Goal: Task Accomplishment & Management: Manage account settings

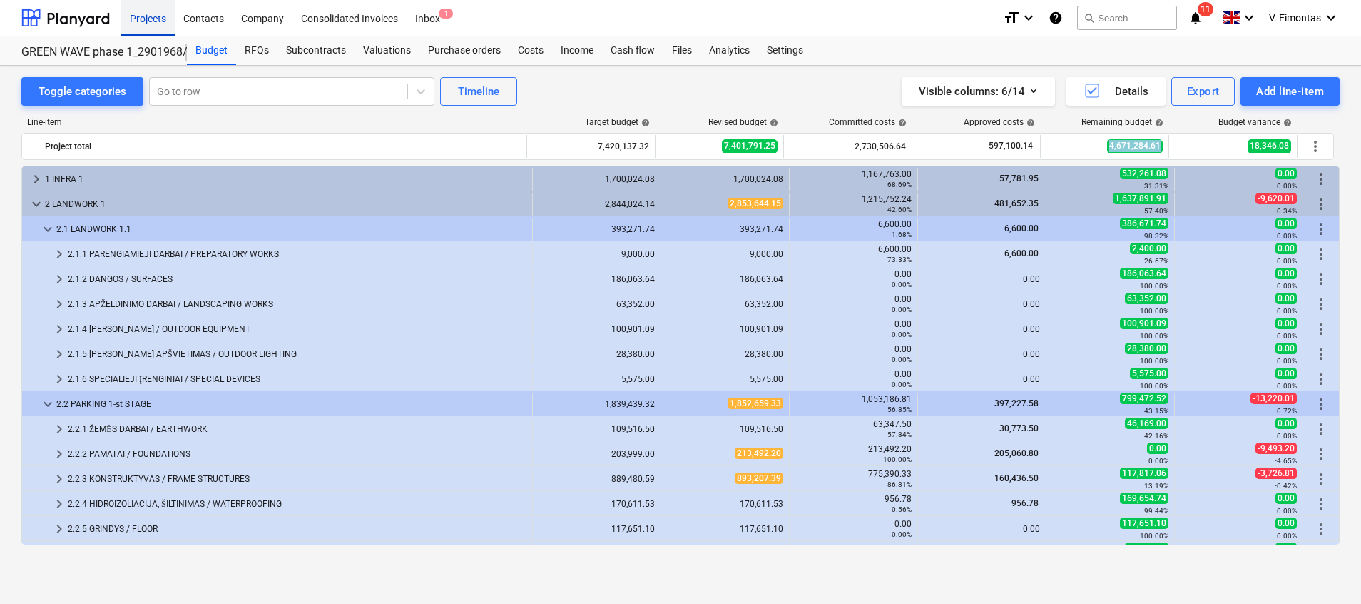
click at [156, 11] on div "Projects" at bounding box center [148, 17] width 54 height 36
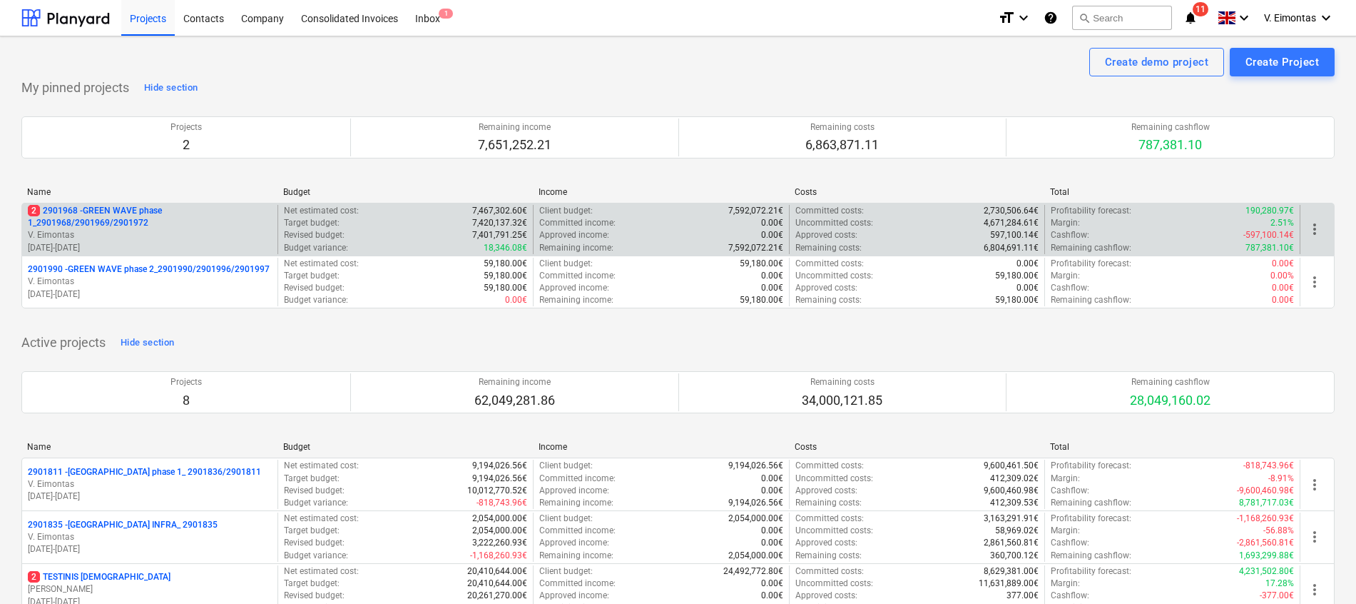
click at [116, 222] on p "2 2901968 - GREEN WAVE phase 1_2901968/2901969/2901972" at bounding box center [150, 217] width 244 height 24
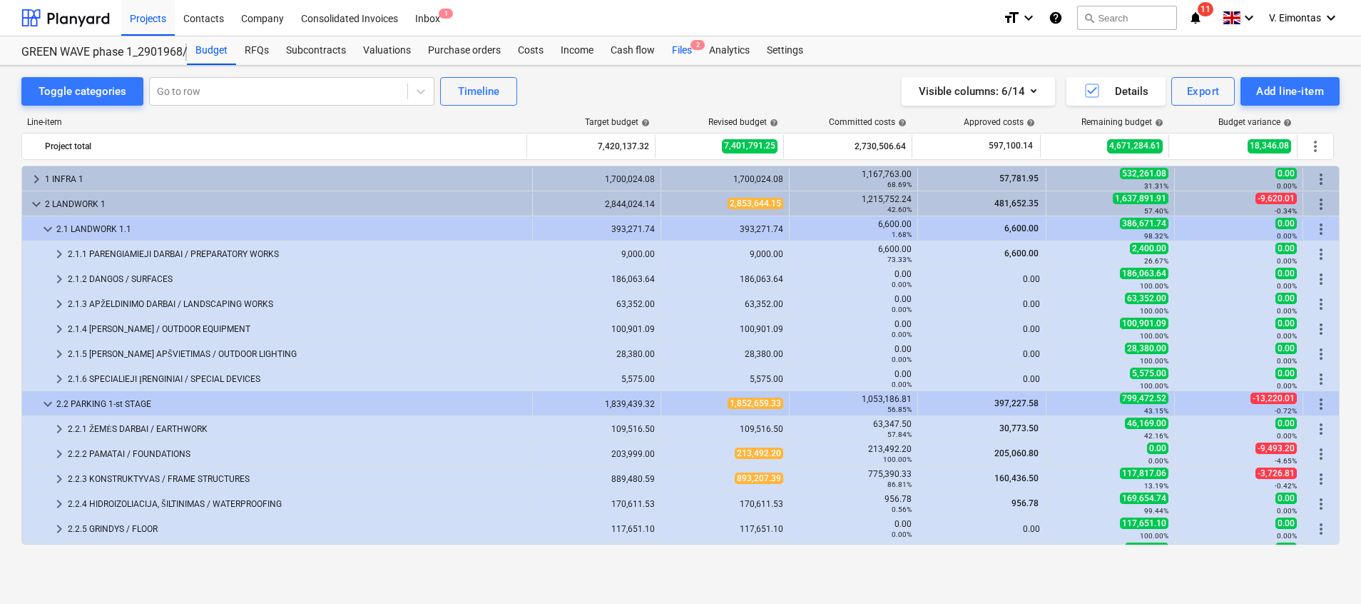
click at [688, 48] on div "Files 2" at bounding box center [682, 50] width 37 height 29
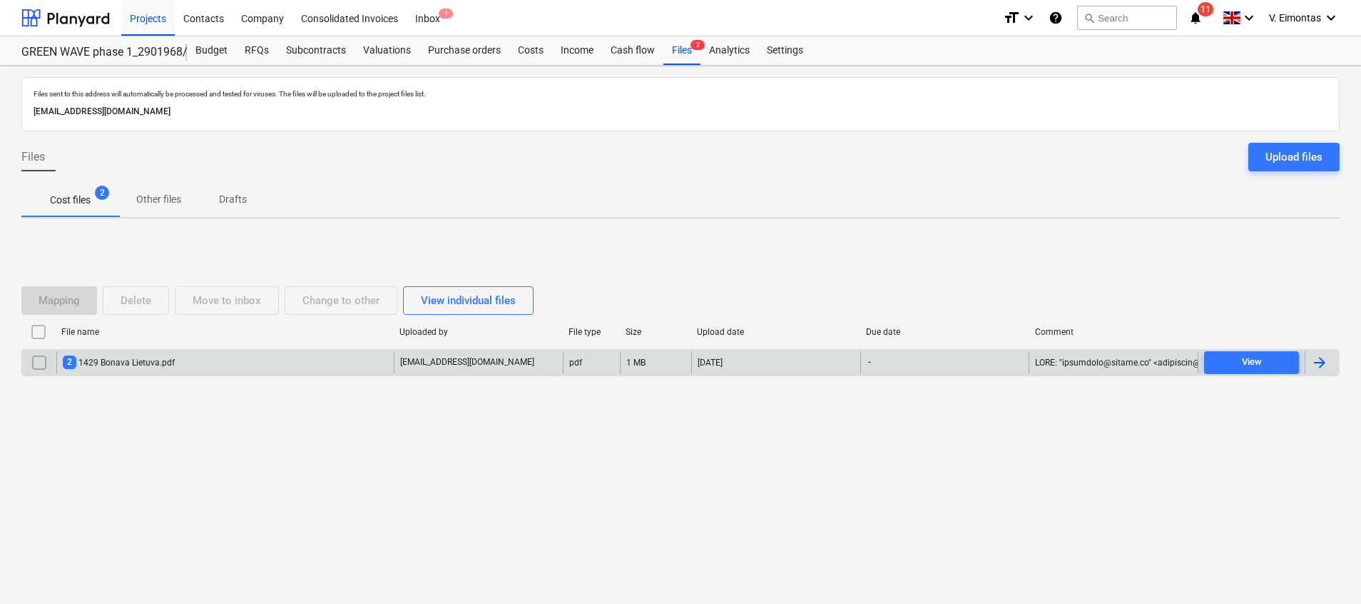
click at [121, 367] on div "2 1429 Bonava Lietuva.pdf" at bounding box center [119, 362] width 112 height 14
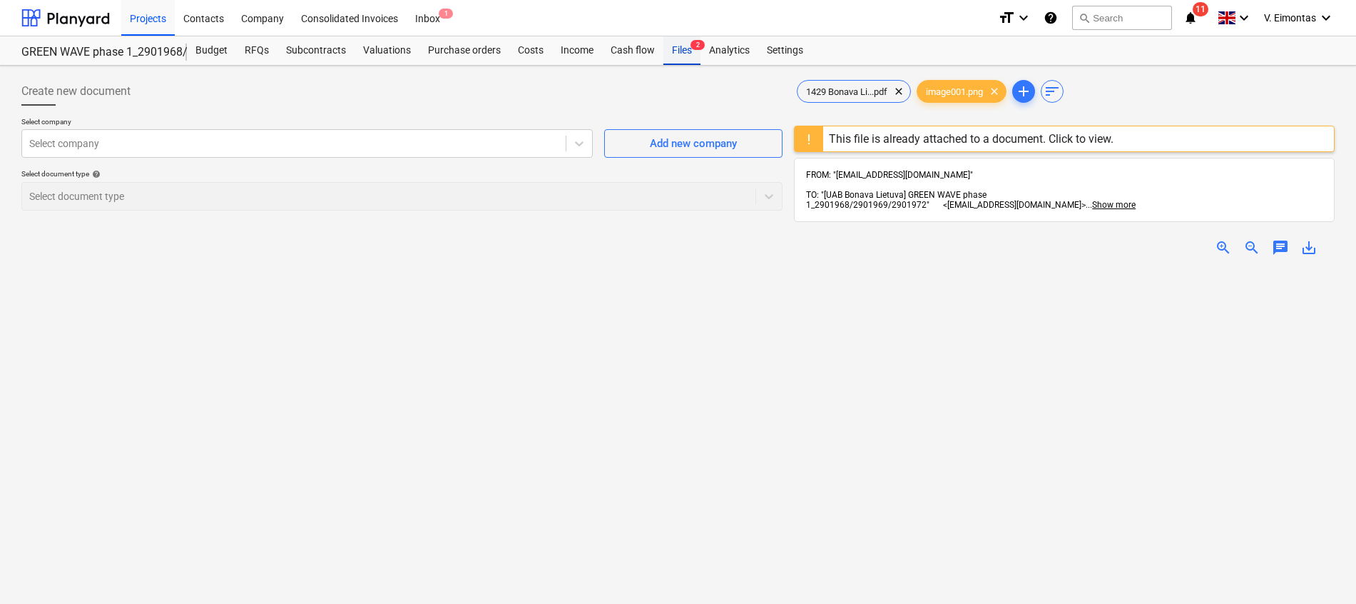
click at [686, 51] on div "Files 2" at bounding box center [682, 50] width 37 height 29
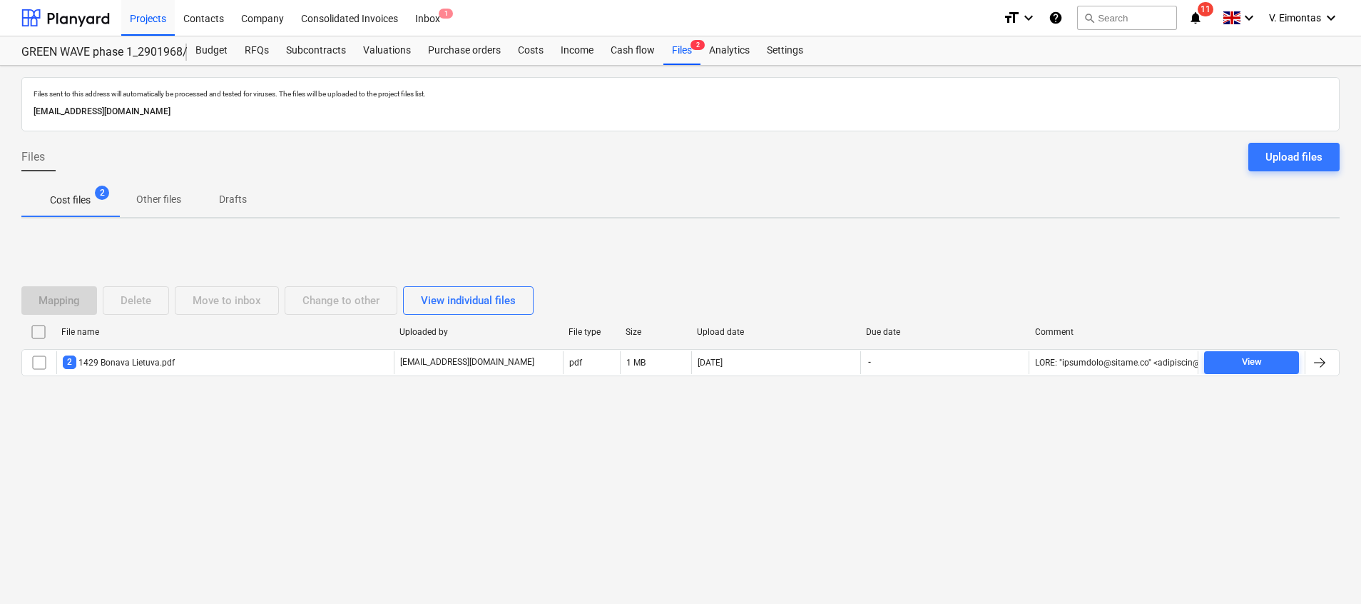
click at [42, 328] on input "checkbox" at bounding box center [38, 331] width 23 height 23
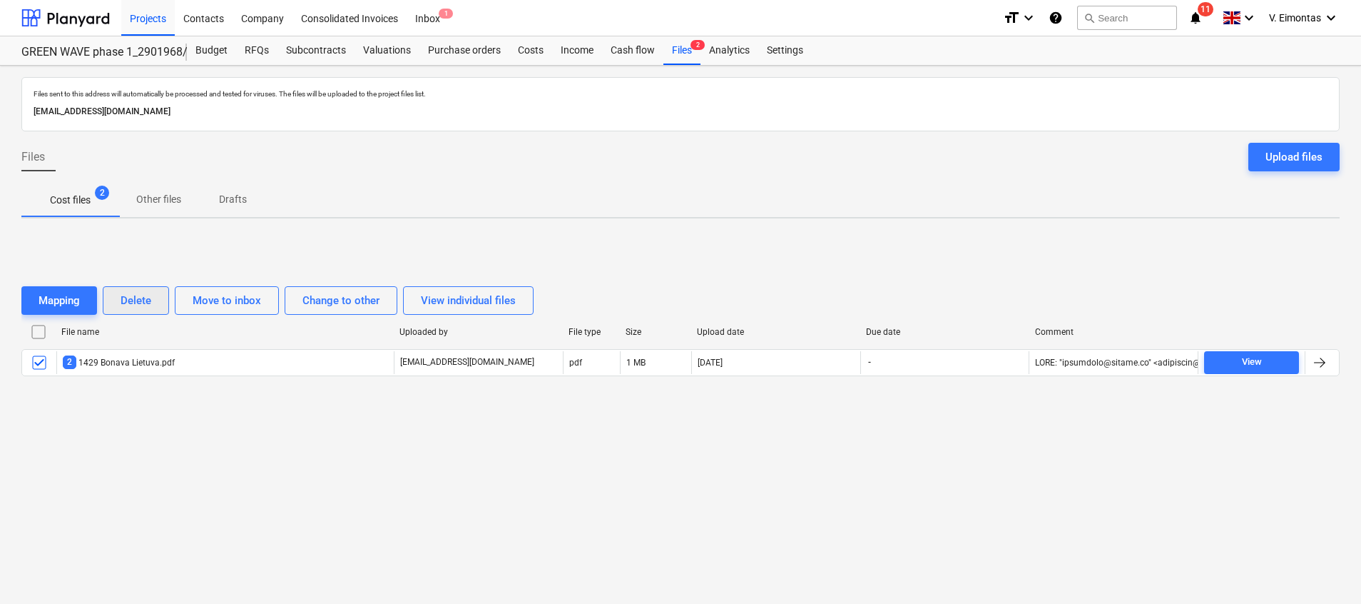
click at [136, 302] on div "Delete" at bounding box center [136, 300] width 31 height 19
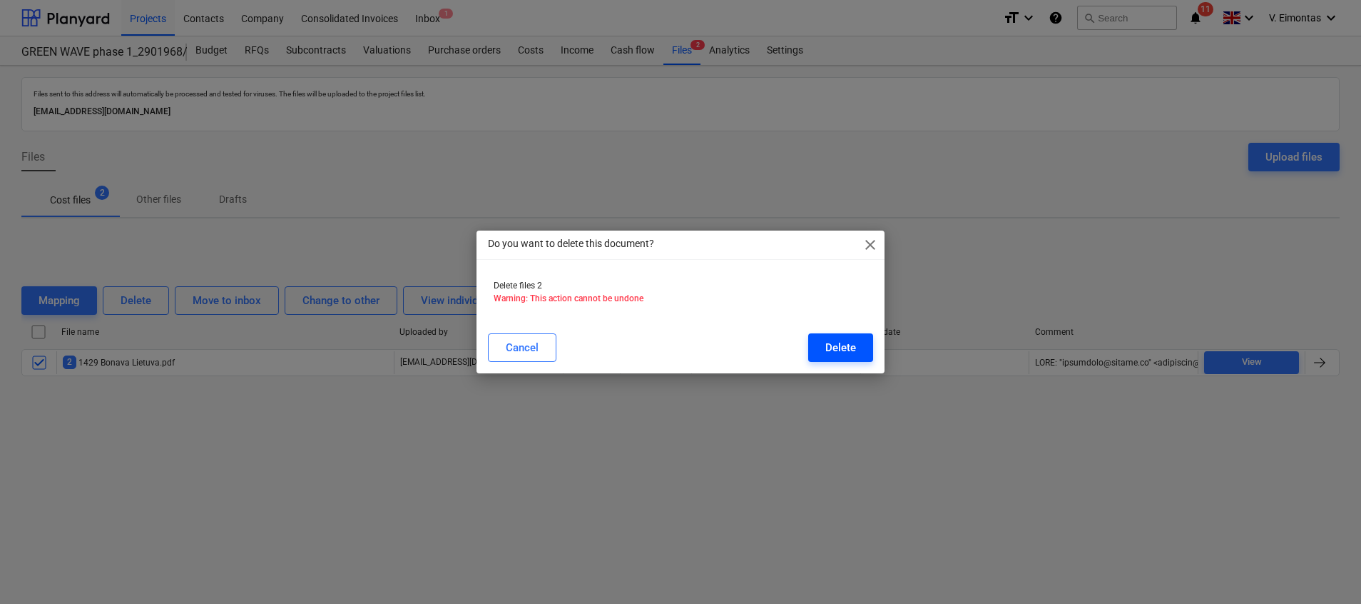
click at [825, 349] on div "Delete" at bounding box center [840, 347] width 31 height 19
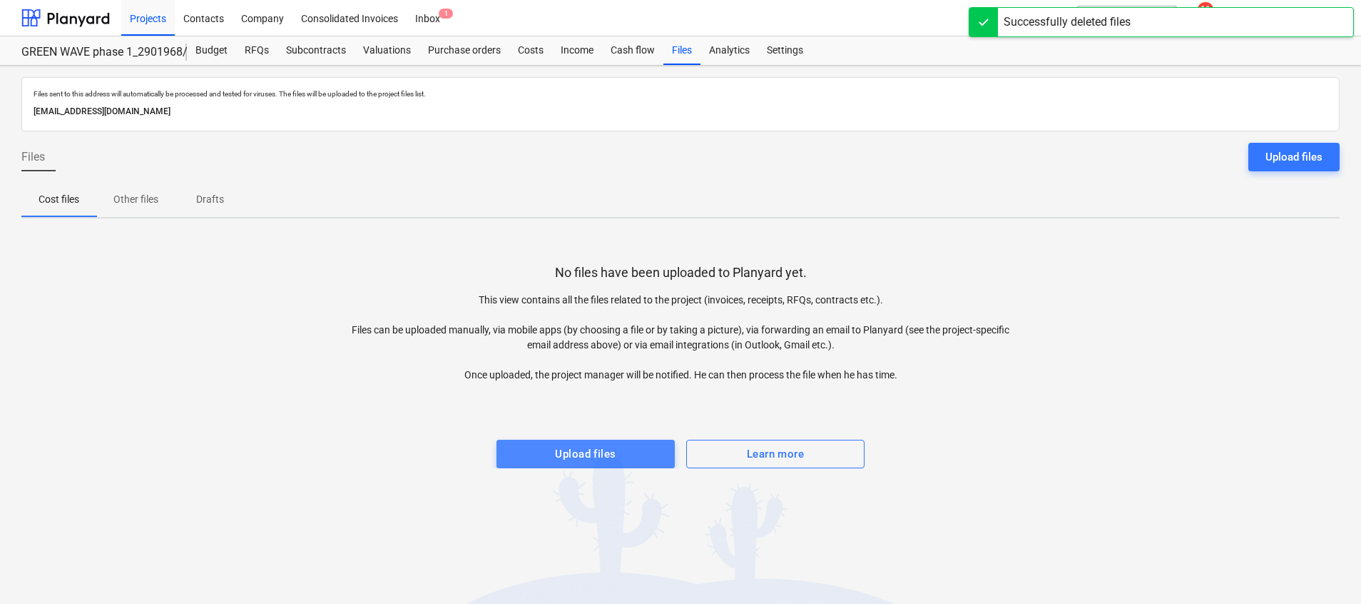
click at [604, 444] on div "Upload files" at bounding box center [585, 453] width 61 height 19
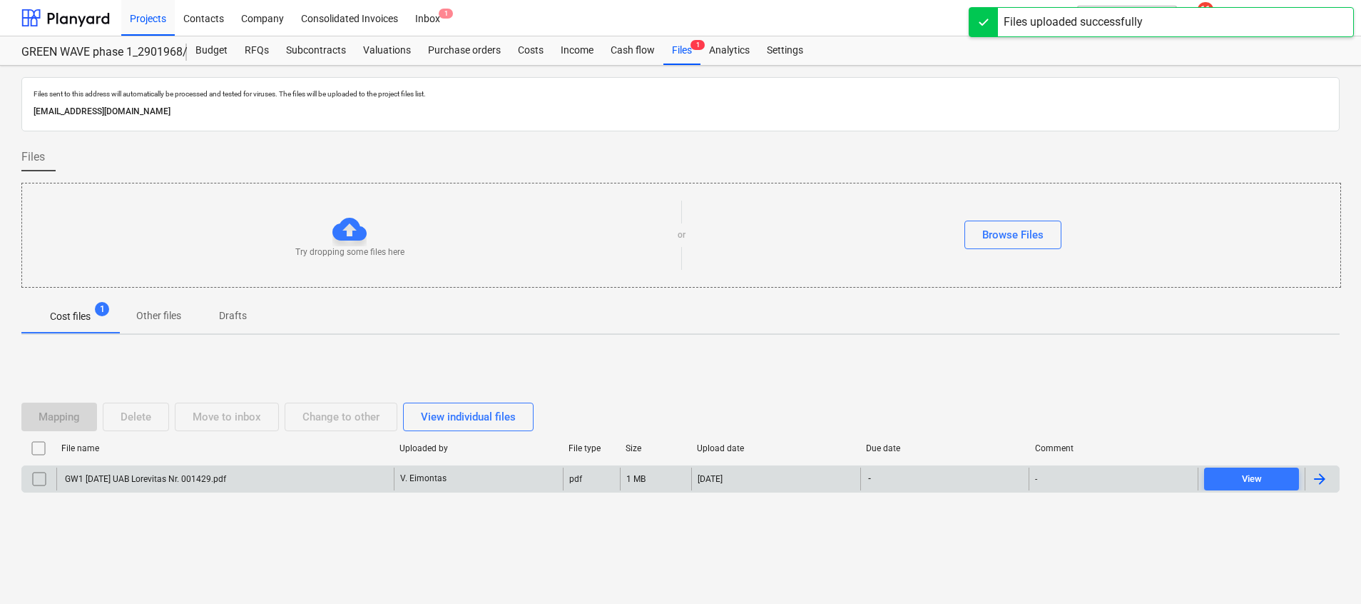
click at [270, 469] on div "GW1 [DATE] UAB Lorevitas Nr. 001429.pdf" at bounding box center [224, 478] width 337 height 23
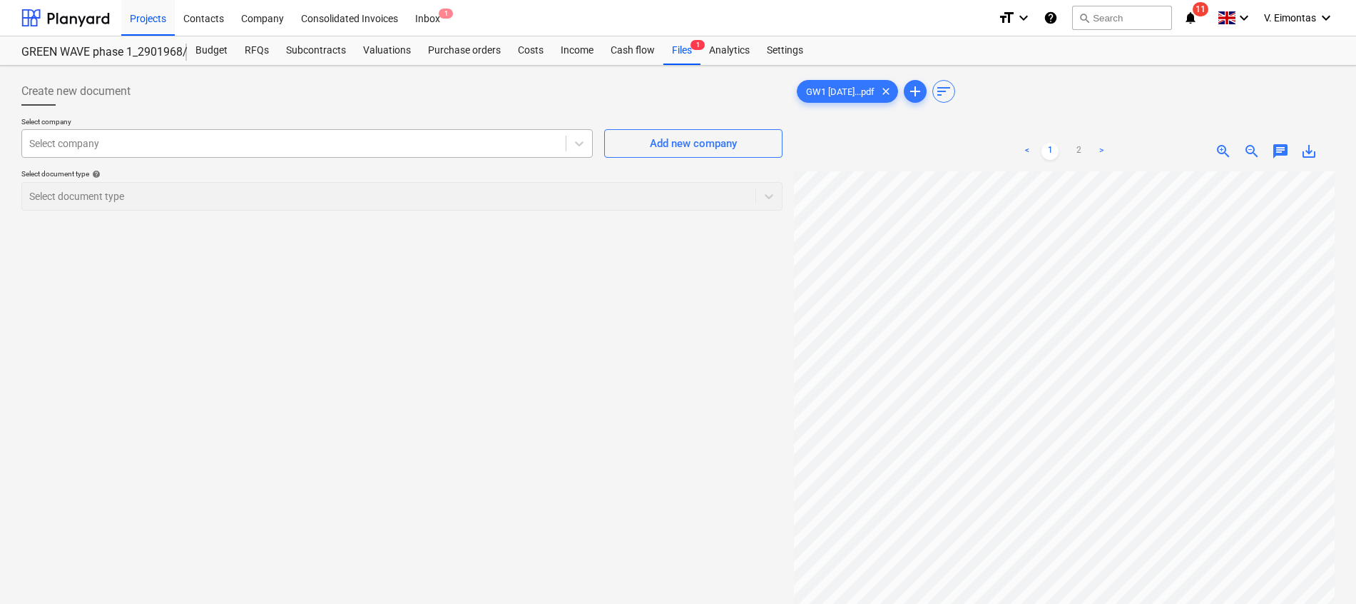
click at [439, 151] on div "Select company" at bounding box center [294, 143] width 544 height 20
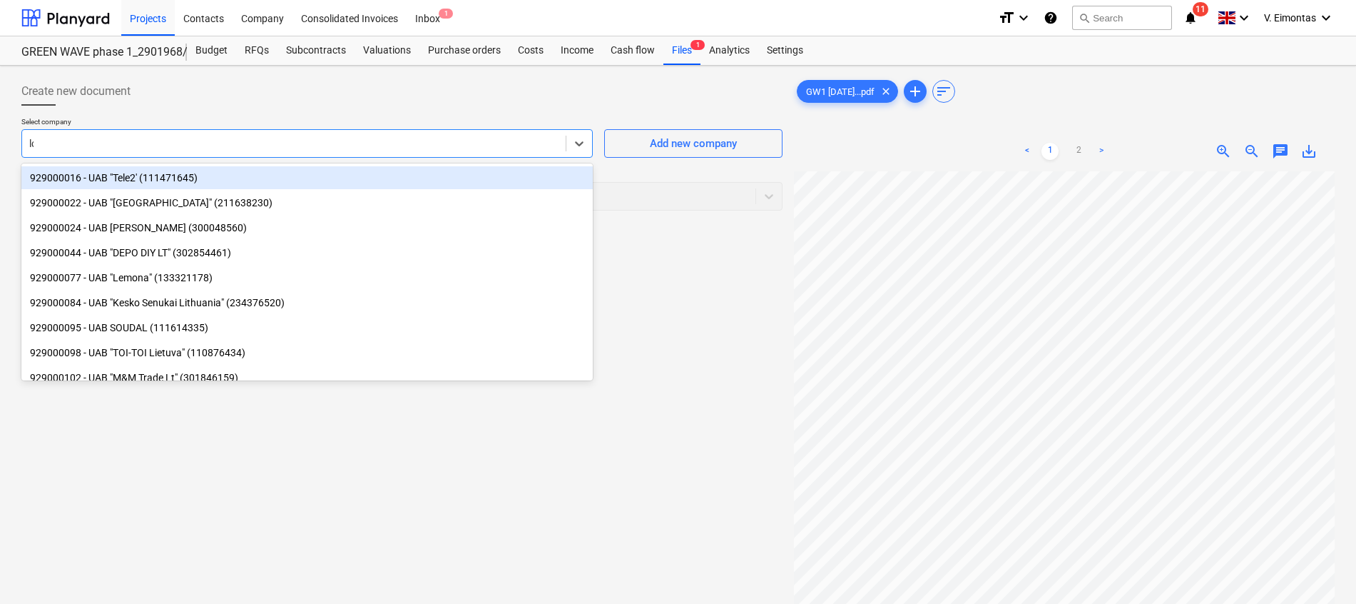
type input "lore"
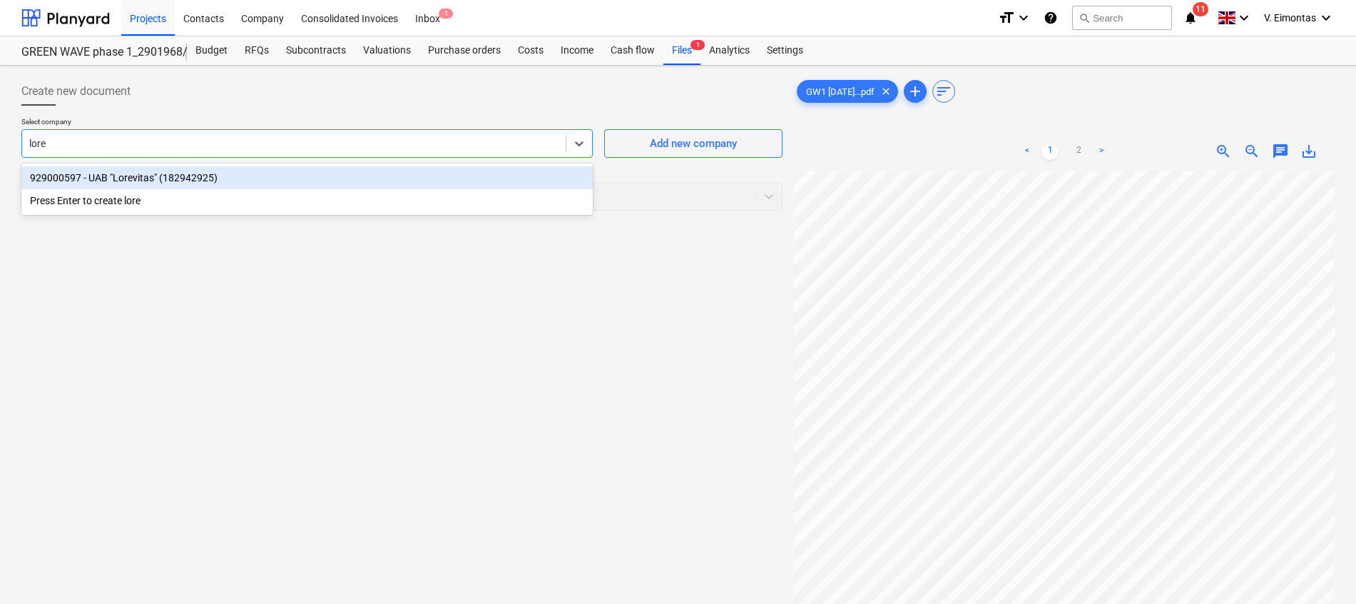
click at [434, 173] on div "929000597 - UAB "Lorevitas" (182942925)" at bounding box center [306, 177] width 571 height 23
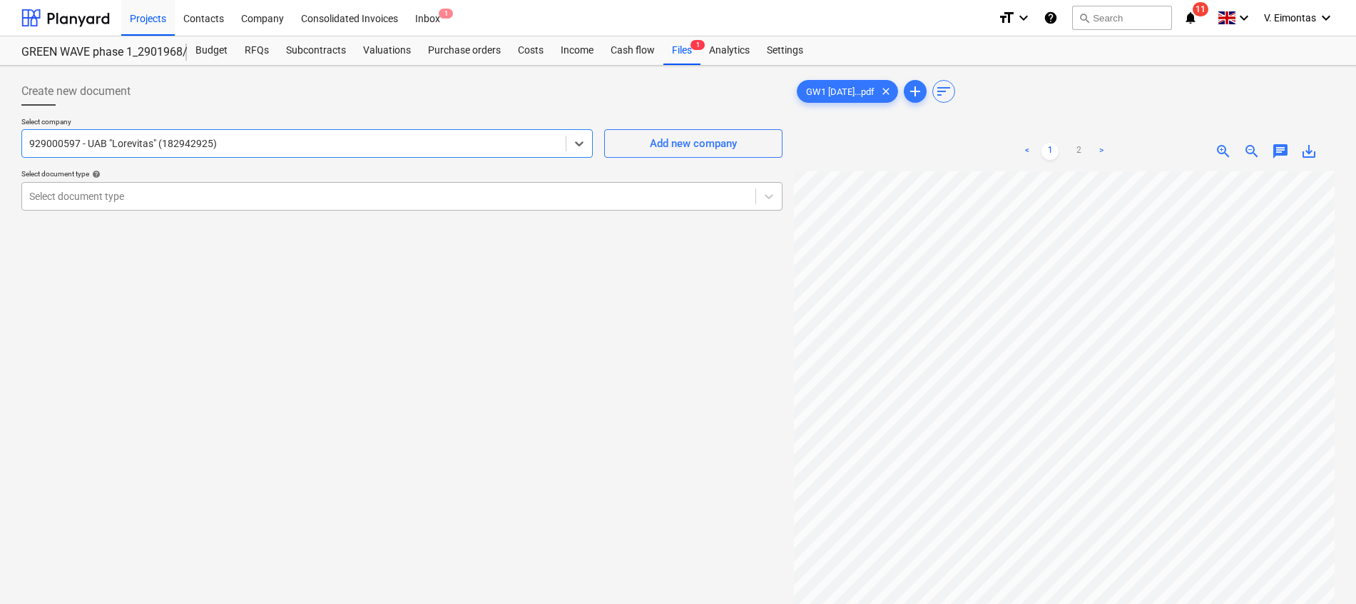
click at [322, 189] on div at bounding box center [388, 196] width 719 height 14
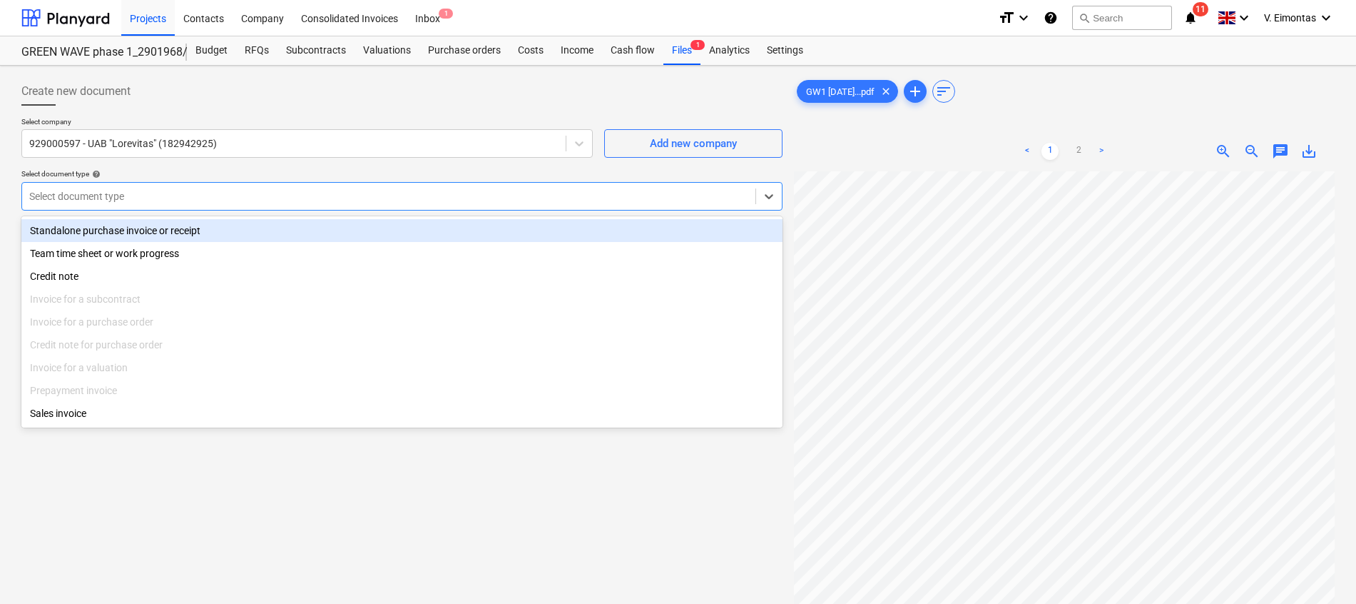
click at [163, 238] on div "Standalone purchase invoice or receipt" at bounding box center [401, 230] width 761 height 23
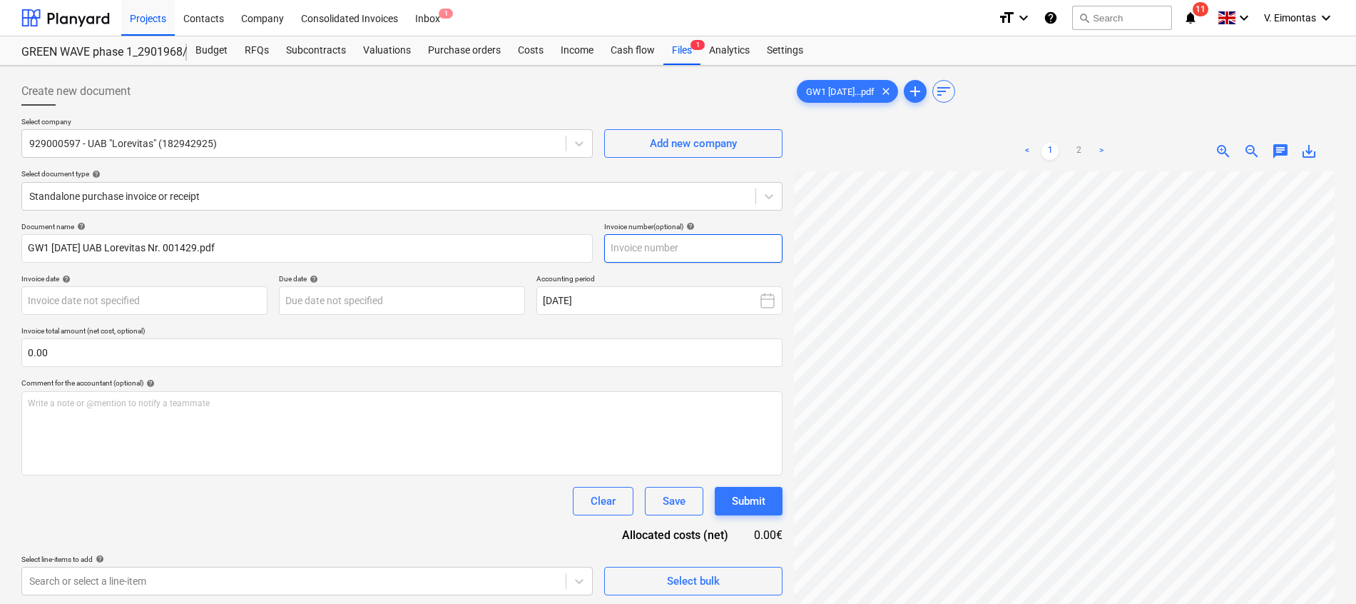
click at [647, 247] on input "text" at bounding box center [693, 248] width 178 height 29
type input "001429"
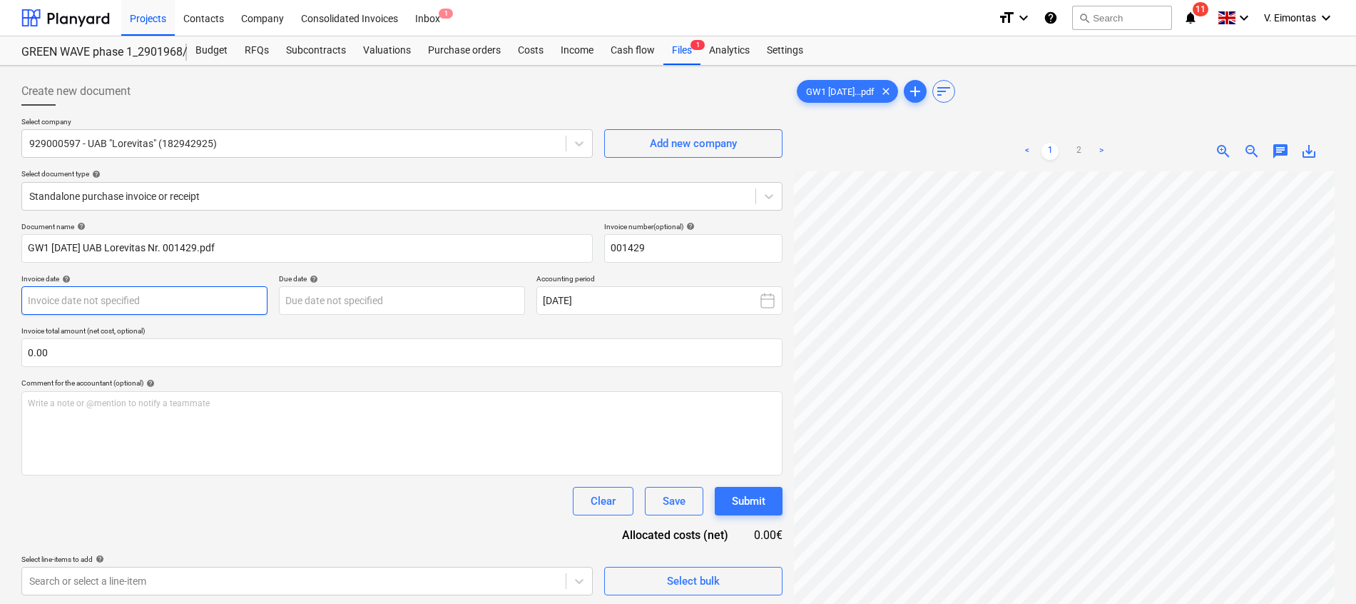
click at [248, 291] on body "Projects Contacts Company Consolidated Invoices Inbox 1 format_size keyboard_ar…" at bounding box center [678, 302] width 1356 height 604
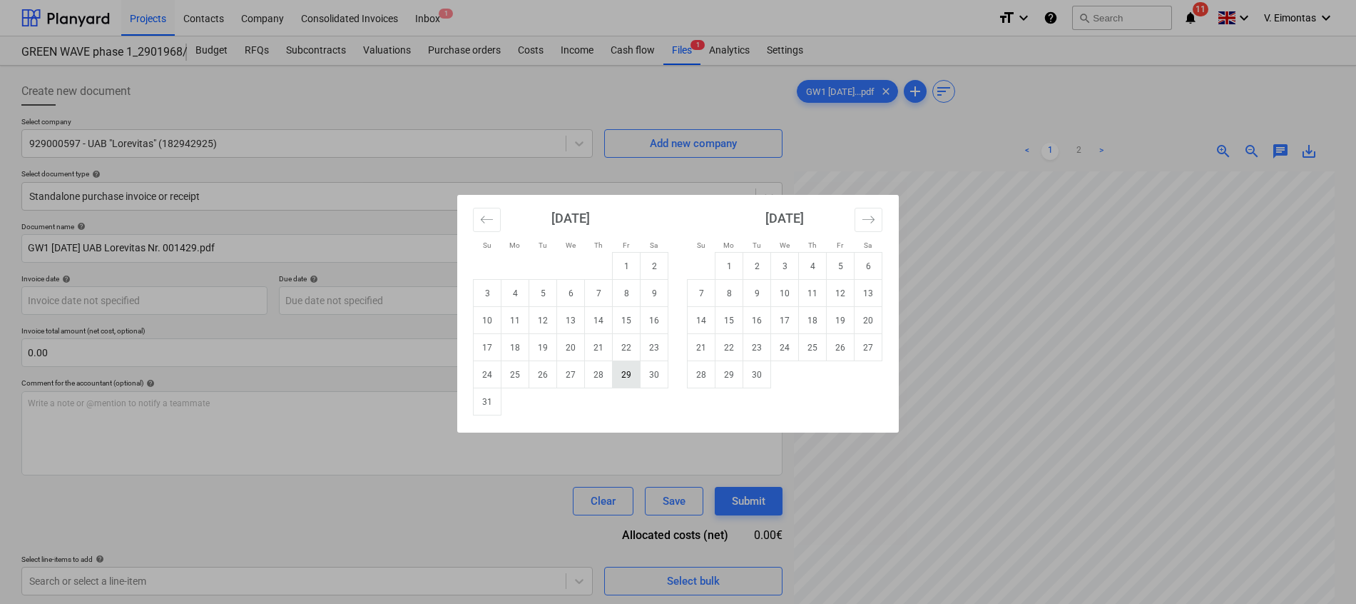
click at [621, 380] on td "29" at bounding box center [627, 374] width 28 height 27
type input "[DATE]"
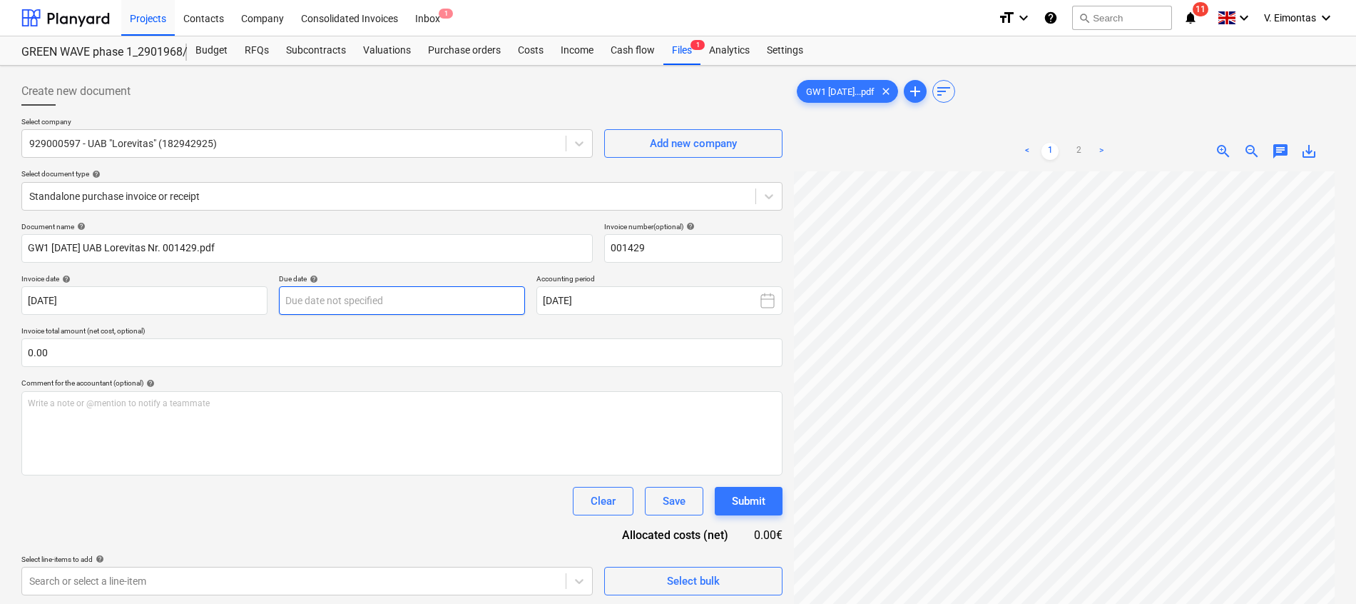
click at [447, 307] on body "Projects Contacts Company Consolidated Invoices Inbox 1 format_size keyboard_ar…" at bounding box center [678, 302] width 1356 height 604
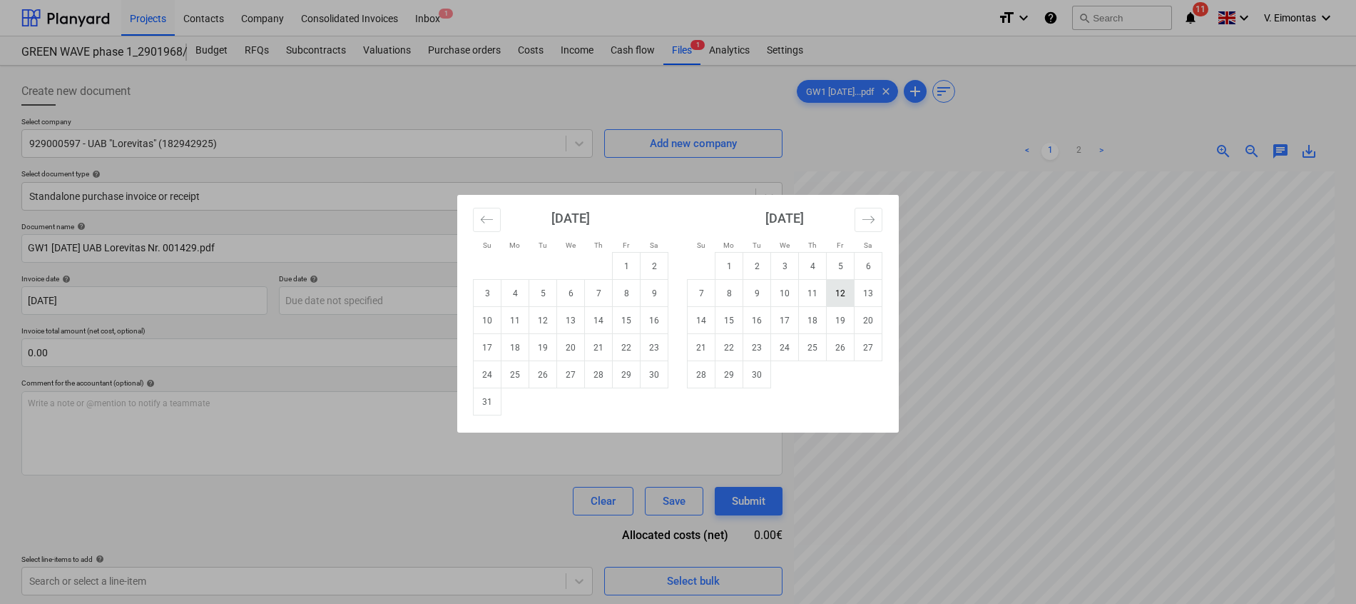
click at [842, 297] on td "12" at bounding box center [841, 293] width 28 height 27
type input "[DATE]"
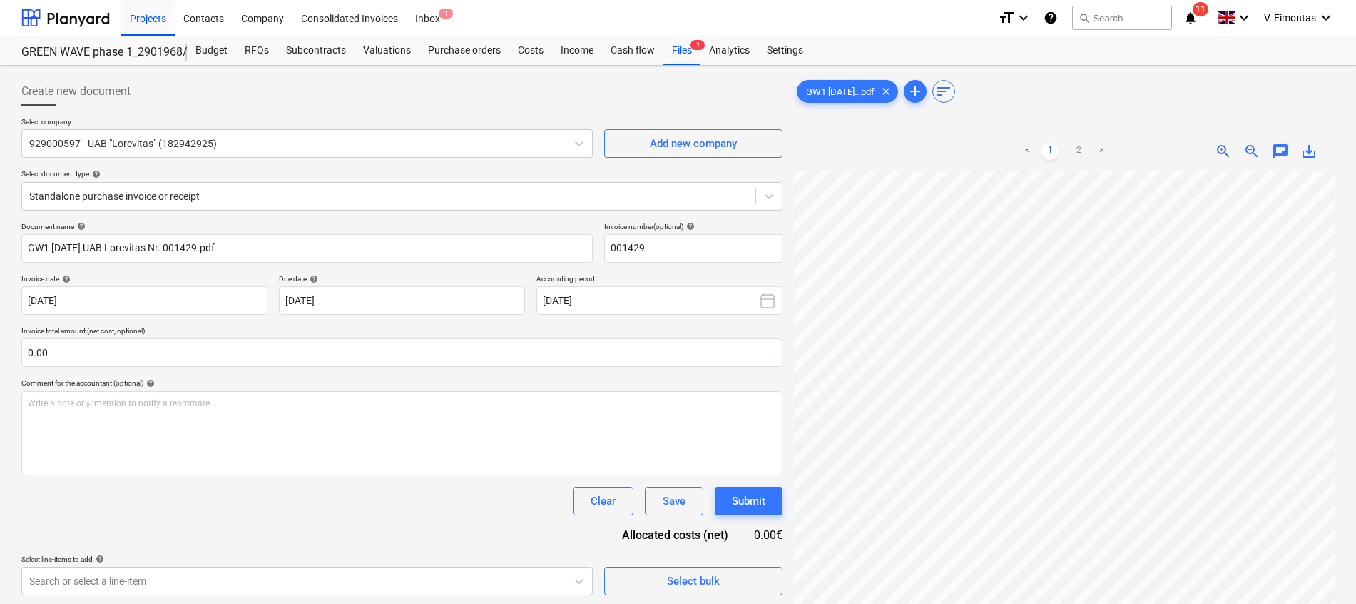
scroll to position [217, 104]
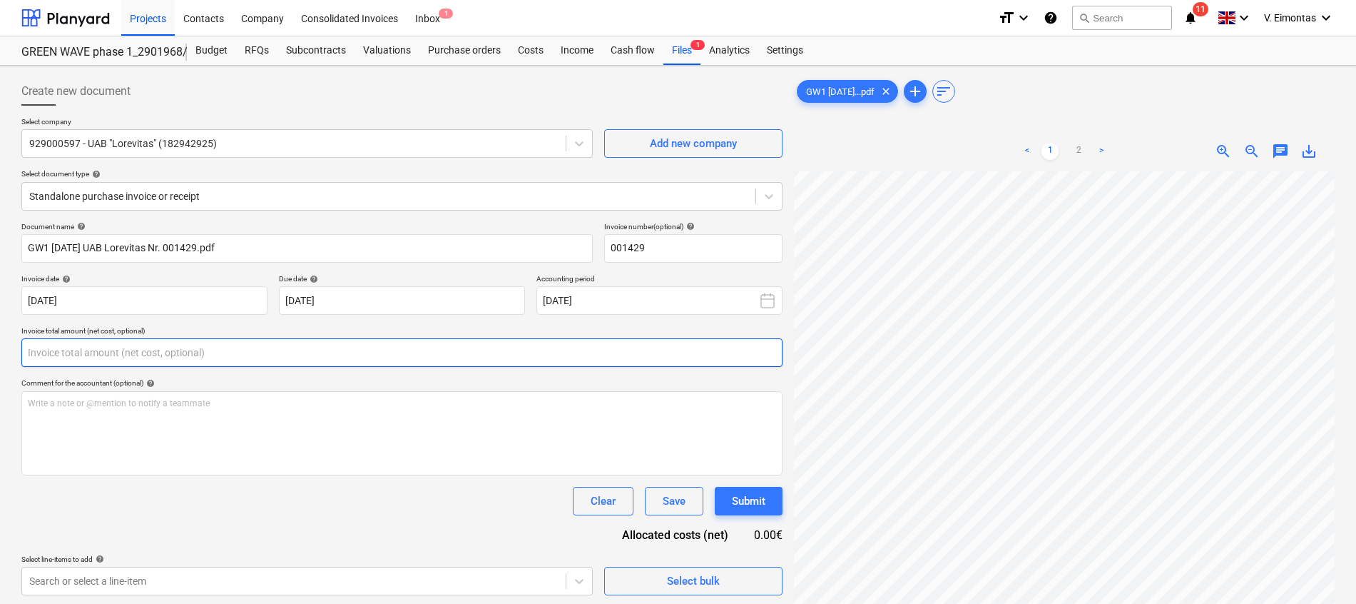
click at [96, 350] on input "text" at bounding box center [401, 352] width 761 height 29
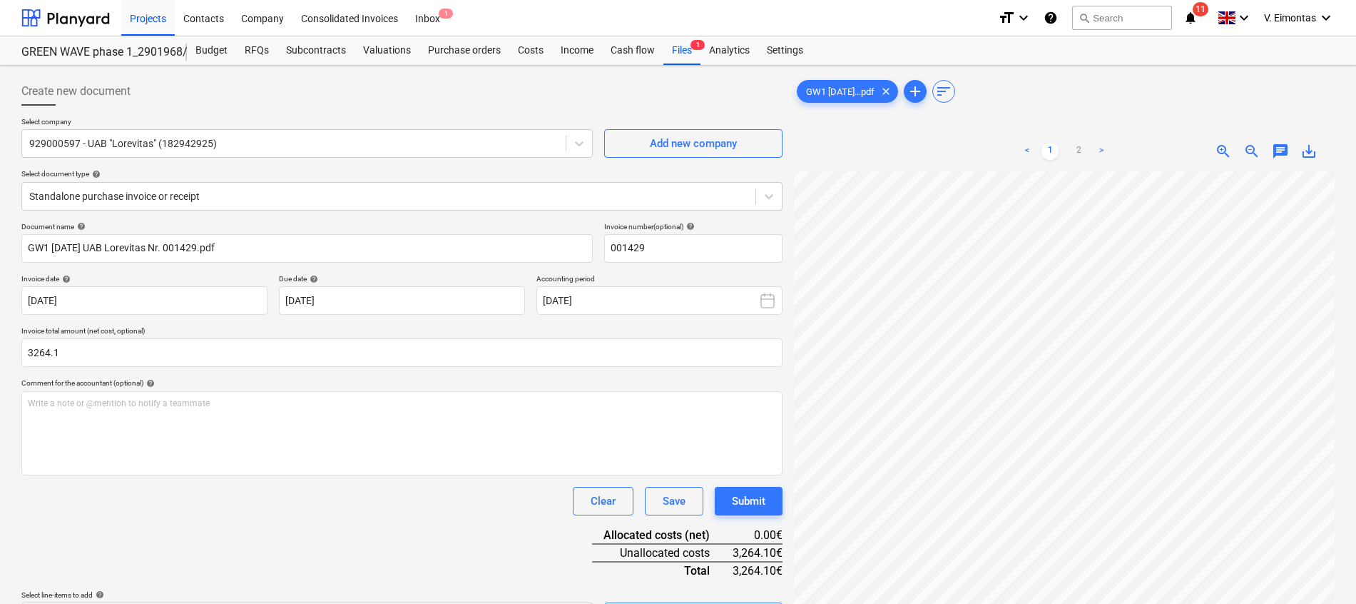
type input "3,264.10"
click at [174, 546] on div "Document name help GW1 [DATE] UAB Lorevitas Nr. 001429.pdf Invoice number (opti…" at bounding box center [401, 426] width 761 height 409
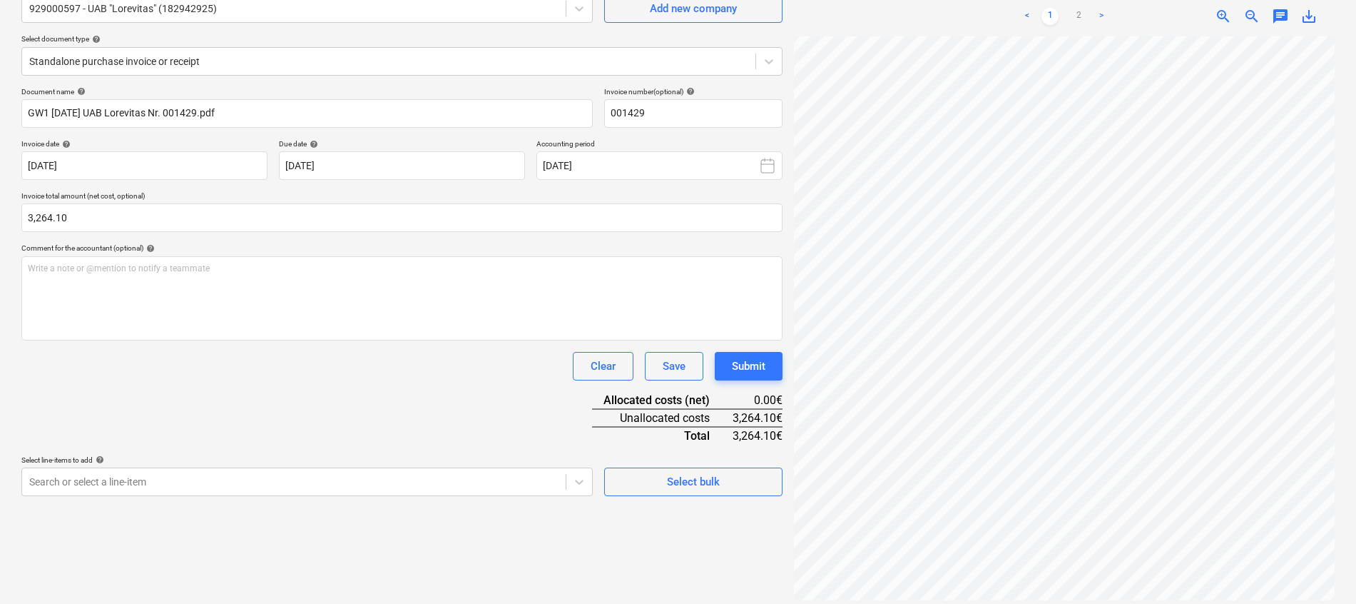
scroll to position [143, 0]
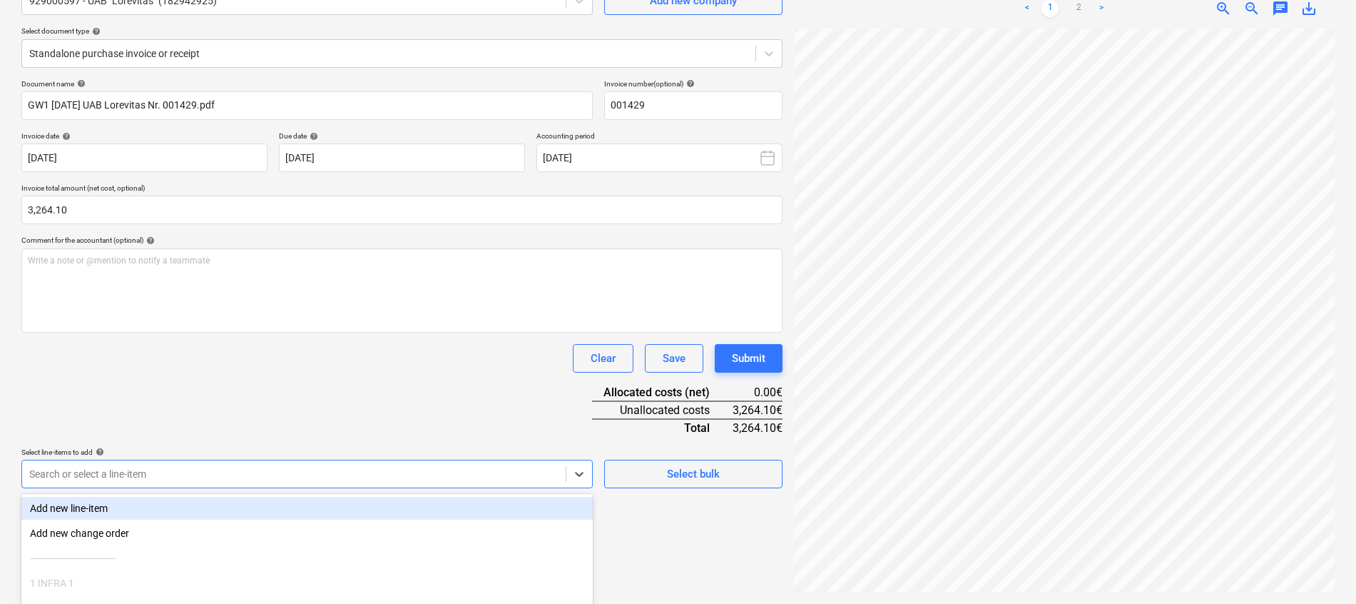
click at [319, 461] on body "Projects Contacts Company Consolidated Invoices Inbox 1 format_size keyboard_ar…" at bounding box center [678, 159] width 1356 height 604
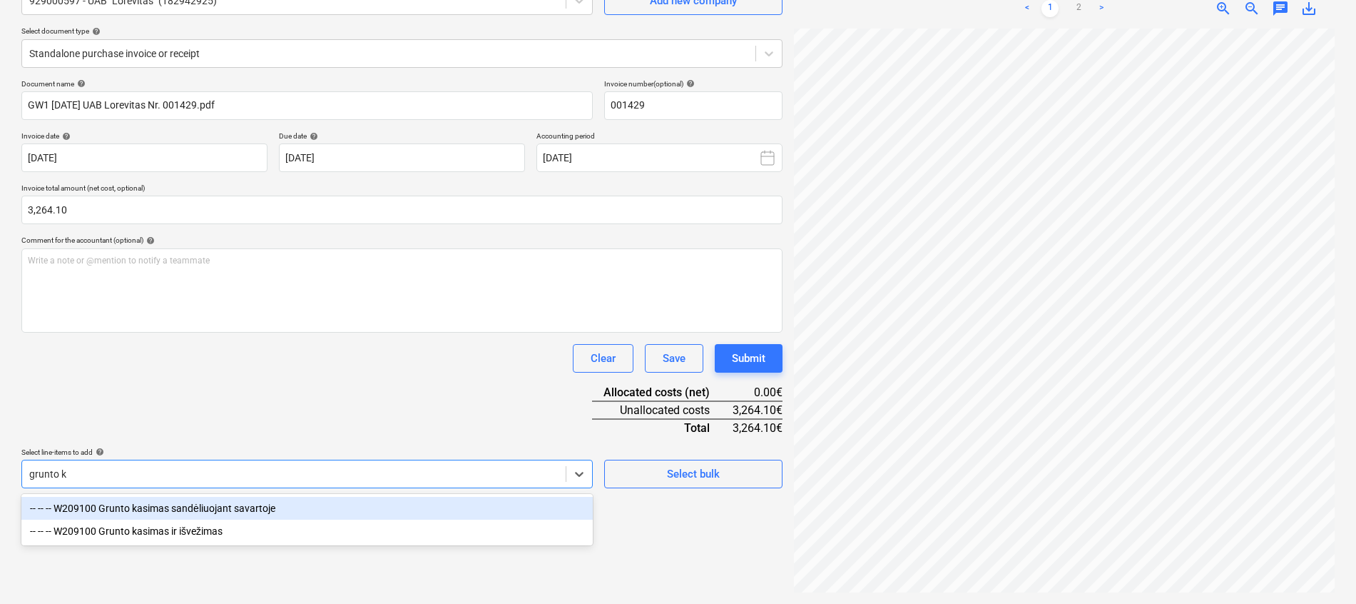
type input "grunto ka"
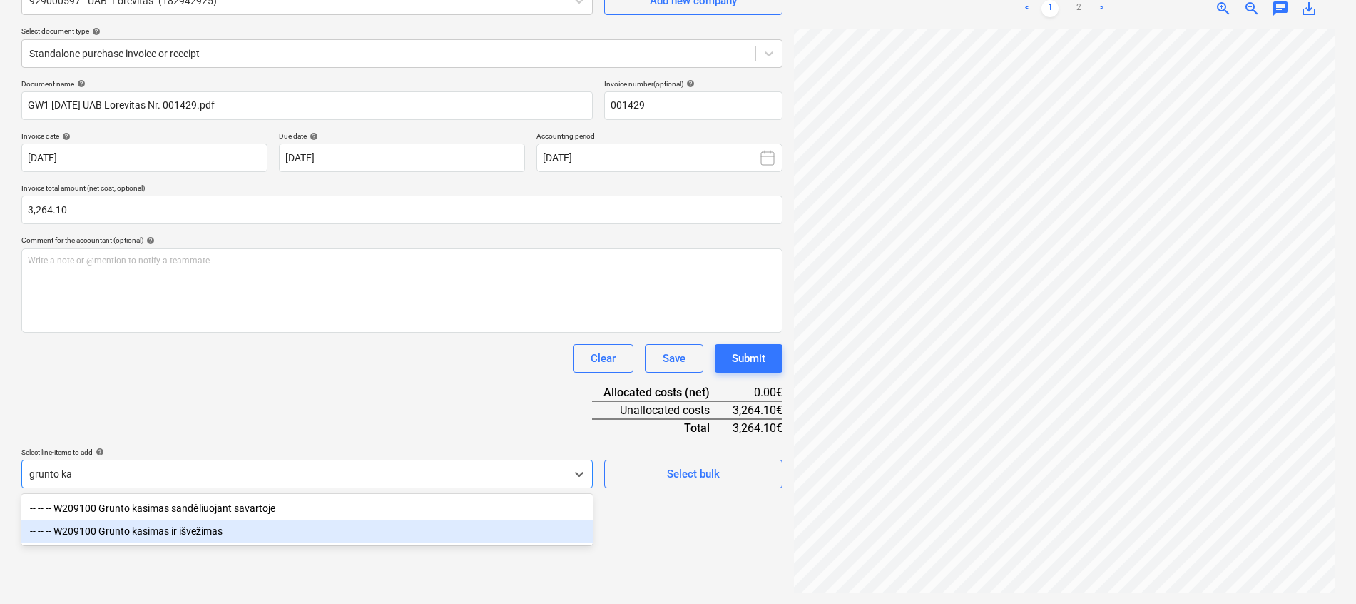
click at [183, 533] on div "-- -- -- W209100 Grunto kasimas ir išvežimas" at bounding box center [306, 530] width 571 height 23
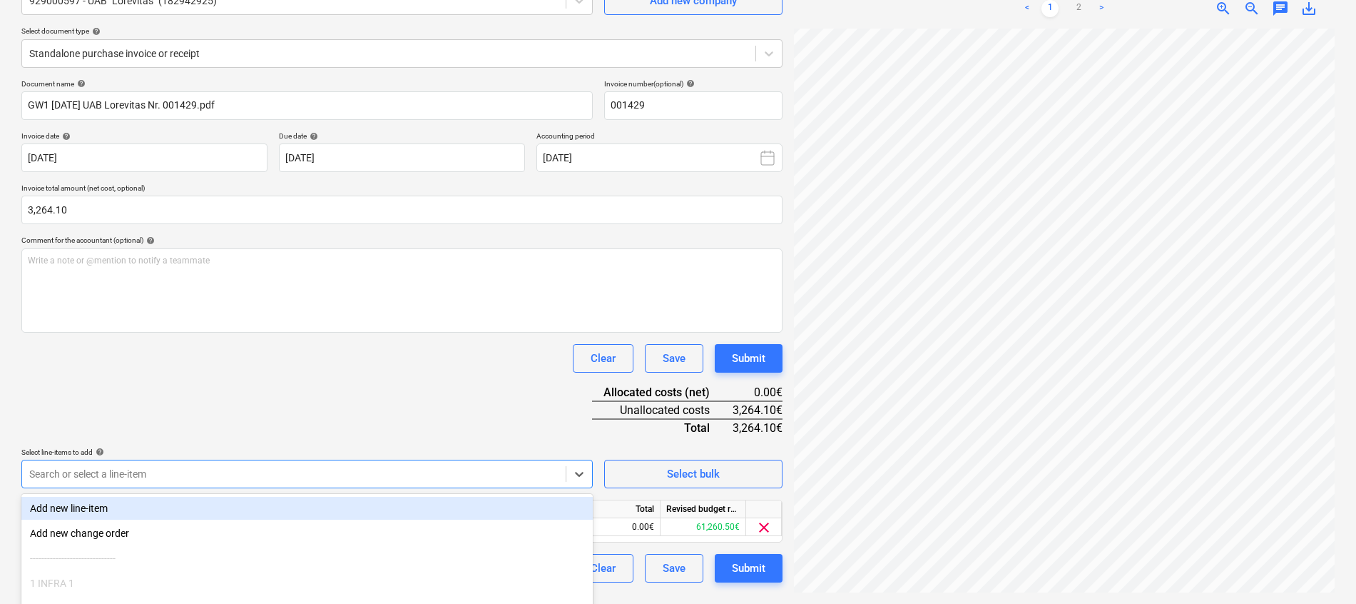
click at [340, 381] on div "Document name help GW1 [DATE] UAB Lorevitas Nr. 001429.pdf Invoice number (opti…" at bounding box center [401, 330] width 761 height 503
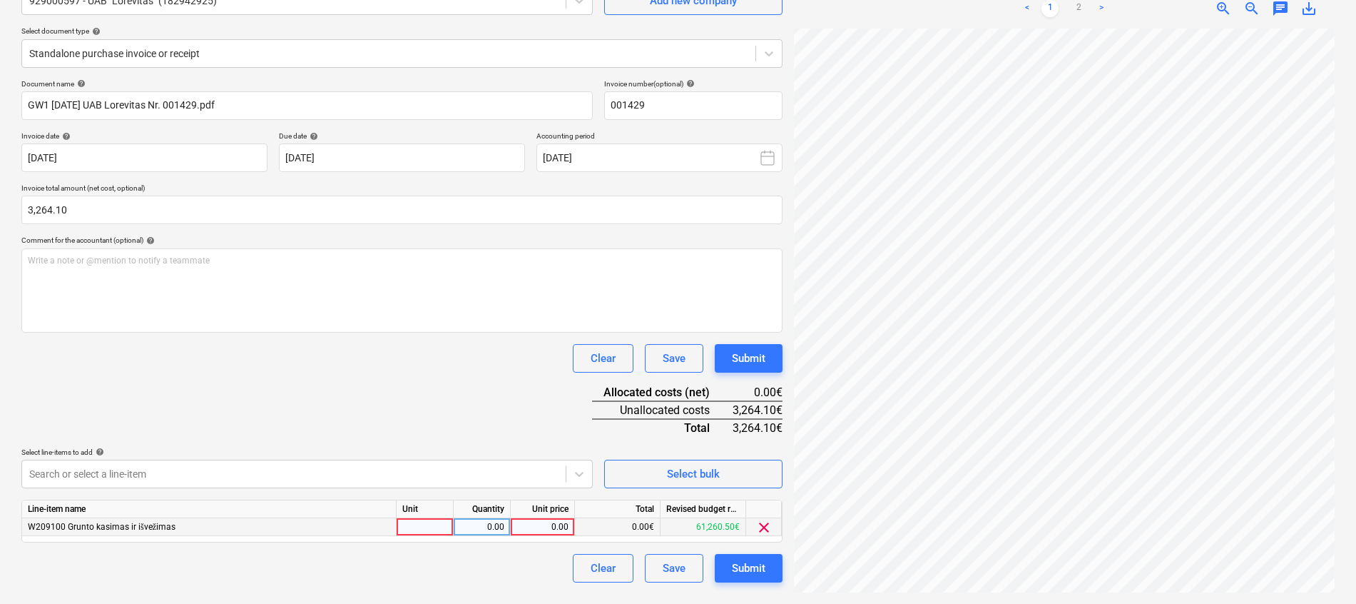
click at [417, 521] on div at bounding box center [425, 527] width 57 height 18
type input "kompl."
click at [1079, 4] on link "2" at bounding box center [1078, 8] width 17 height 17
click at [551, 520] on div "0.00" at bounding box center [543, 527] width 52 height 18
type input "544"
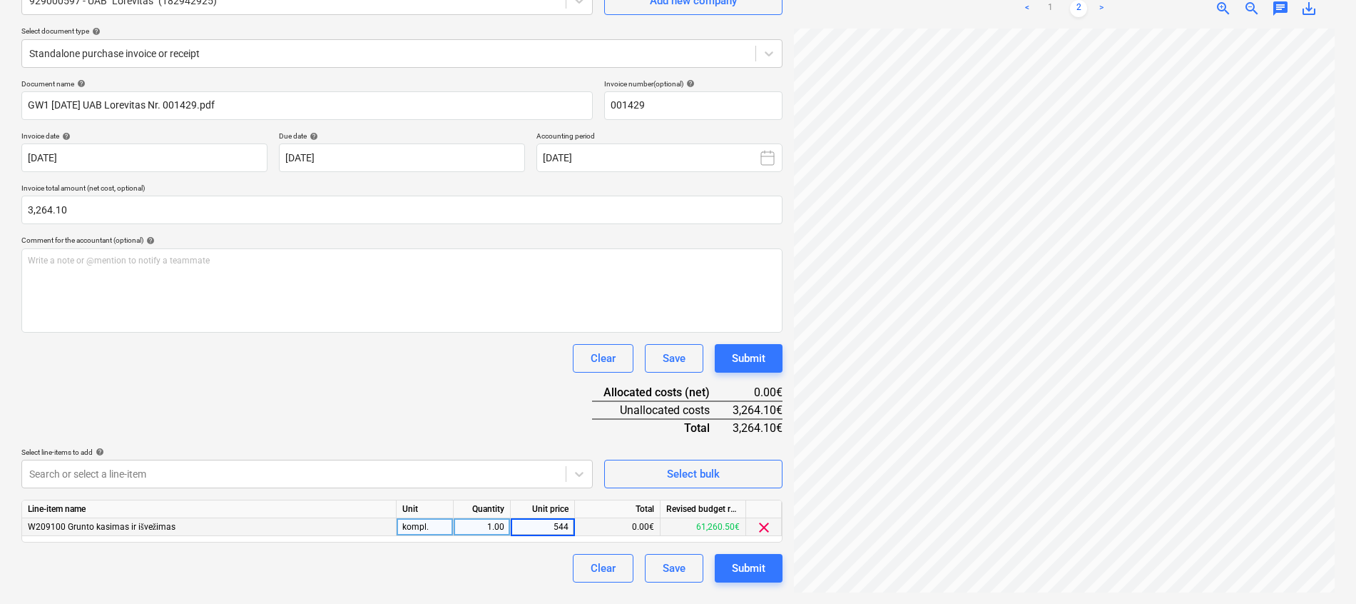
click at [438, 421] on div "Document name help GW1 [DATE] UAB Lorevitas Nr. 001429.pdf Invoice number (opti…" at bounding box center [401, 330] width 761 height 503
click at [148, 461] on body "Projects Contacts Company Consolidated Invoices Inbox 1 format_size keyboard_ar…" at bounding box center [678, 159] width 1356 height 604
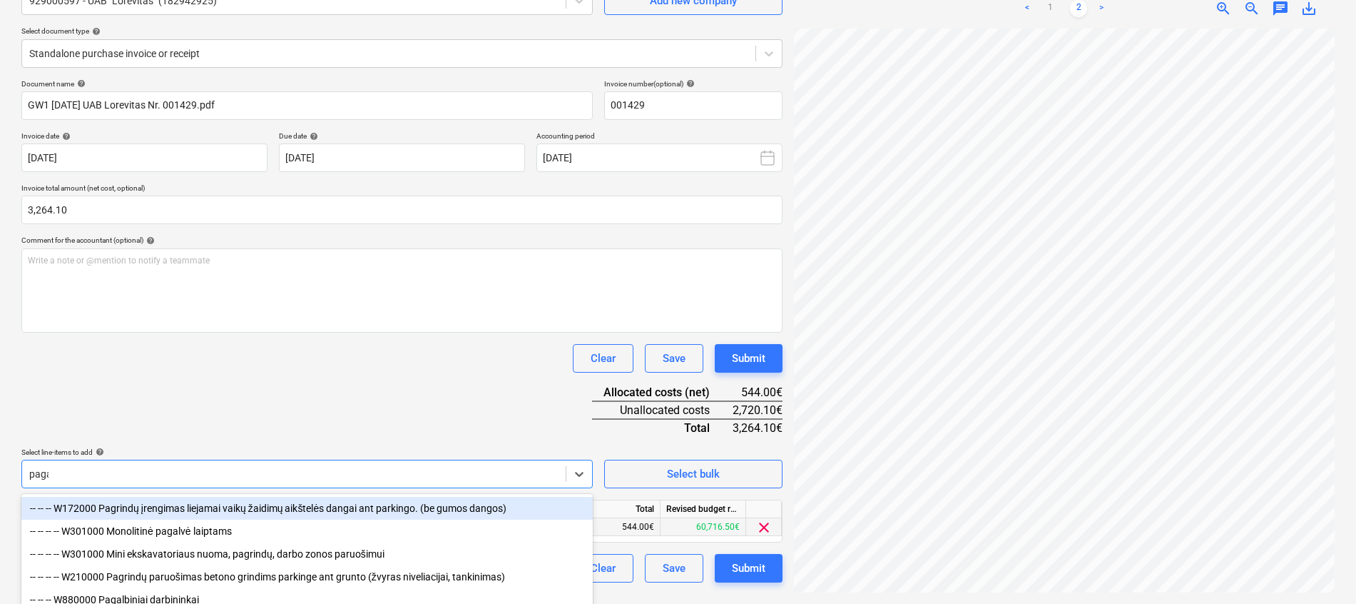
type input "pagal"
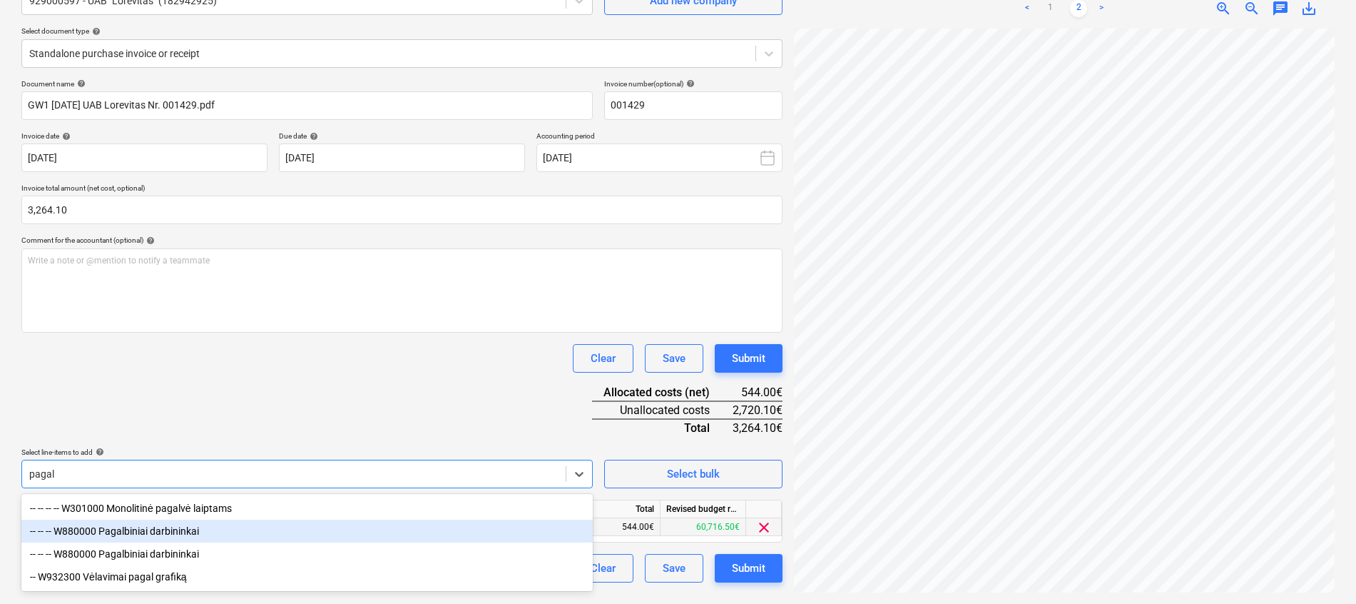
click at [164, 534] on div "-- -- -- W880000 Pagalbiniai darbininkai" at bounding box center [306, 530] width 571 height 23
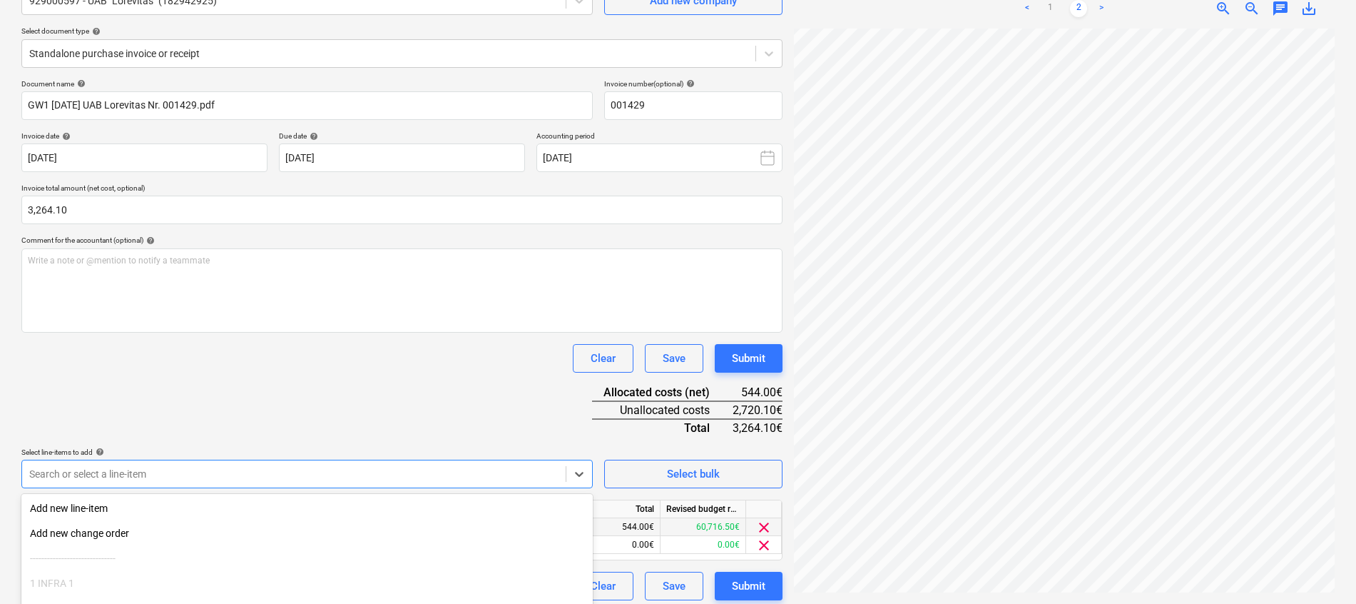
scroll to position [250, 0]
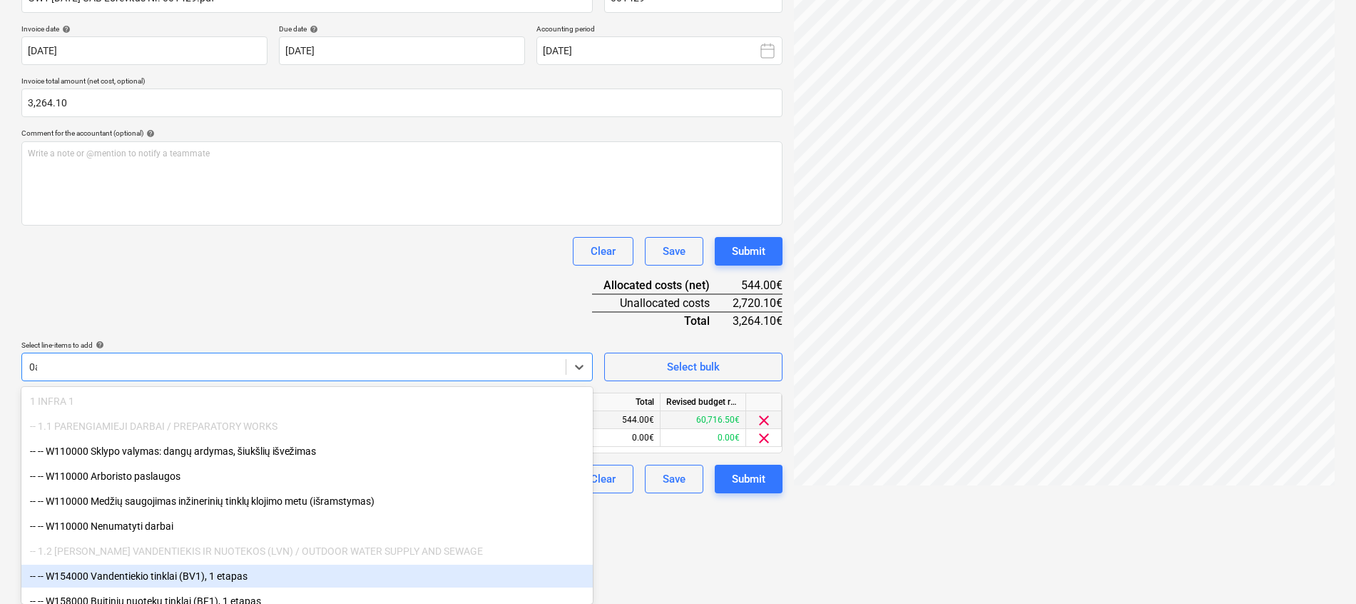
type input "0"
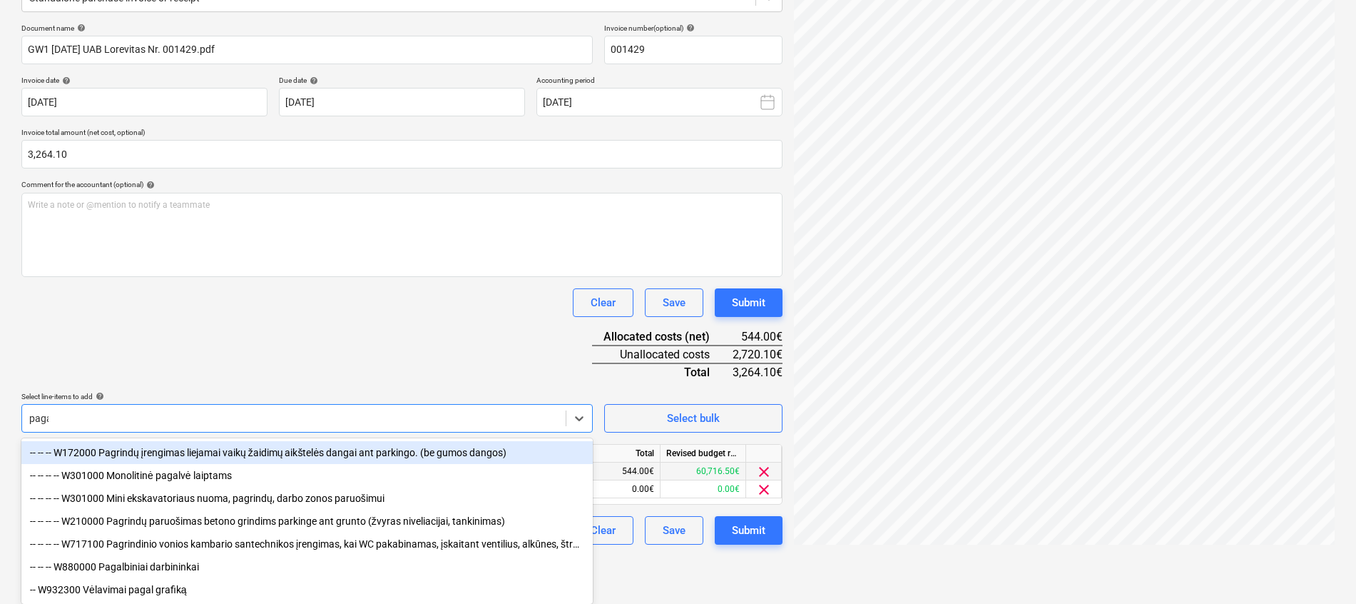
type input "pagal"
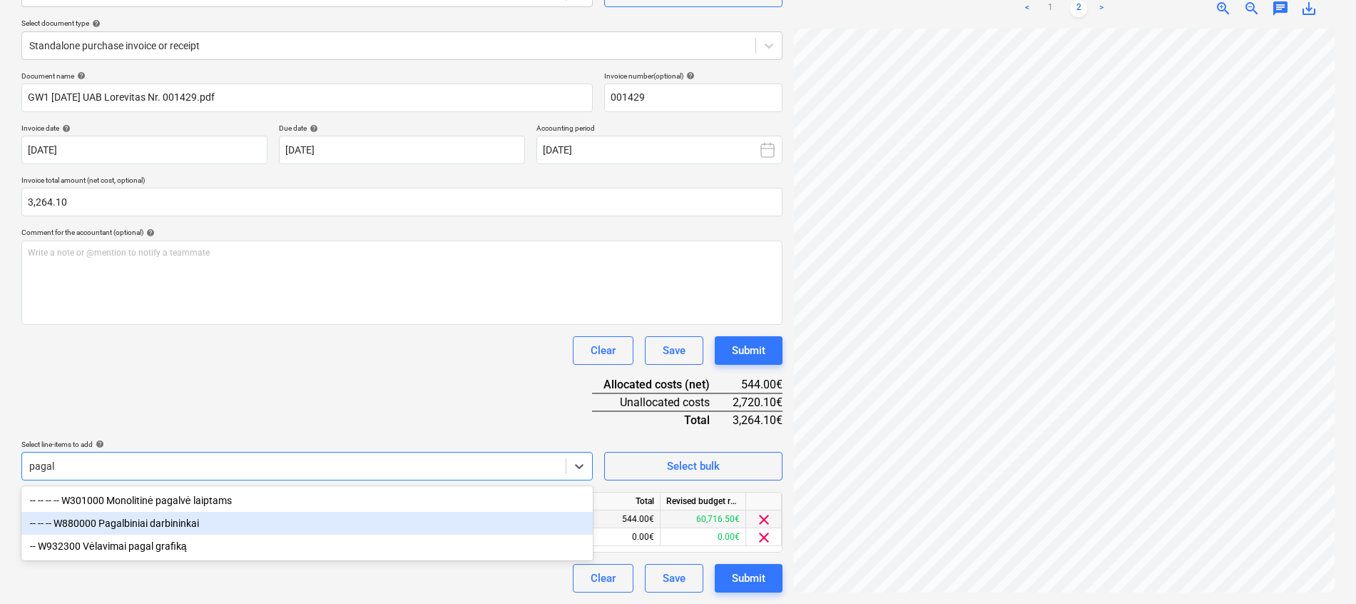
click at [173, 518] on div "-- -- -- W880000 Pagalbiniai darbininkai" at bounding box center [306, 523] width 571 height 23
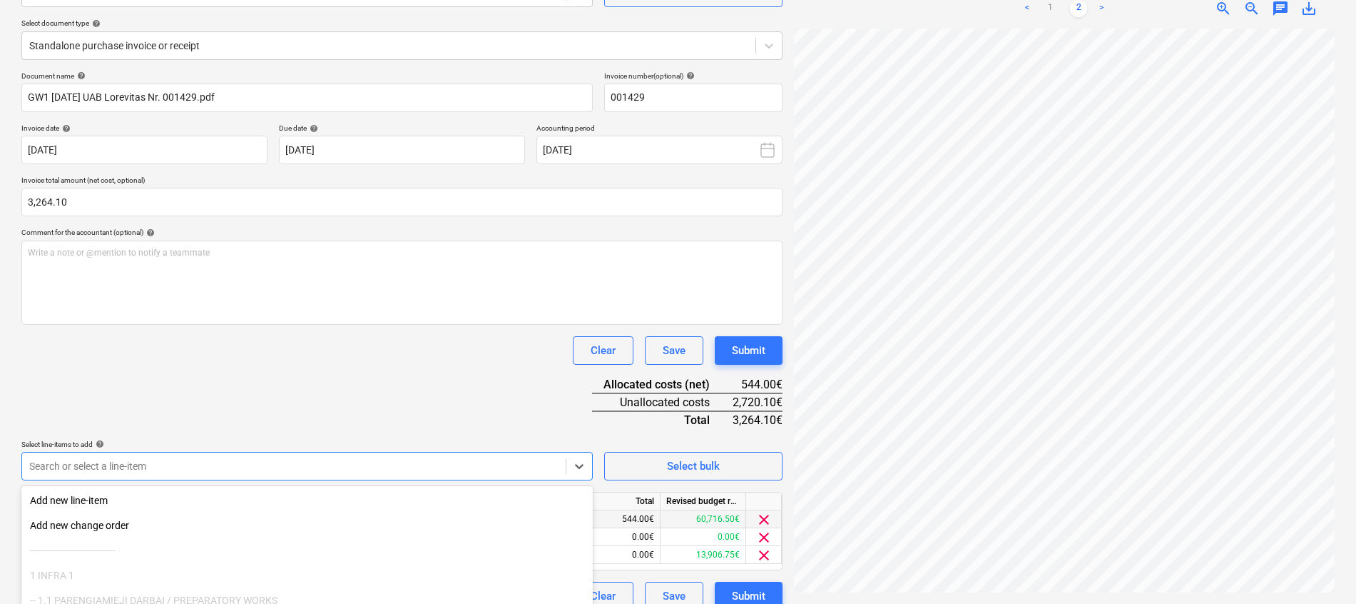
scroll to position [250, 0]
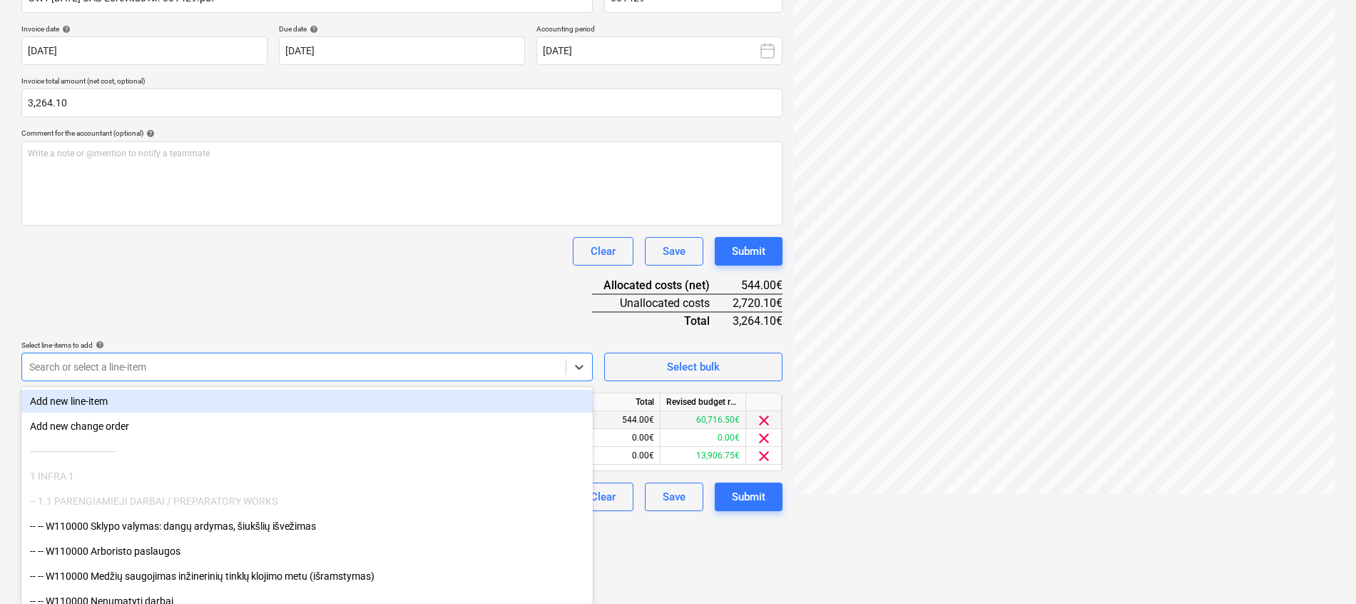
click at [406, 250] on div "Document name help GW1 [DATE] UAB Lorevitas Nr. 001429.pdf Invoice number (opti…" at bounding box center [401, 241] width 761 height 539
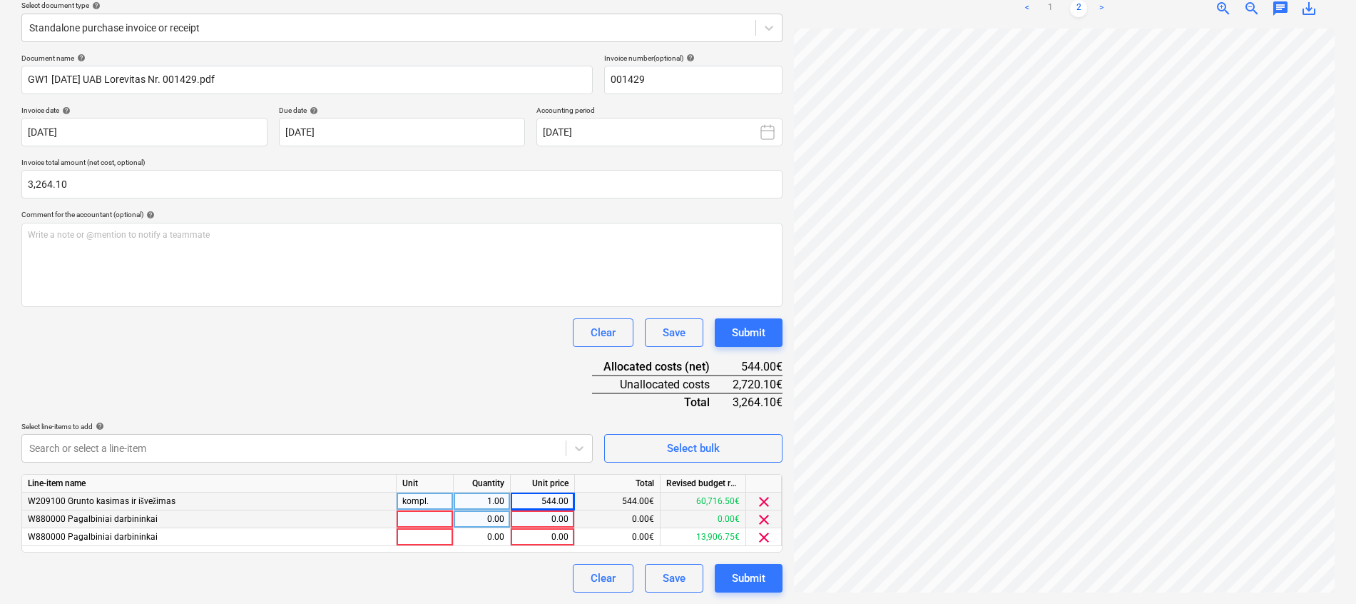
click at [768, 515] on span "clear" at bounding box center [764, 519] width 17 height 17
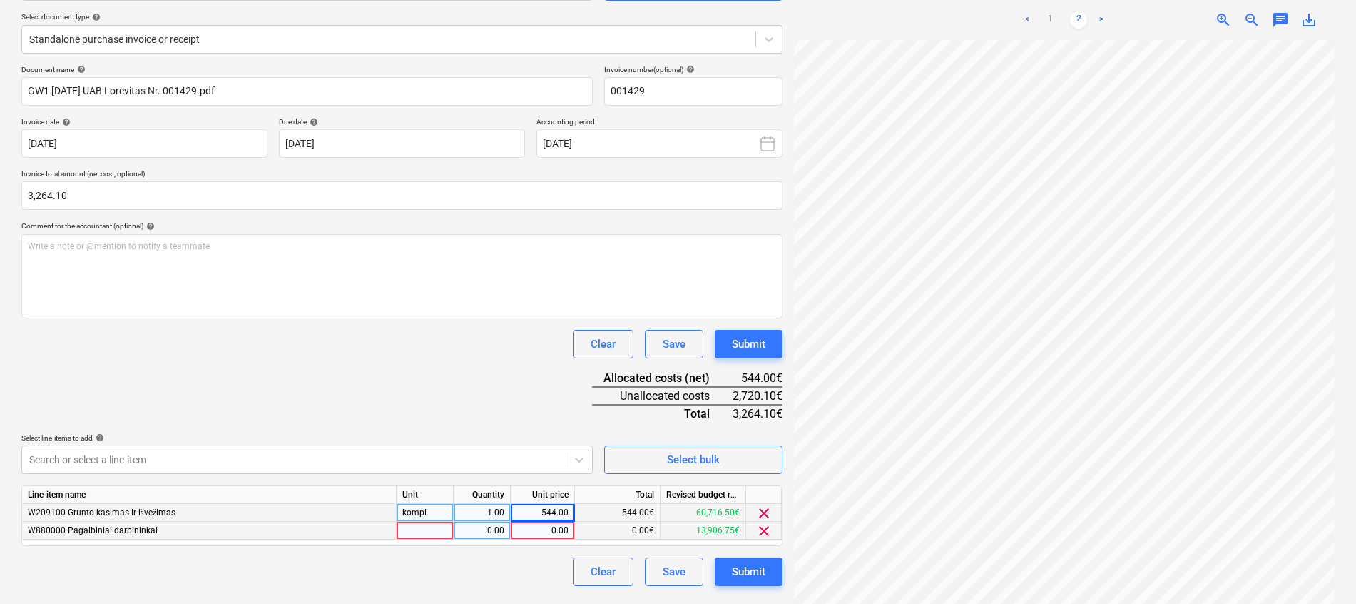
click at [452, 533] on div at bounding box center [425, 531] width 57 height 18
type input "kompl."
click at [549, 534] on div "0.00" at bounding box center [543, 531] width 52 height 18
type input "2720.1"
click at [502, 397] on div "Document name help GW1 [DATE] UAB Lorevitas Nr. 001429.pdf Invoice number (opti…" at bounding box center [401, 325] width 761 height 521
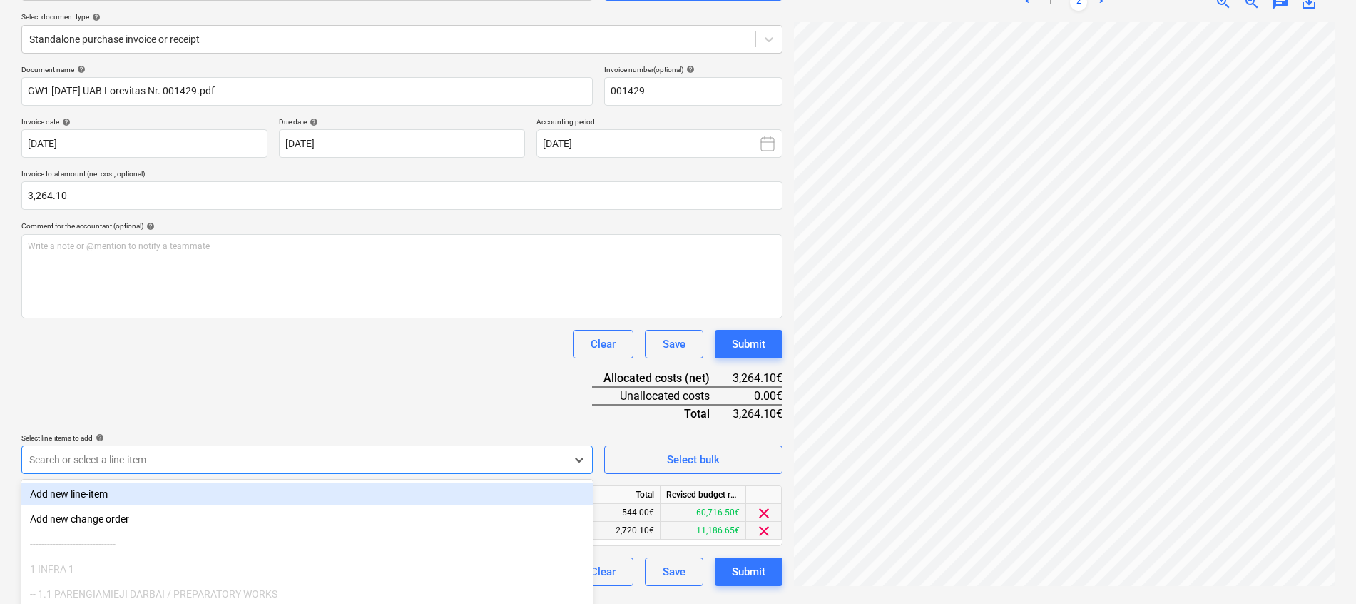
scroll to position [250, 0]
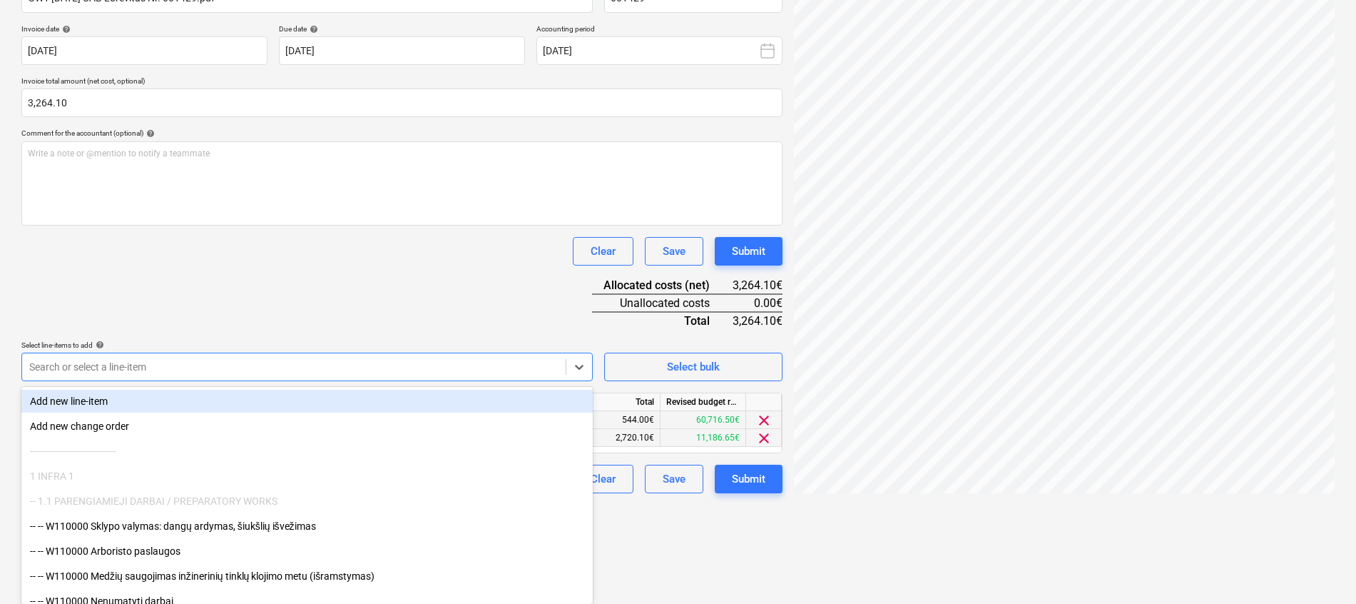
click at [222, 354] on body "Projects Contacts Company Consolidated Invoices Inbox 1 format_size keyboard_ar…" at bounding box center [678, 52] width 1356 height 604
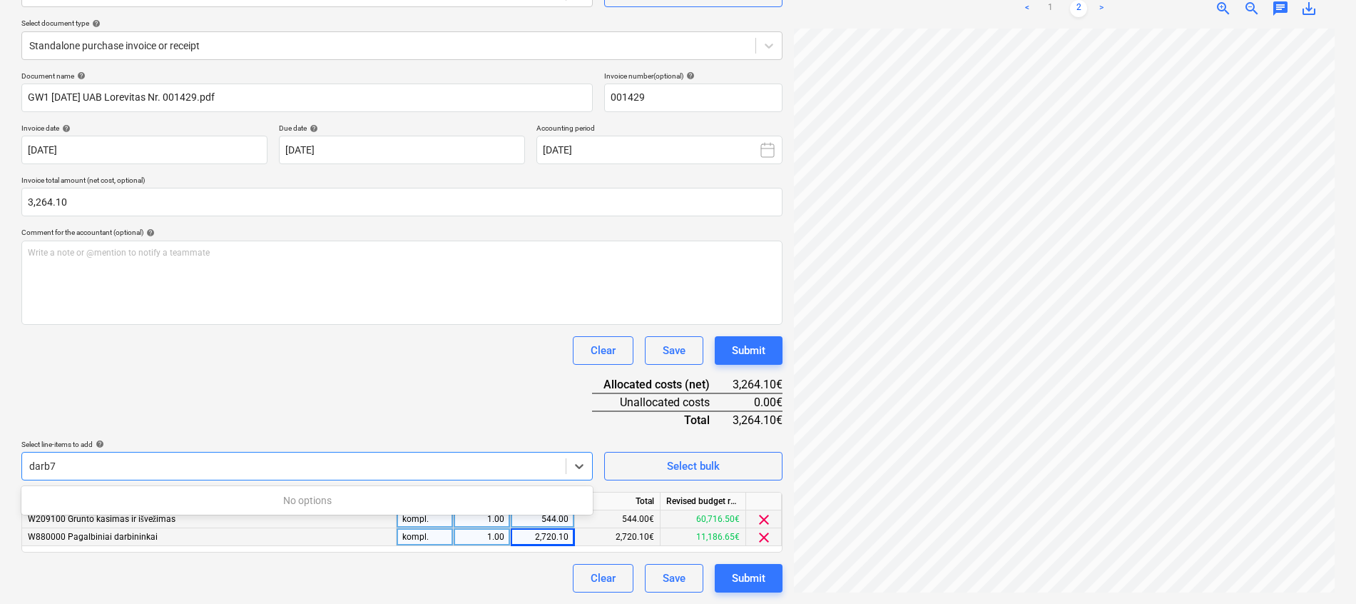
scroll to position [151, 0]
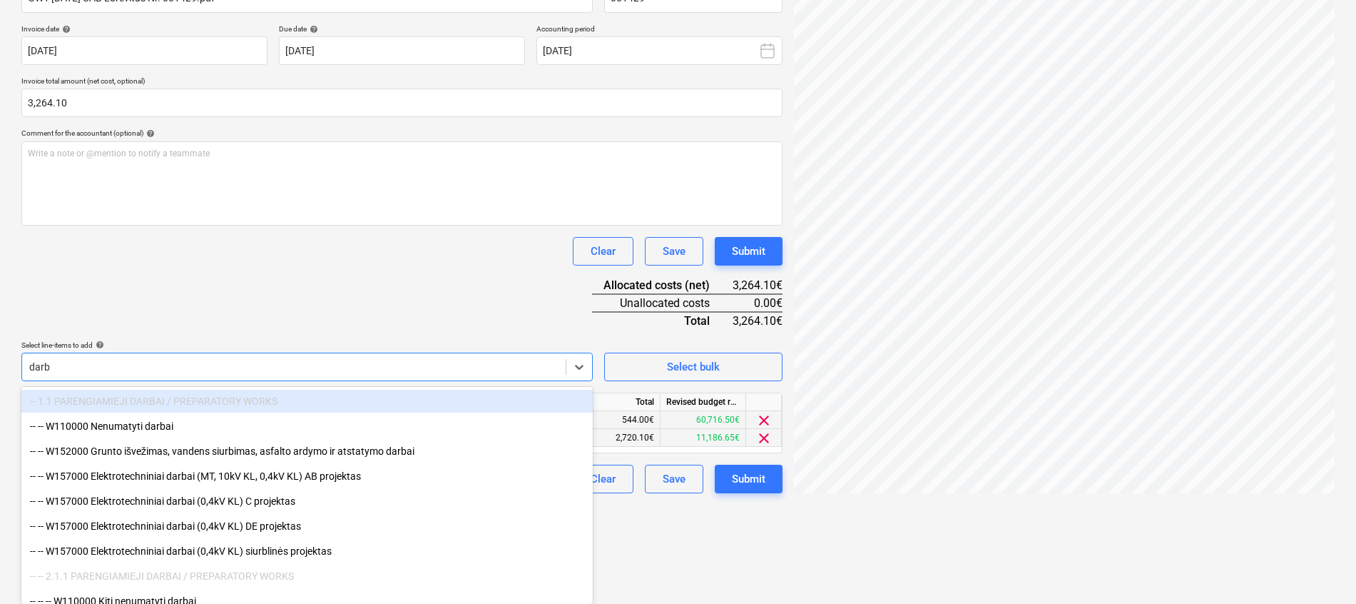
type input "darbų"
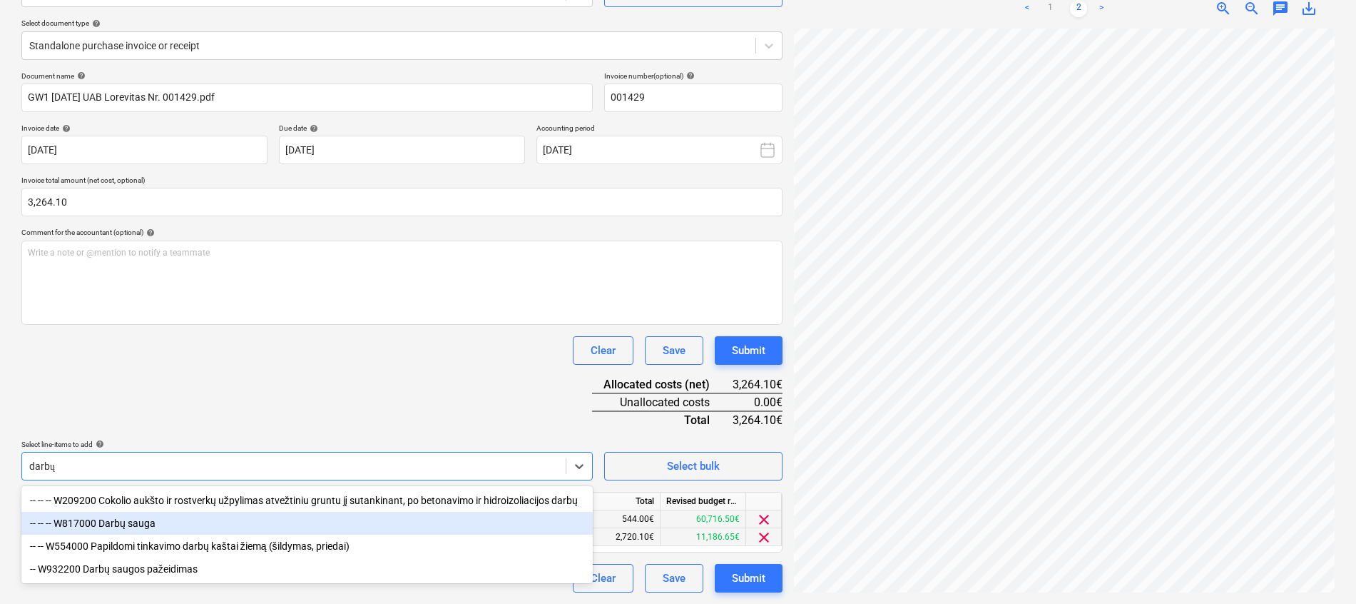
click at [139, 529] on div "-- -- -- W817000 Darbų sauga" at bounding box center [306, 523] width 571 height 23
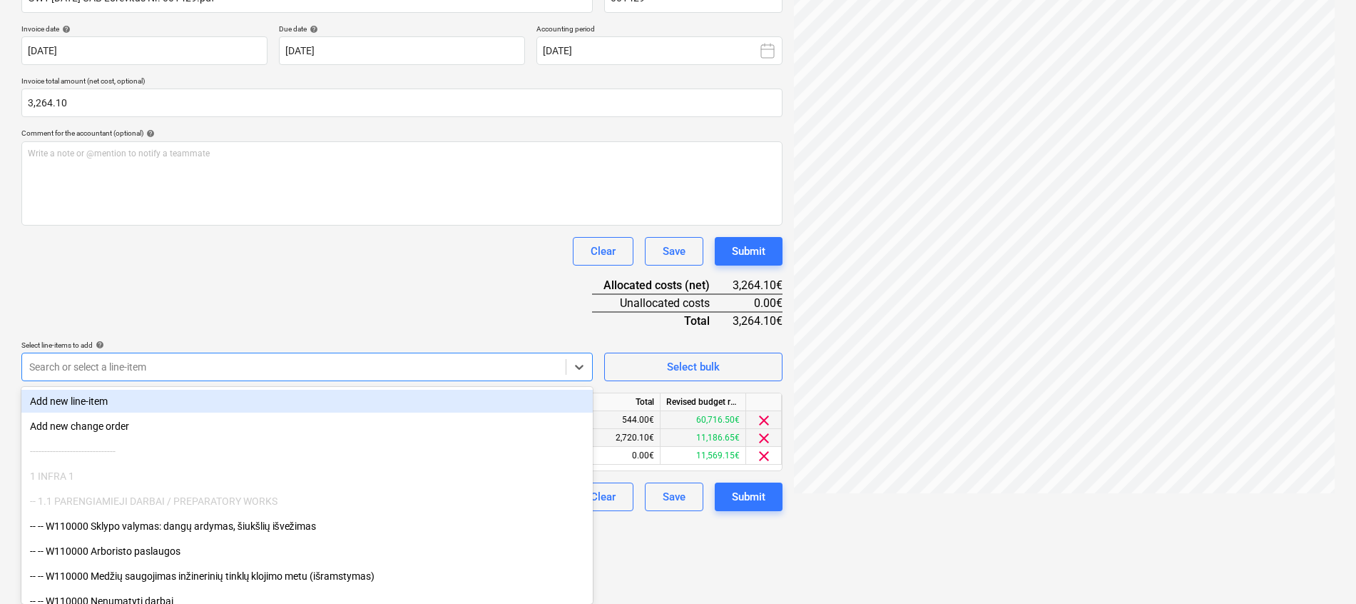
click at [284, 289] on div "Document name help GW1 [DATE] UAB Lorevitas Nr. 001429.pdf Invoice number (opti…" at bounding box center [401, 241] width 761 height 539
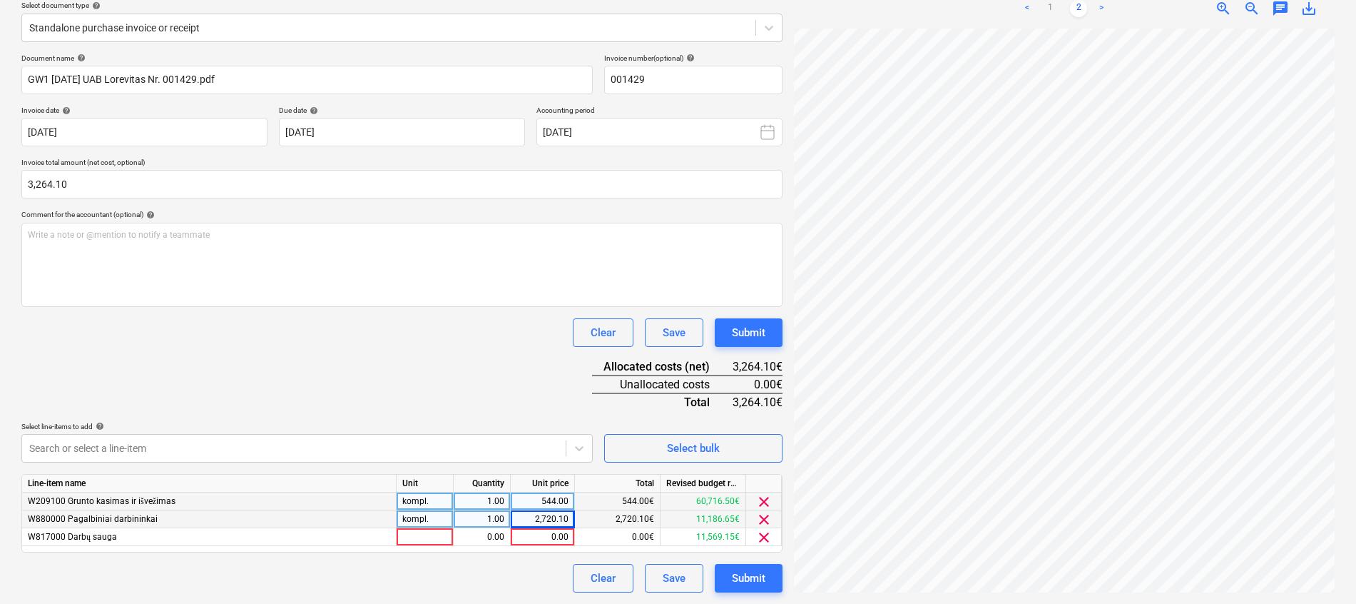
click at [410, 548] on div "Line-item name Unit Quantity Unit price Total Revised budget remaining W209100 …" at bounding box center [401, 513] width 761 height 78
click at [410, 540] on div at bounding box center [425, 537] width 57 height 18
type input "kompl."
type input "1"
click at [649, 418] on div "Document name help GW1 [DATE] UAB Lorevitas Nr. 001429.pdf Invoice number (opti…" at bounding box center [401, 323] width 761 height 539
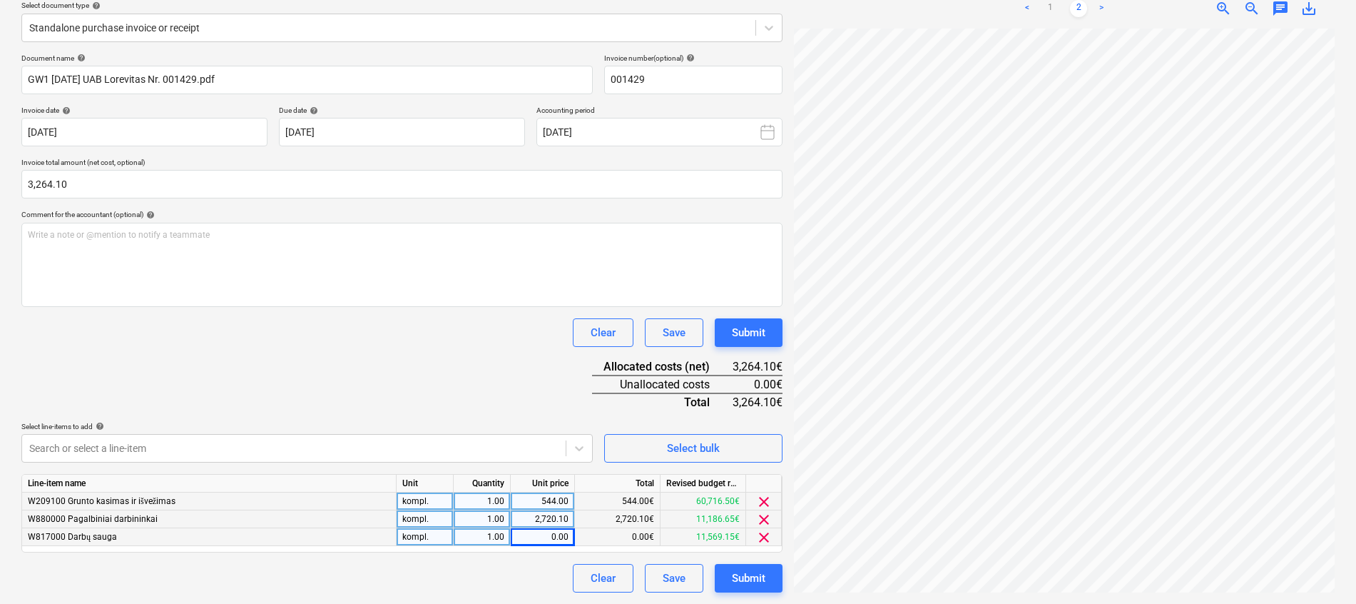
click at [551, 535] on div "0.00" at bounding box center [543, 537] width 52 height 18
type input "752.56"
click at [547, 518] on div "2,720.10" at bounding box center [543, 519] width 52 height 18
click at [507, 405] on div "Document name help GW1 [DATE] UAB Lorevitas Nr. 001429.pdf Invoice number (opti…" at bounding box center [401, 323] width 761 height 539
click at [537, 516] on div "0.00" at bounding box center [543, 519] width 52 height 18
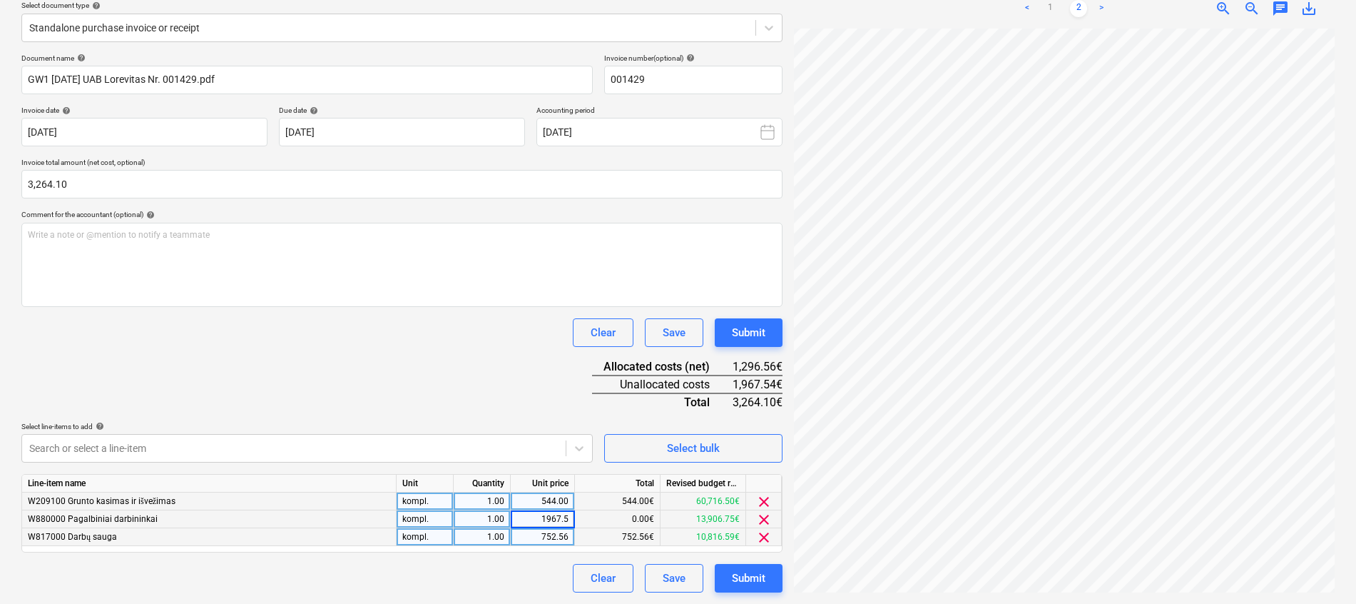
type input "1967.54"
click at [523, 389] on div "Document name help GW1 [DATE] UAB Lorevitas Nr. 001429.pdf Invoice number (opti…" at bounding box center [401, 323] width 761 height 539
click at [757, 581] on div "Submit" at bounding box center [749, 578] width 34 height 19
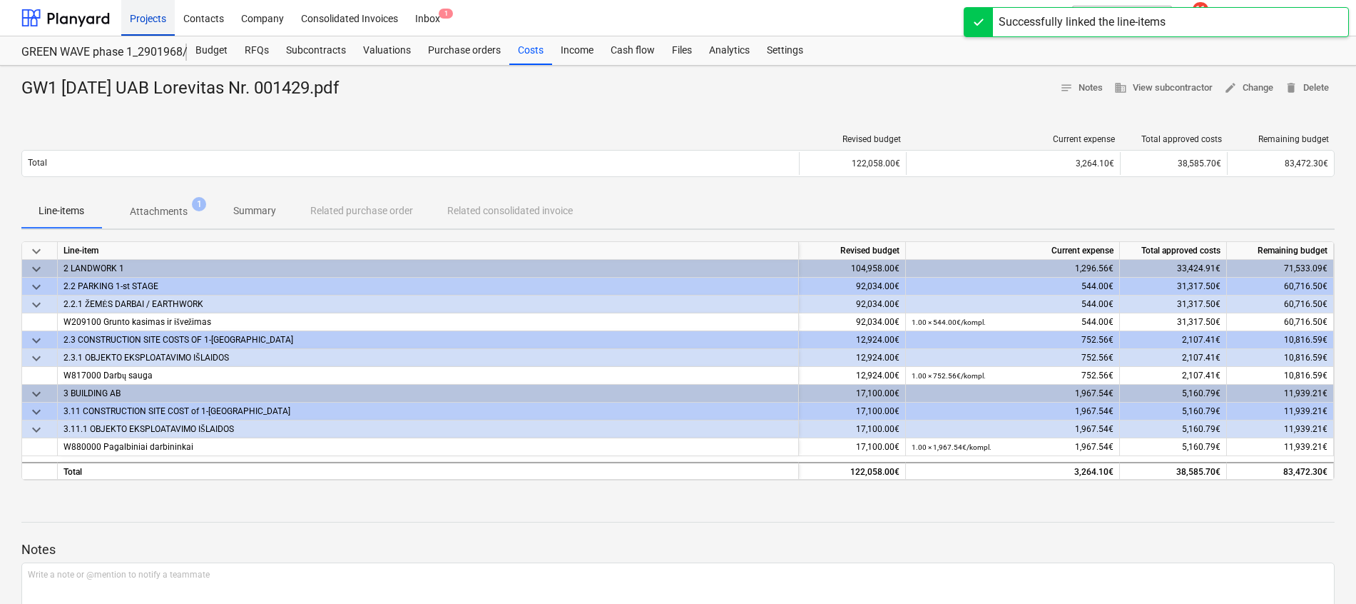
click at [137, 16] on div "Projects" at bounding box center [148, 17] width 54 height 36
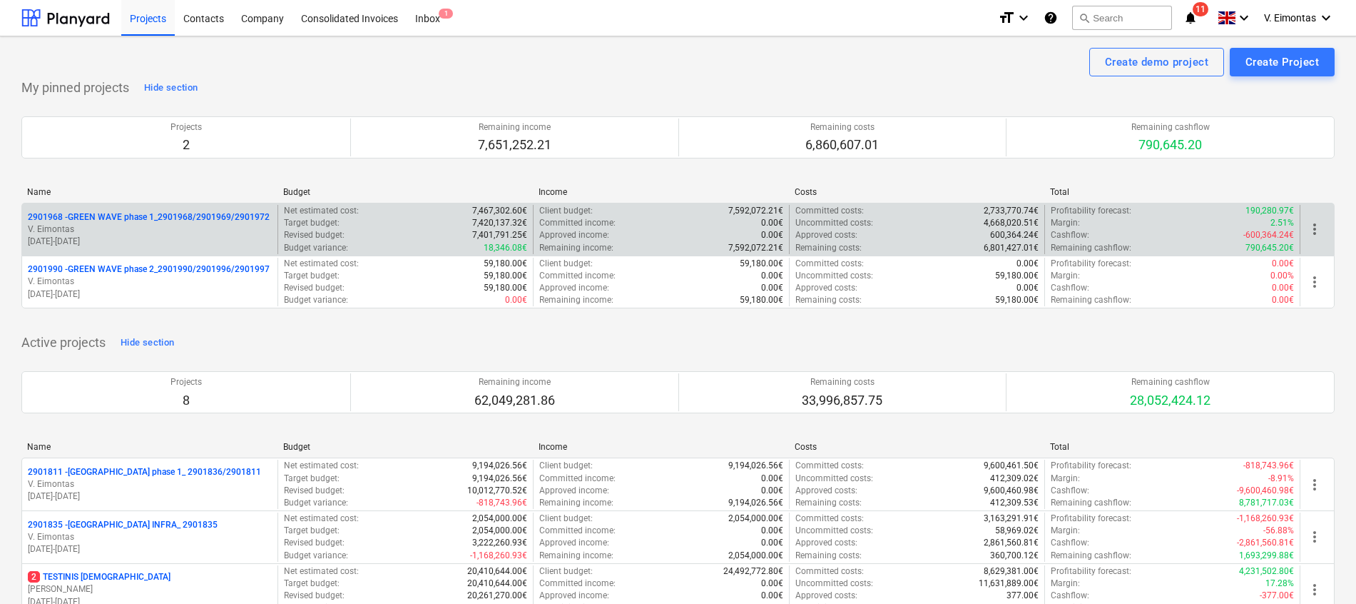
click at [204, 207] on div "2901968 - GREEN WAVE phase 1_2901968/2901969/2901972 V. Eimontas [DATE] - [DATE]" at bounding box center [149, 229] width 255 height 49
click at [205, 211] on p "2901968 - GREEN WAVE phase 1_2901968/2901969/2901972" at bounding box center [149, 217] width 242 height 12
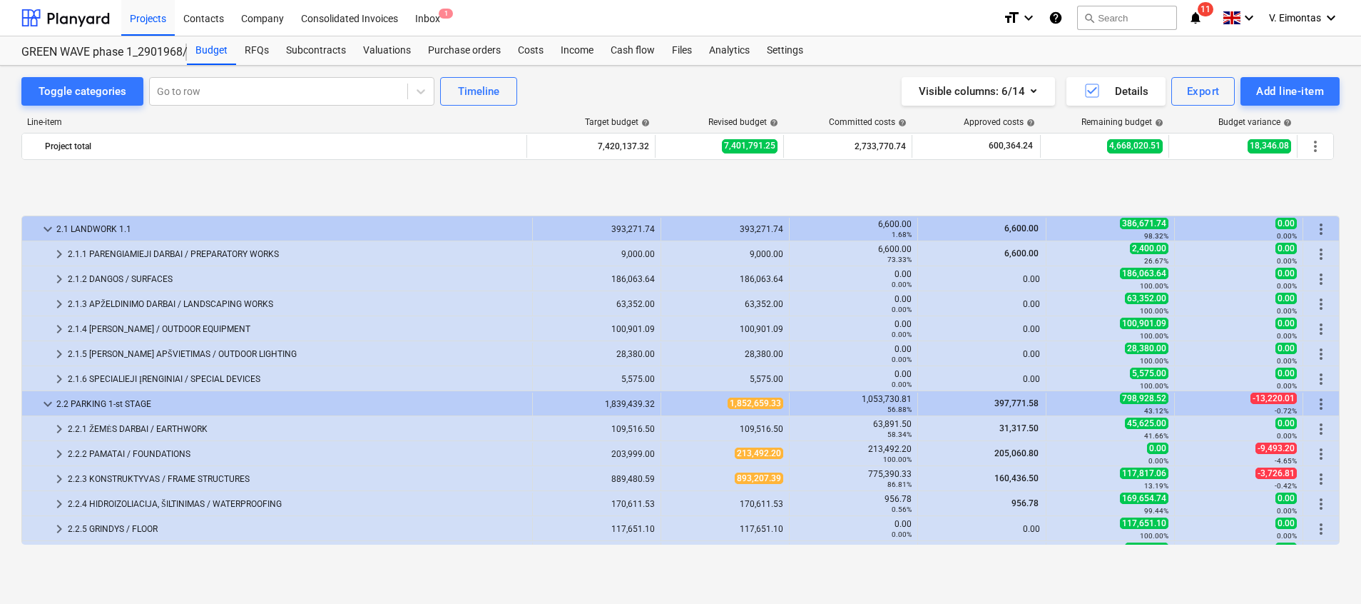
scroll to position [107, 0]
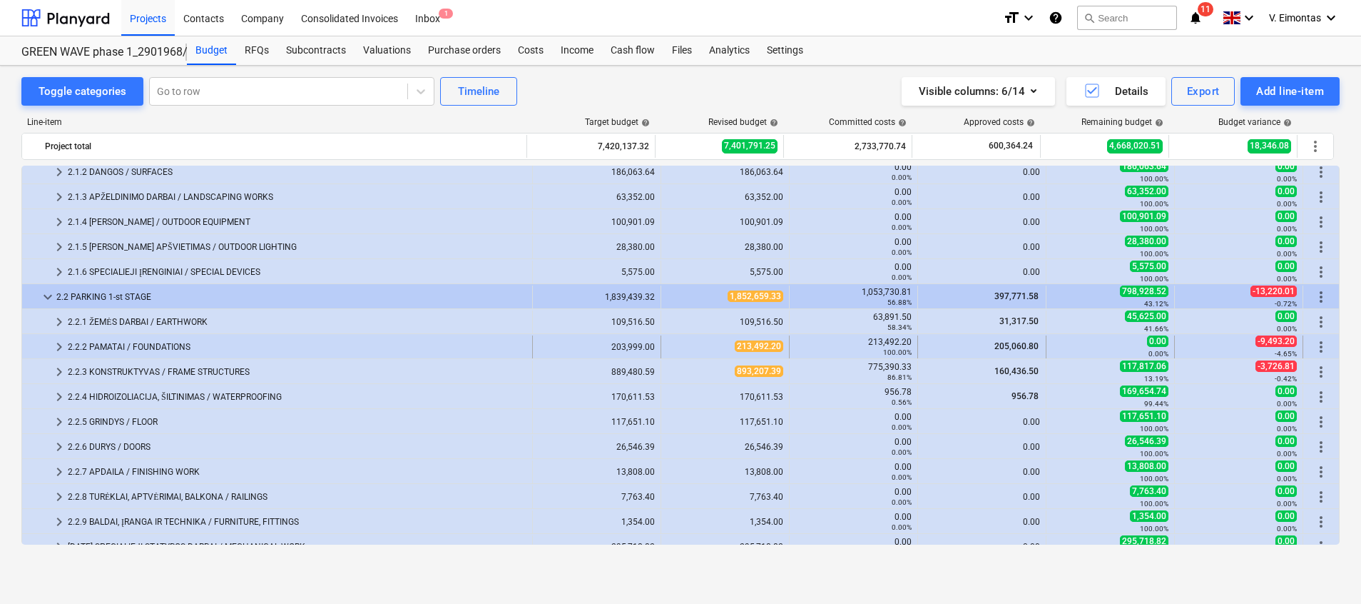
click at [164, 336] on div "2.2.2 PAMATAI / FOUNDATIONS" at bounding box center [297, 346] width 459 height 23
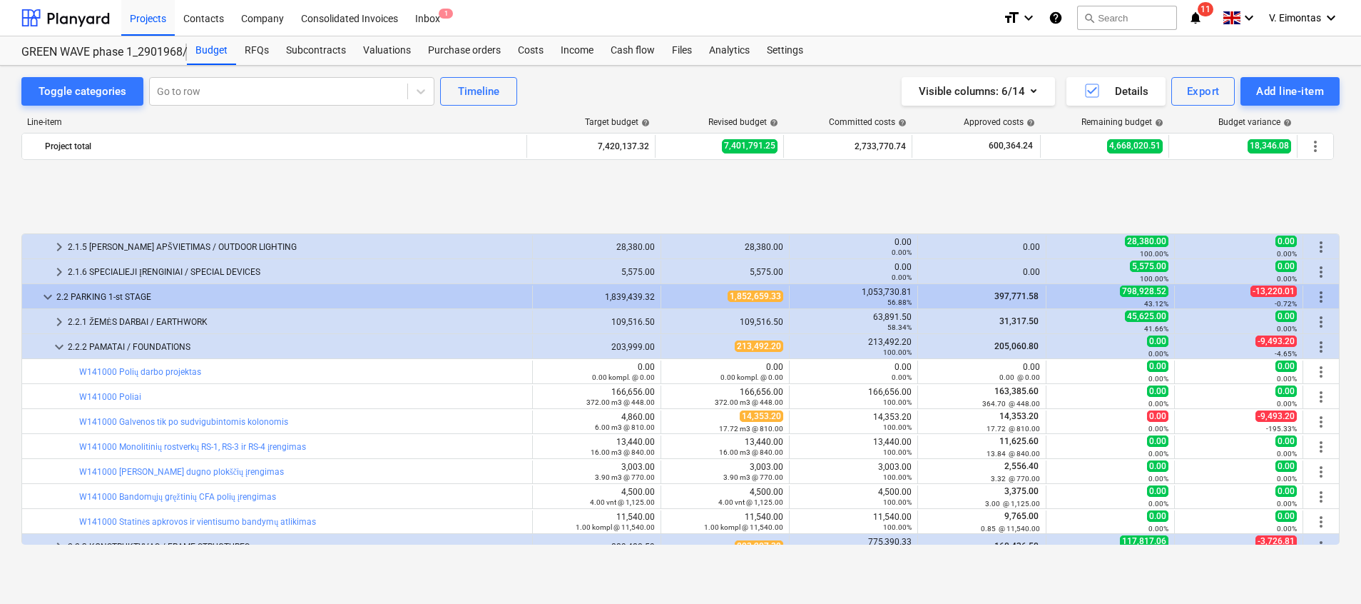
scroll to position [214, 0]
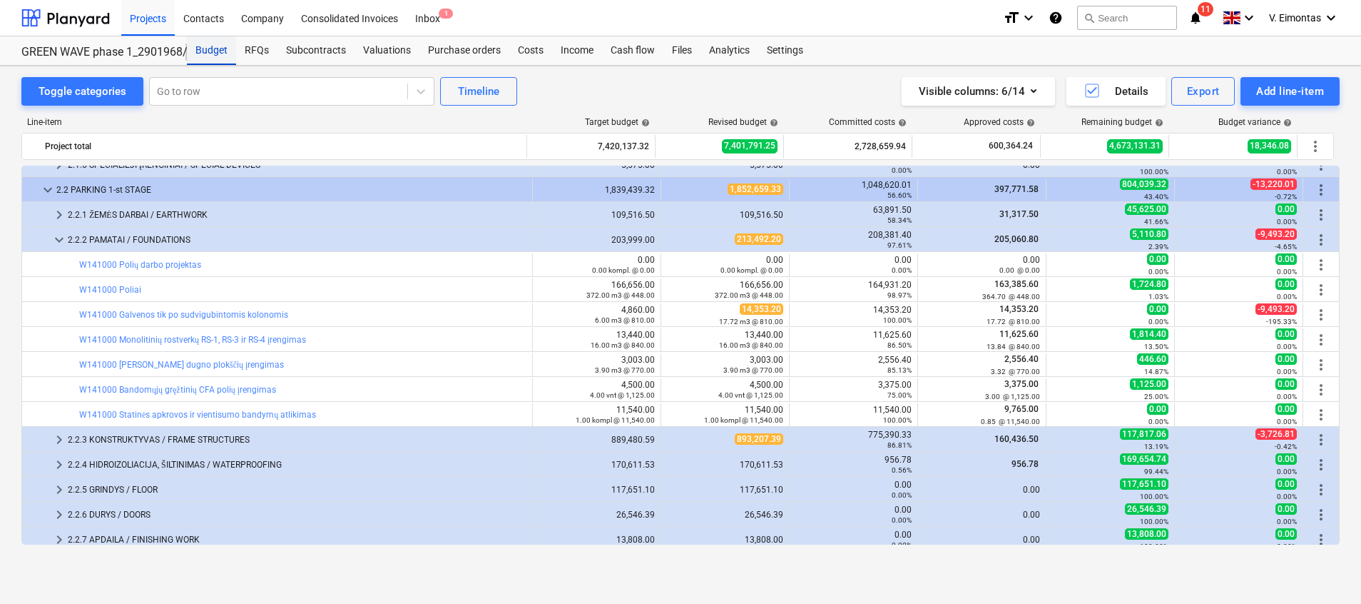
click at [203, 53] on div "Budget" at bounding box center [211, 50] width 49 height 29
click at [1251, 454] on div "0.00 0.00%" at bounding box center [1239, 464] width 116 height 22
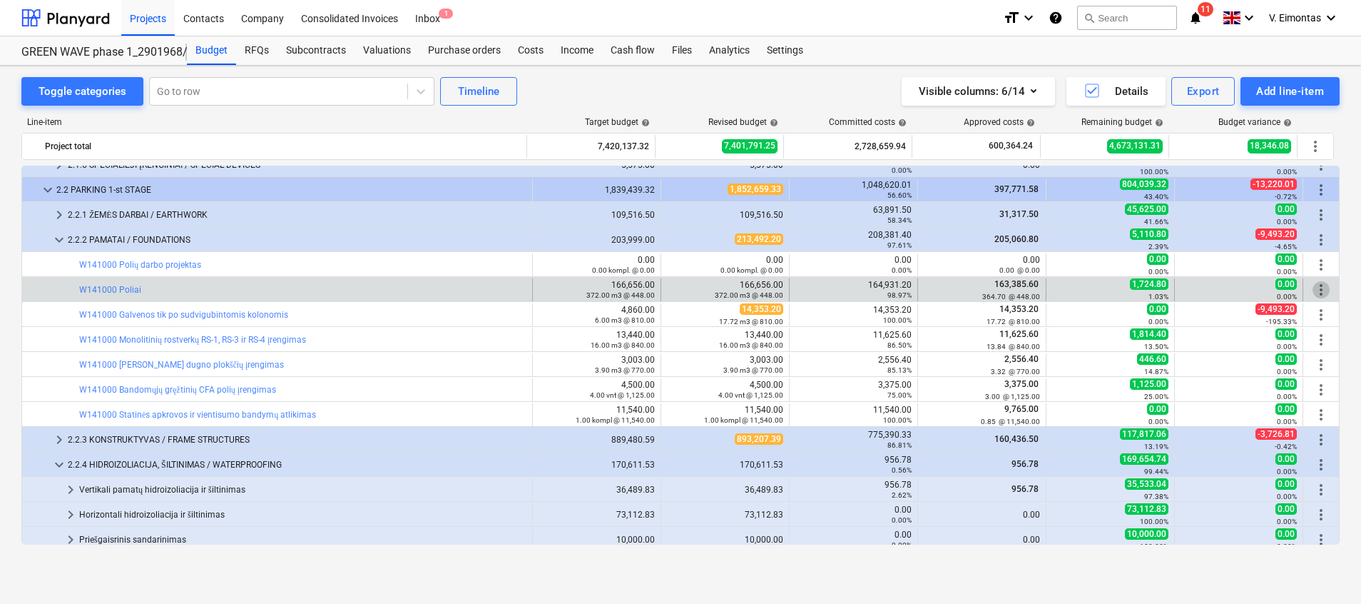
click at [1313, 293] on span "more_vert" at bounding box center [1321, 289] width 17 height 17
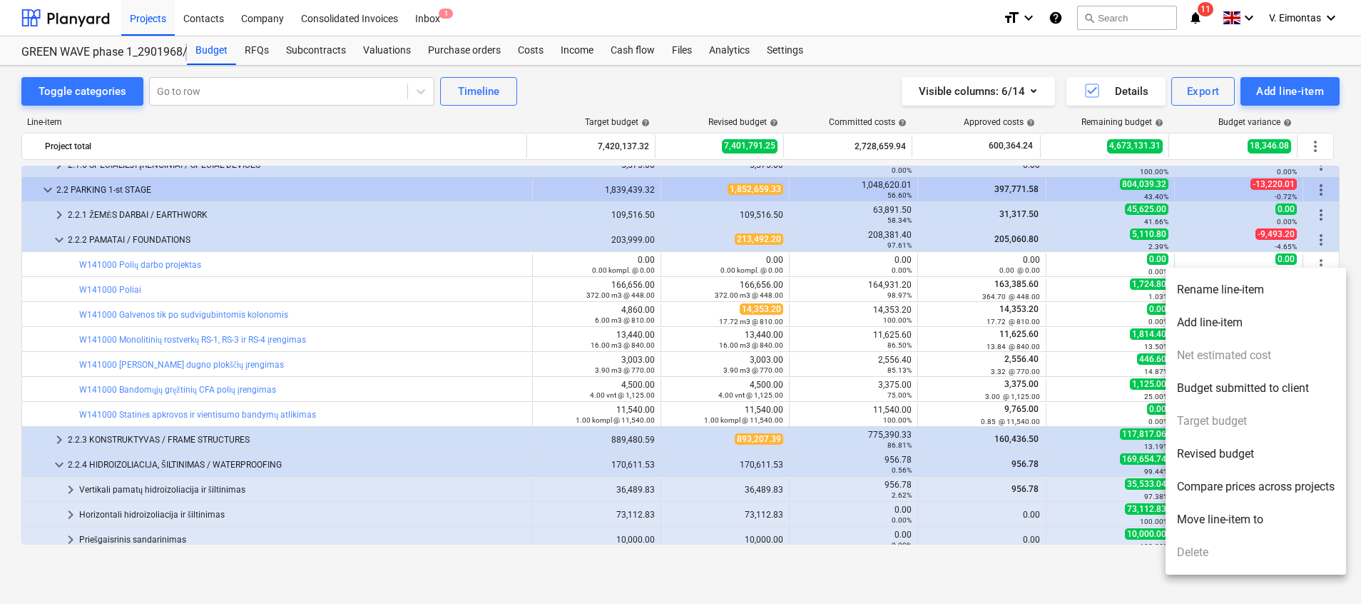
click at [1201, 455] on li "Revised budget" at bounding box center [1256, 453] width 181 height 33
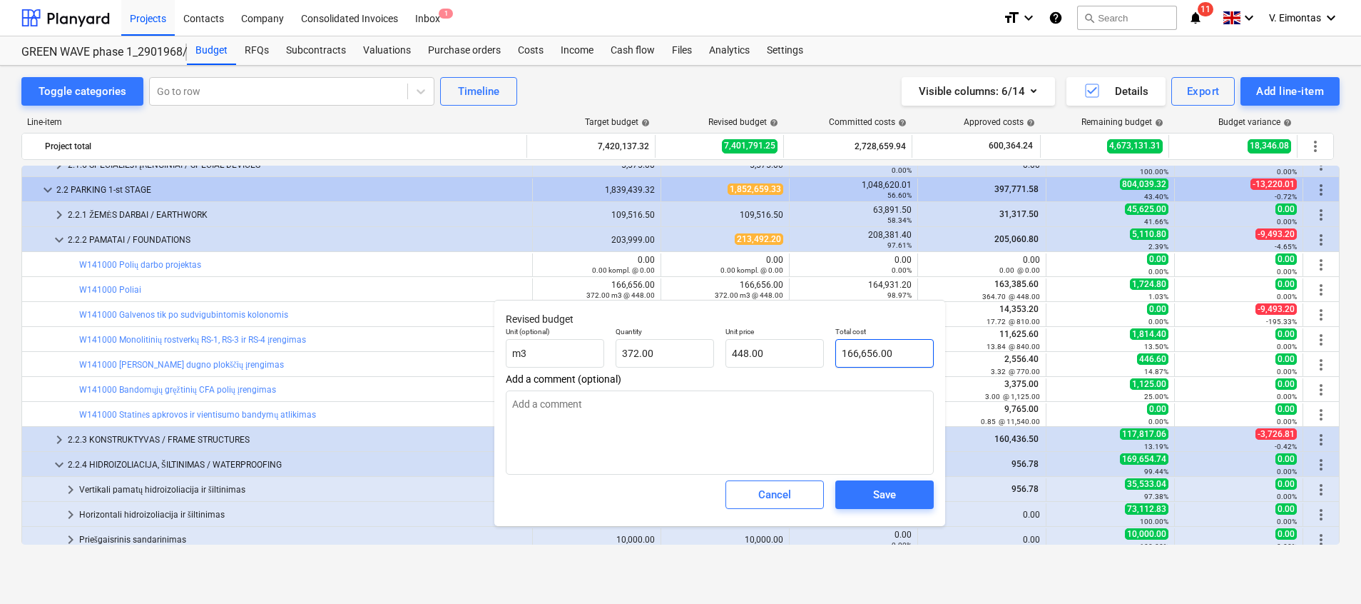
type input "166656"
drag, startPoint x: 905, startPoint y: 354, endPoint x: 812, endPoint y: 350, distance: 93.5
click at [812, 350] on div "Unit (optional) m3 Quantity 372.00 Unit price 448.00 Total cost 166656" at bounding box center [719, 347] width 439 height 52
type input "372"
type input "166,656.00"
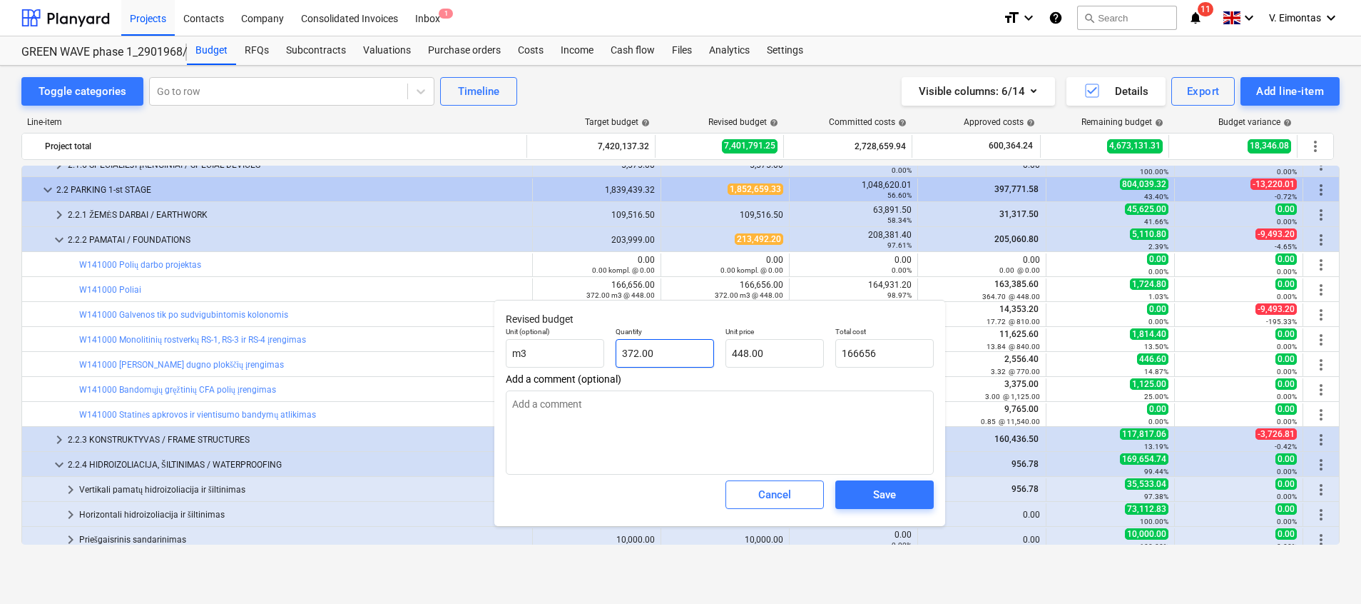
type textarea "x"
click at [686, 342] on input "372" at bounding box center [665, 353] width 98 height 29
drag, startPoint x: 686, startPoint y: 349, endPoint x: 599, endPoint y: 342, distance: 86.6
click at [599, 342] on div "Unit (optional) m3 Quantity 372 Unit price 448.00 Total cost 166,656.00" at bounding box center [719, 347] width 439 height 52
type input "3"
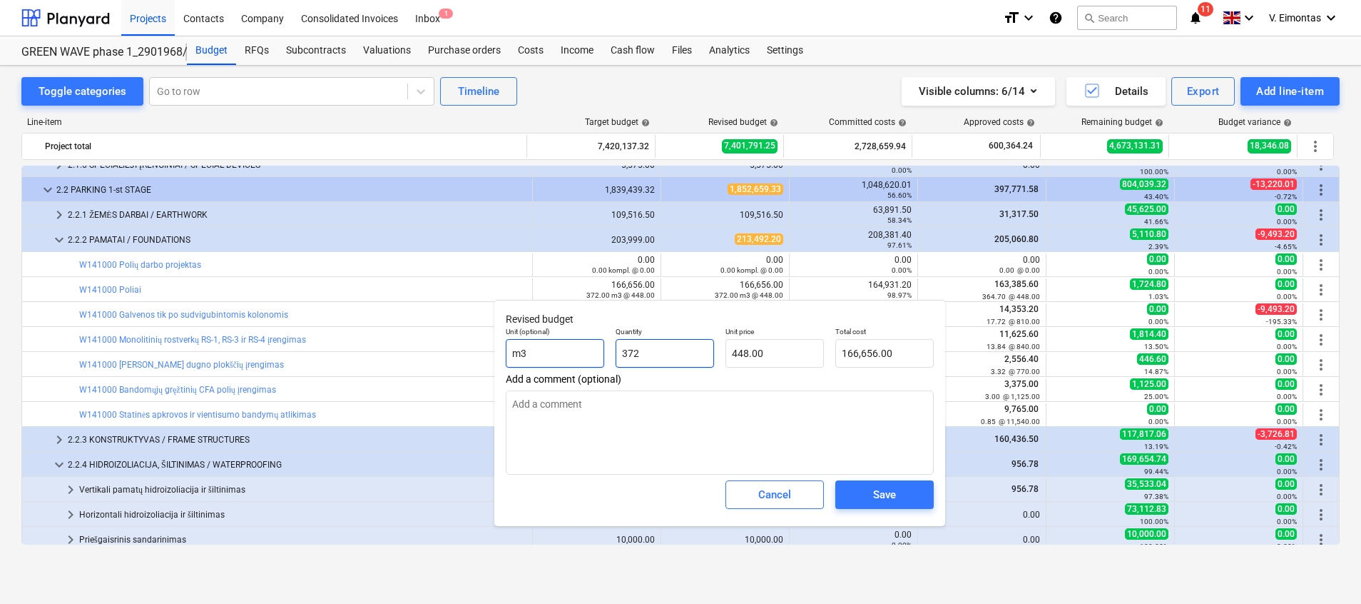
type textarea "x"
type input "1,344.00"
type input "3.00"
type input "1344"
type textarea "x"
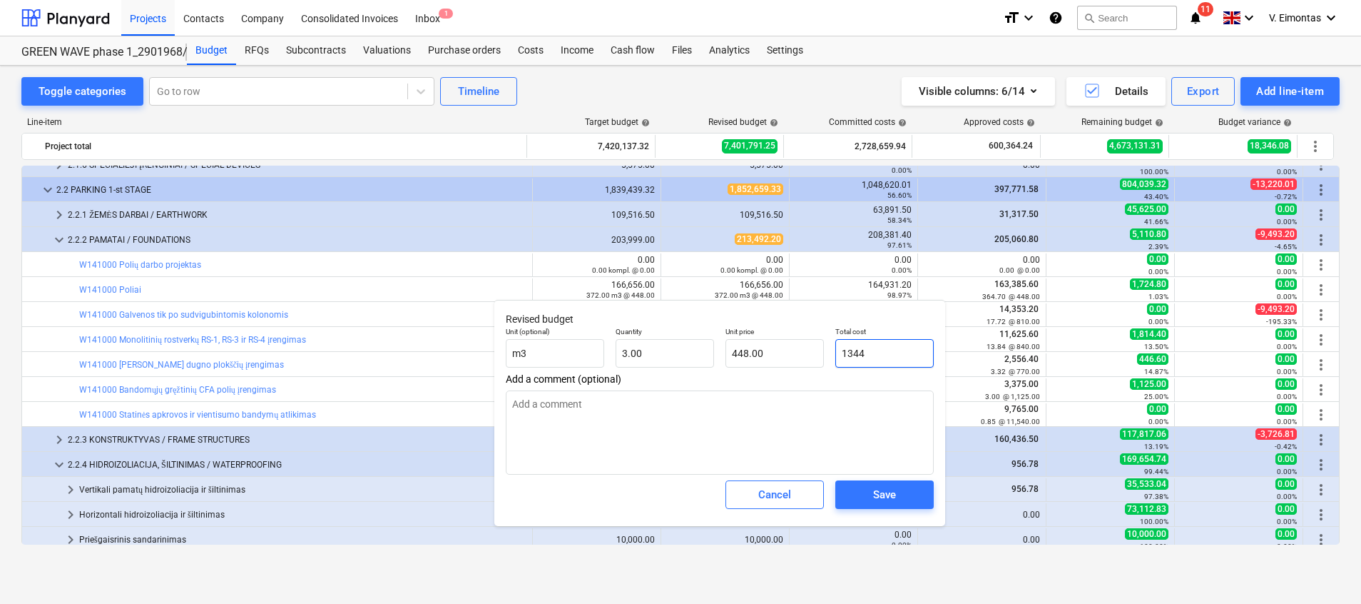
click at [893, 351] on input "1344" at bounding box center [884, 353] width 98 height 29
drag, startPoint x: 874, startPoint y: 347, endPoint x: 835, endPoint y: 340, distance: 39.2
click at [835, 340] on input "1344" at bounding box center [884, 353] width 98 height 29
type input "1"
type textarea "x"
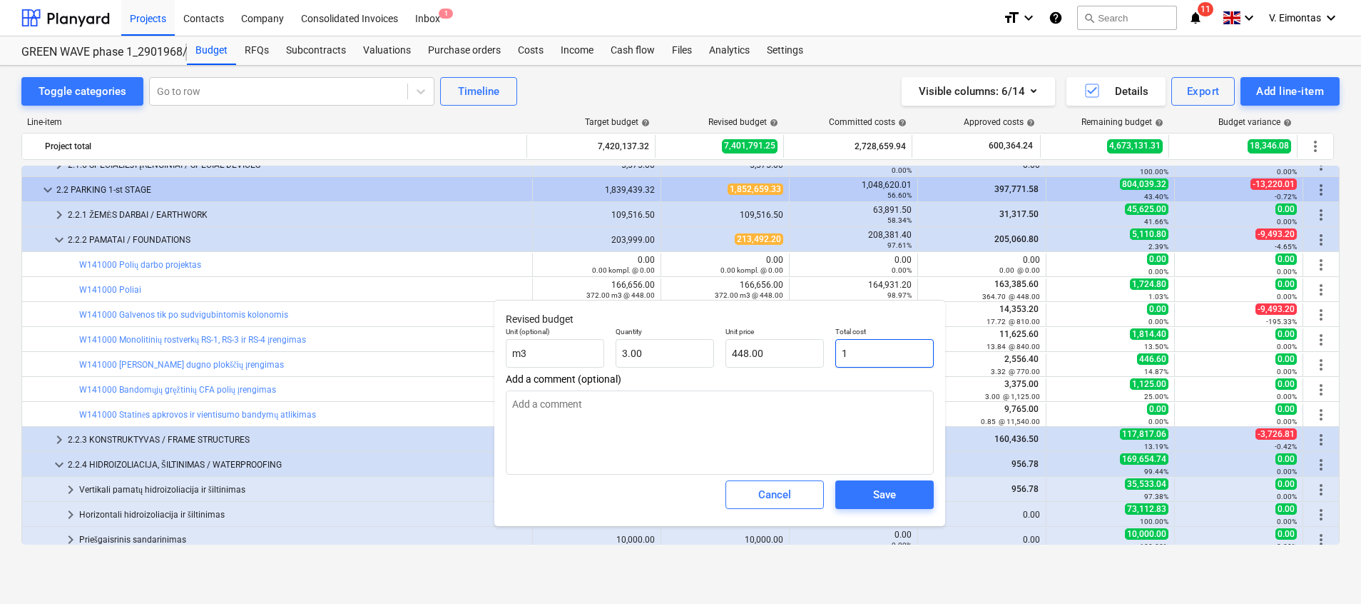
type input "0.33"
type input "16"
type textarea "x"
type input "5.33"
type input "164"
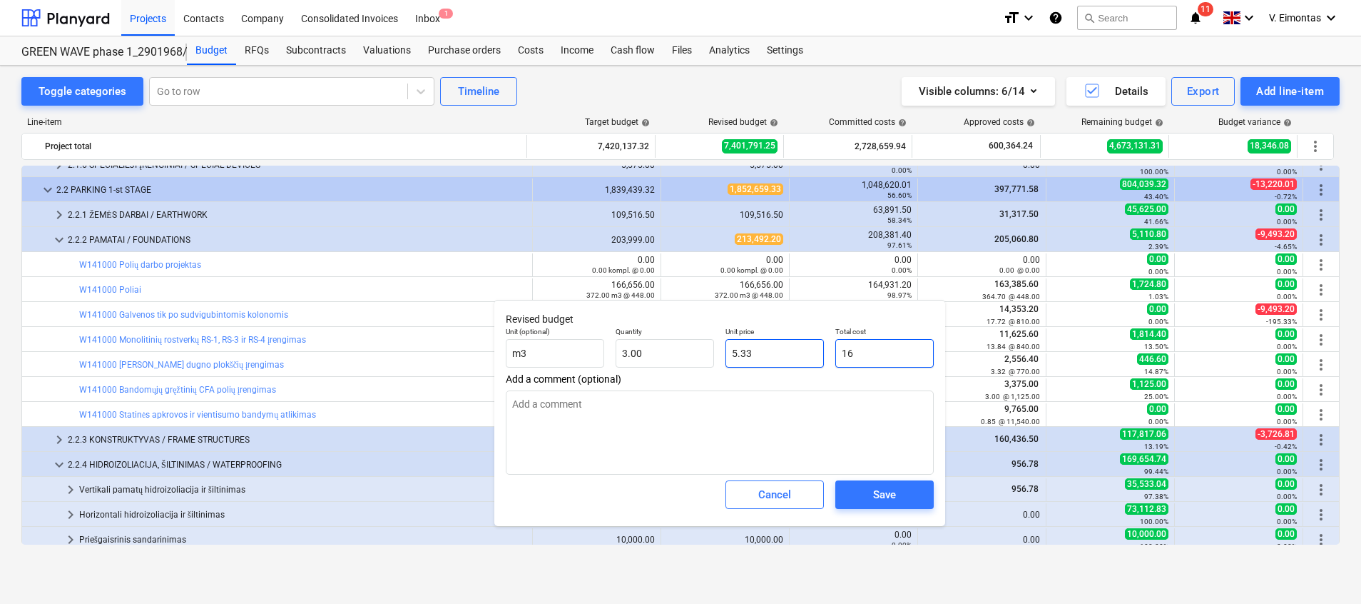
type textarea "x"
type input "54.67"
type input "1649"
type textarea "x"
type input "549.67"
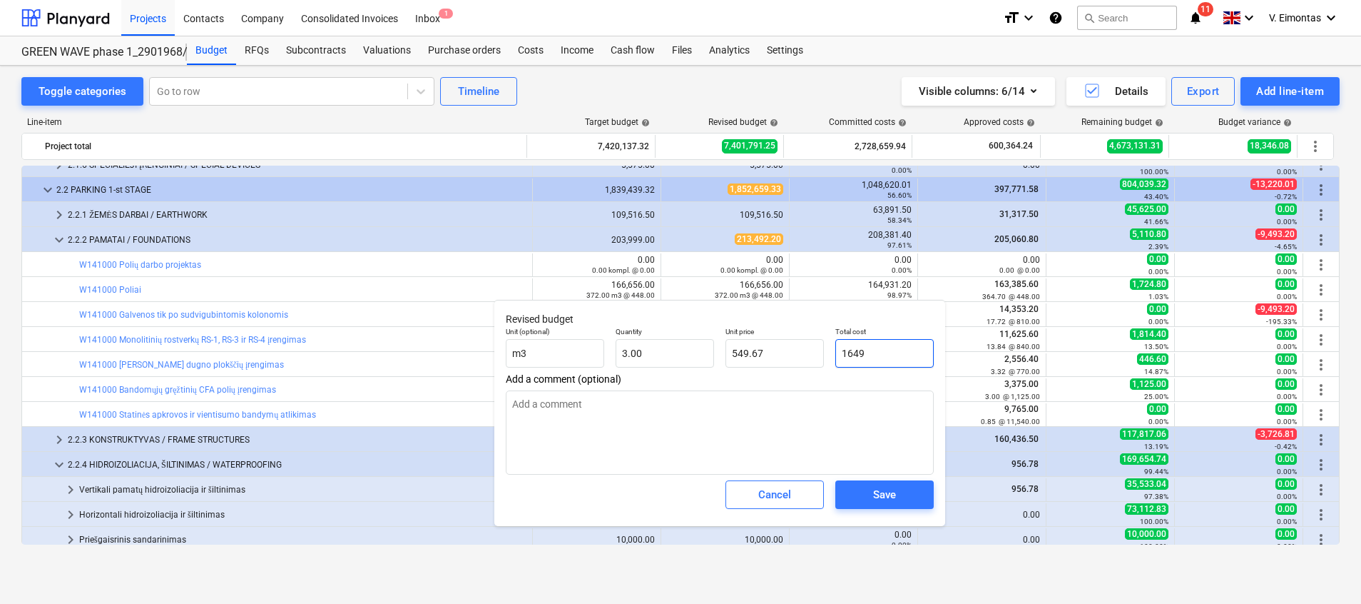
type input "16493"
type textarea "x"
type input "5,497.67"
type input "164931"
type textarea "x"
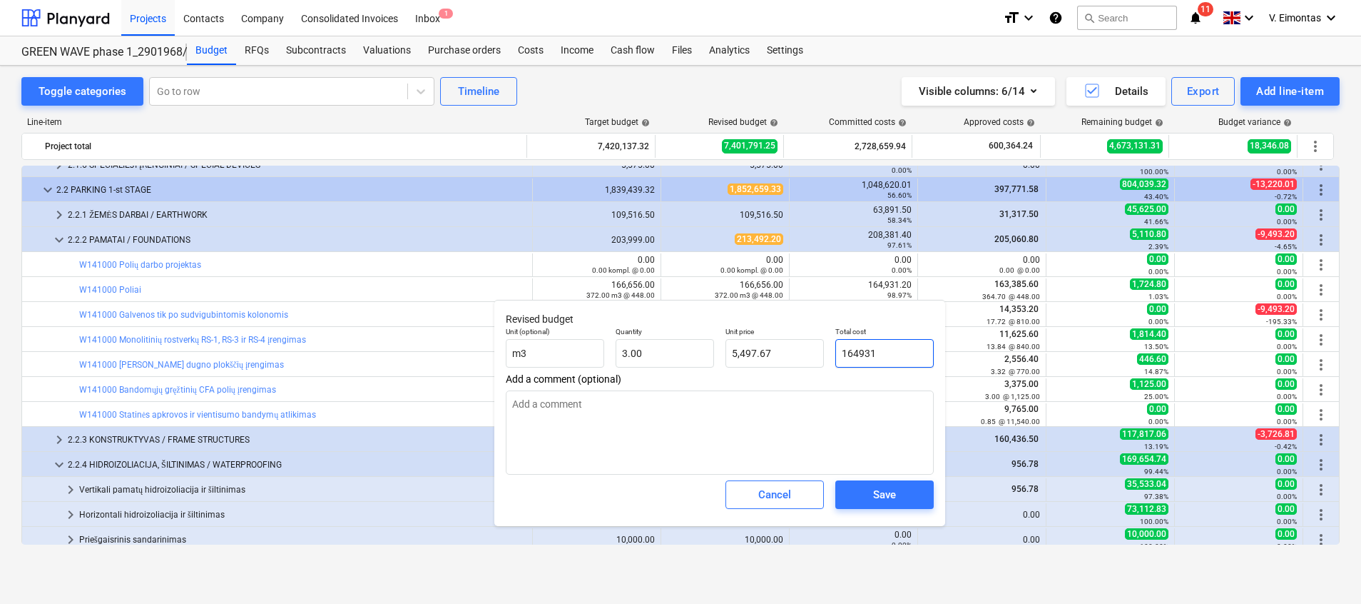
type input "54,977.00"
type input "164931."
type textarea "x"
type input "164931.2"
type textarea "x"
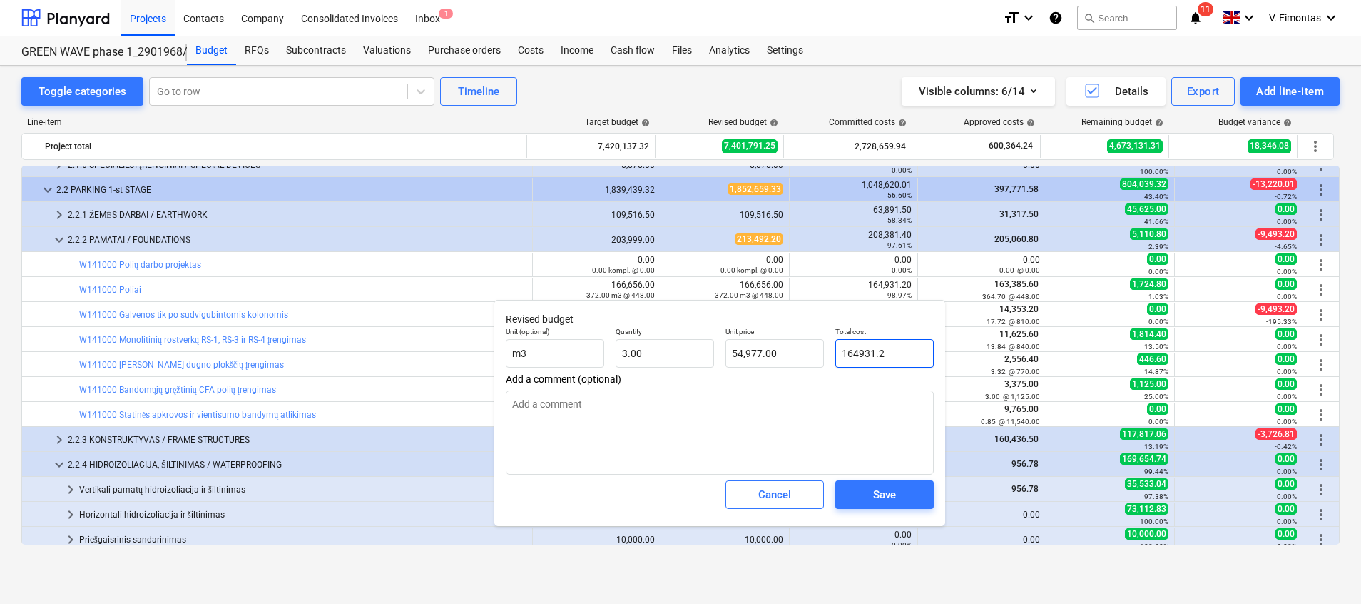
type input "54,977.07"
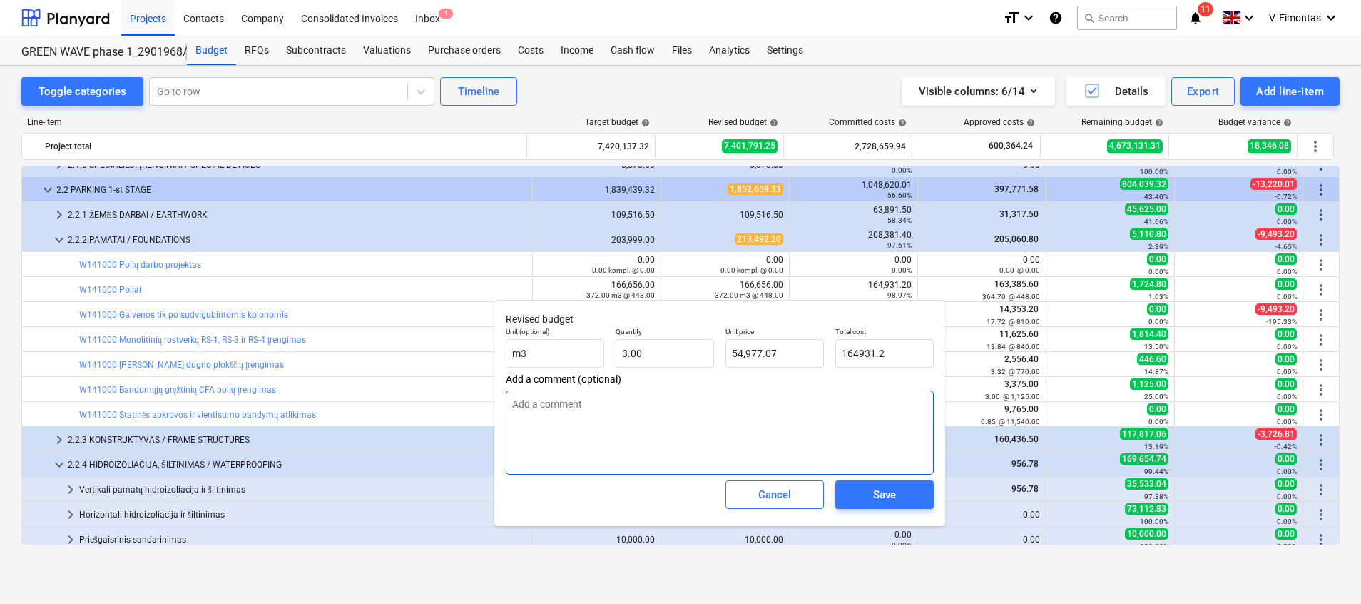
type input "164,931.20"
type textarea "x"
click at [809, 411] on textarea at bounding box center [720, 432] width 428 height 84
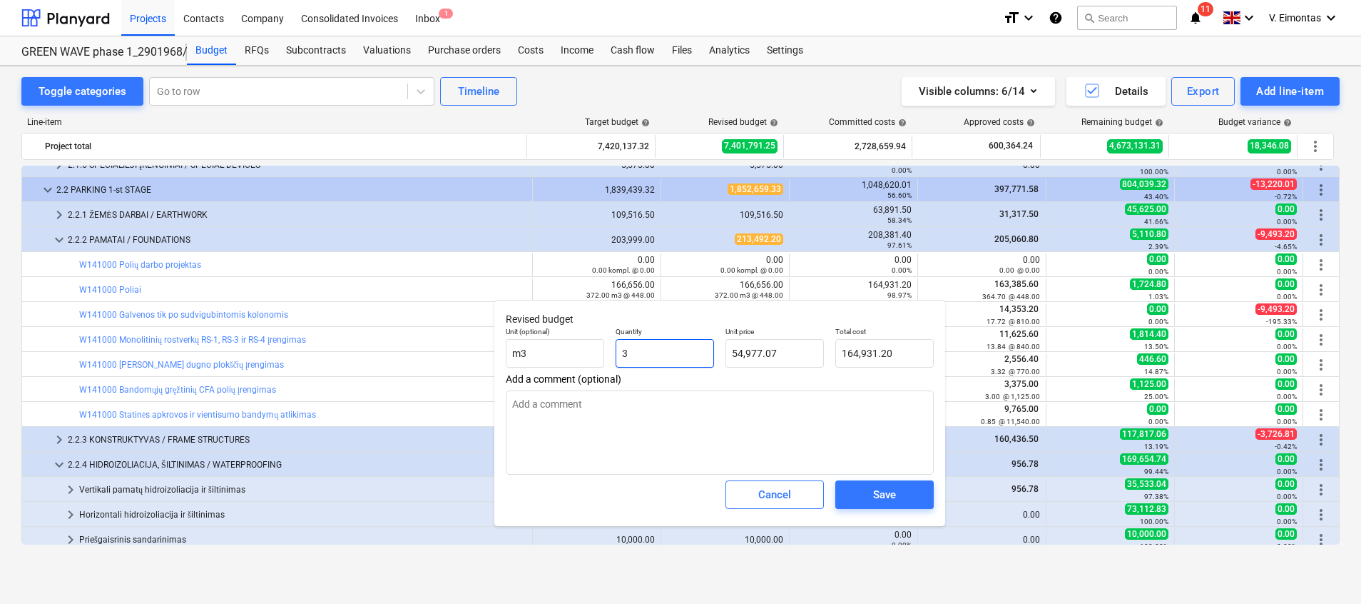
click at [691, 341] on input "3" at bounding box center [665, 353] width 98 height 29
type input "3.00"
type input "54977.0667"
type textarea "x"
drag, startPoint x: 794, startPoint y: 356, endPoint x: 706, endPoint y: 364, distance: 88.1
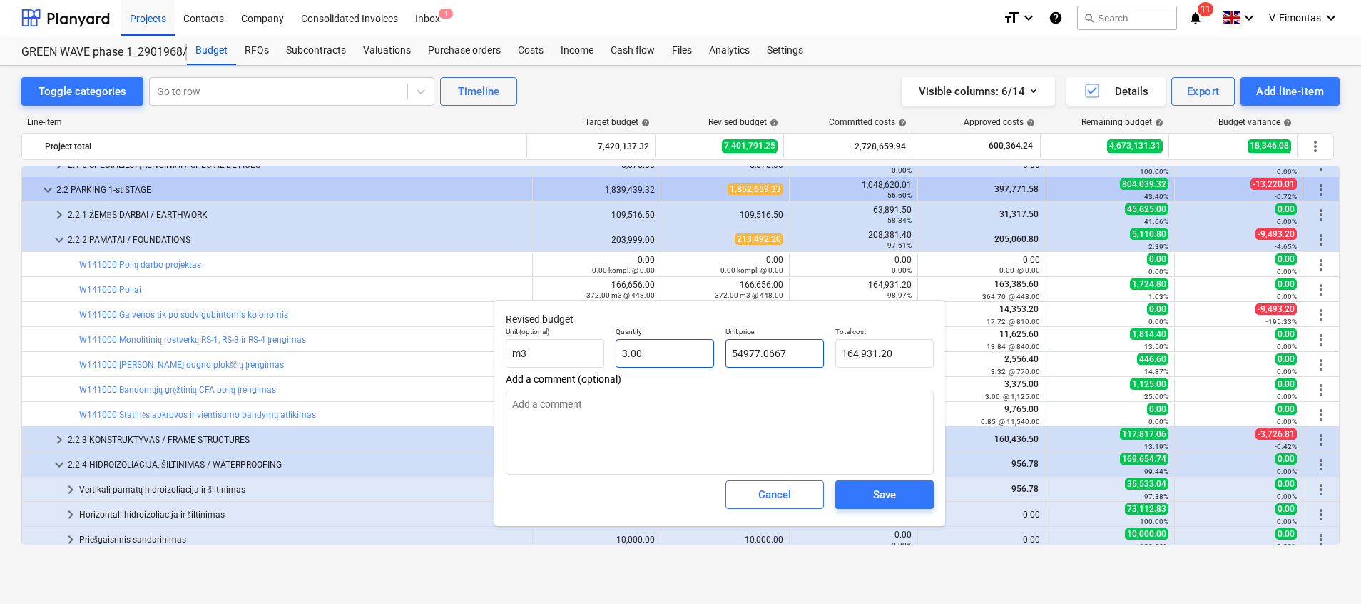
click at [706, 364] on div "Unit (optional) m3 Quantity 3.00 Unit price 54977.0667 Total cost 164,931.20" at bounding box center [719, 347] width 439 height 52
type input "54,977.07"
type textarea "x"
type input "3"
click at [688, 359] on input "3" at bounding box center [665, 353] width 98 height 29
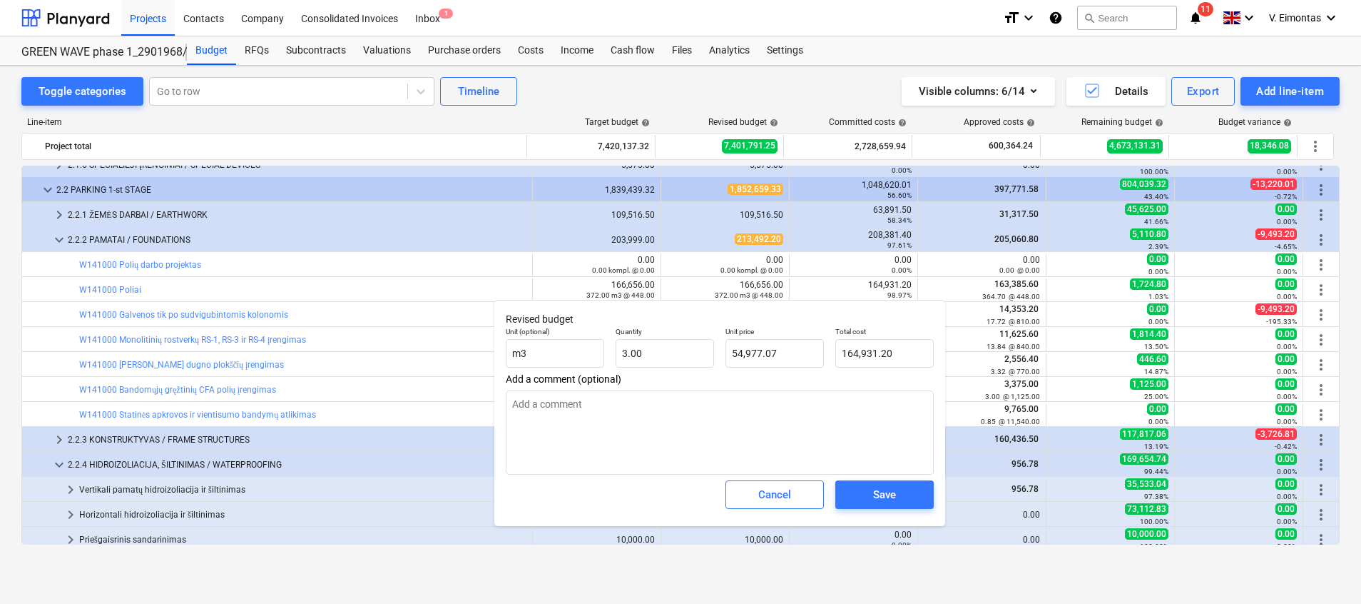
type textarea "x"
type input "3"
click at [688, 359] on input "3" at bounding box center [665, 353] width 98 height 29
type textarea "x"
type input "0.00"
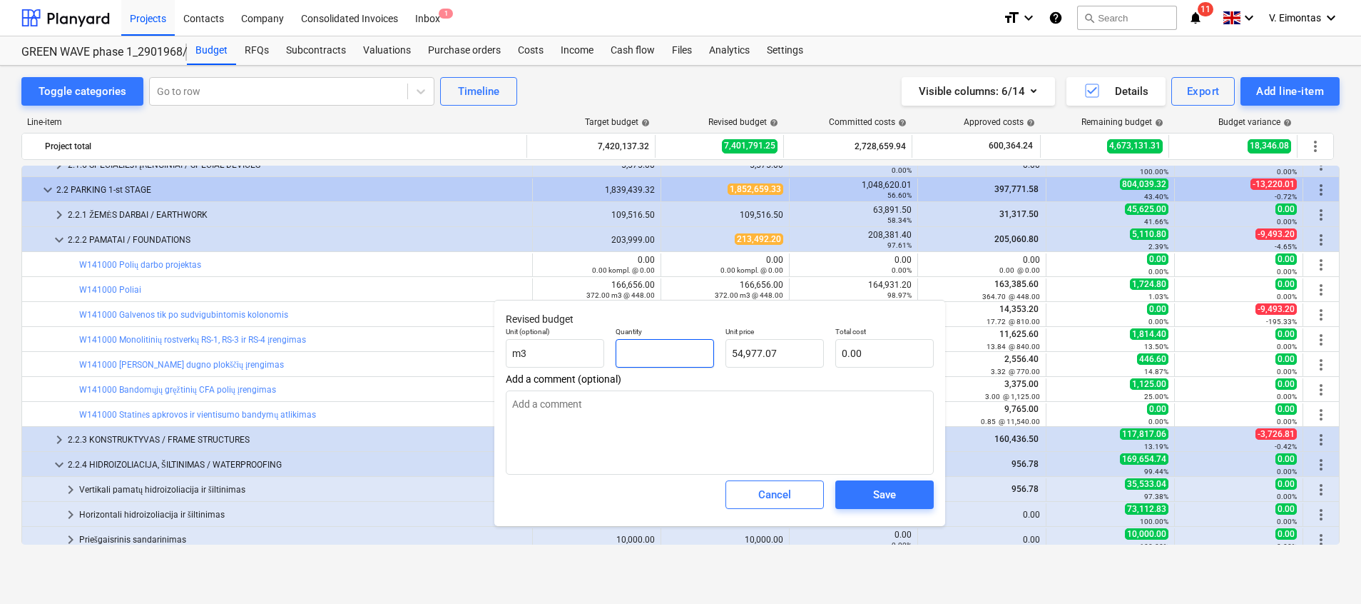
paste input "368.15"
type textarea "x"
type input "368.15"
type input "20,239,807.09"
type input "368.15"
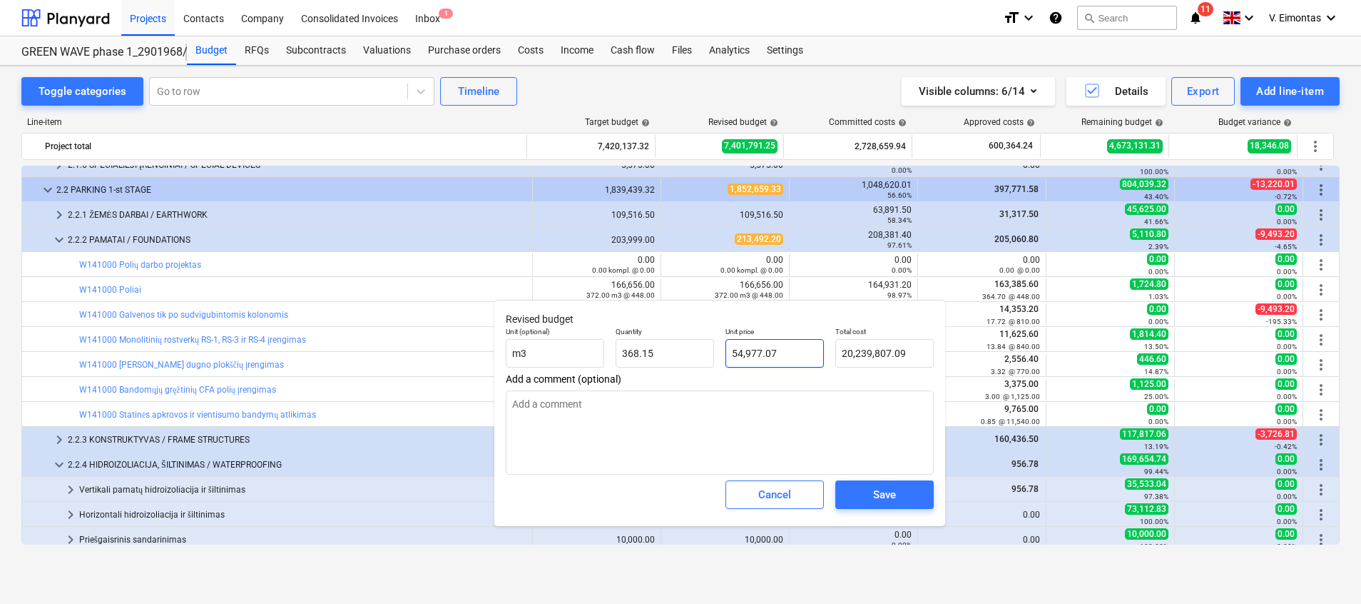
type textarea "x"
type input "54977.0667"
drag, startPoint x: 787, startPoint y: 352, endPoint x: 703, endPoint y: 345, distance: 84.5
click at [703, 345] on div "Unit (optional) m3 Quantity 368.15 Unit price 54977.0667 Total cost 20,239,807.…" at bounding box center [719, 347] width 439 height 52
type textarea "x"
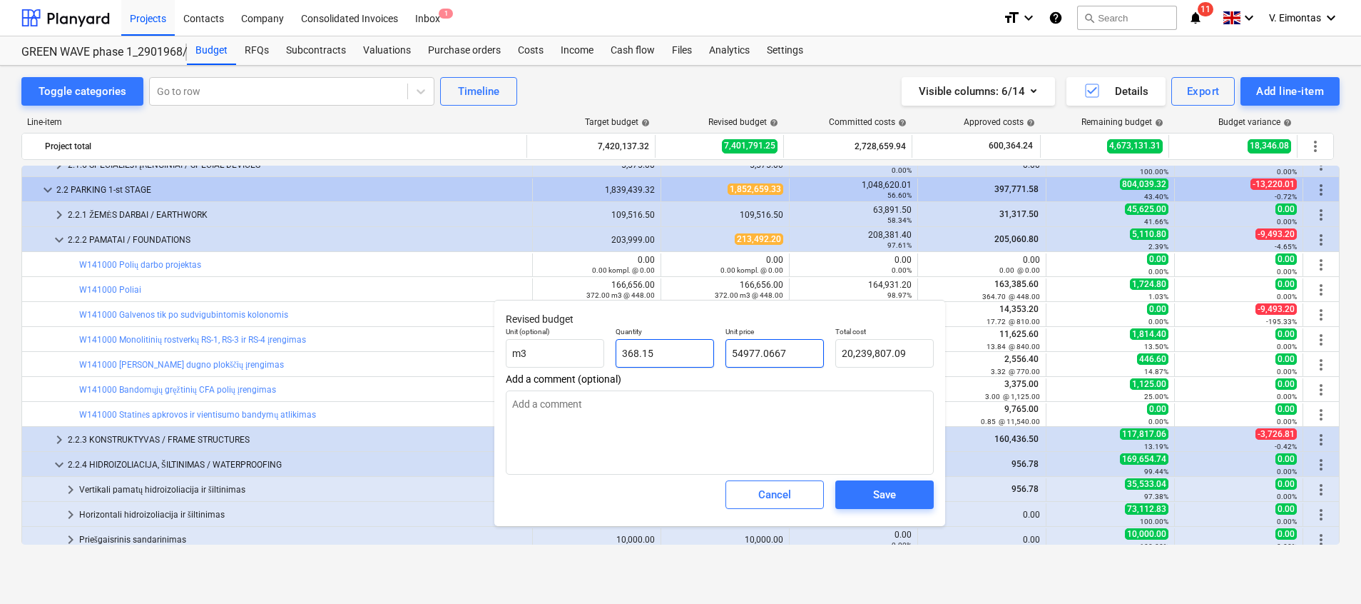
type input "4"
type input "1,472.60"
type textarea "x"
type input "44"
type input "16,198.60"
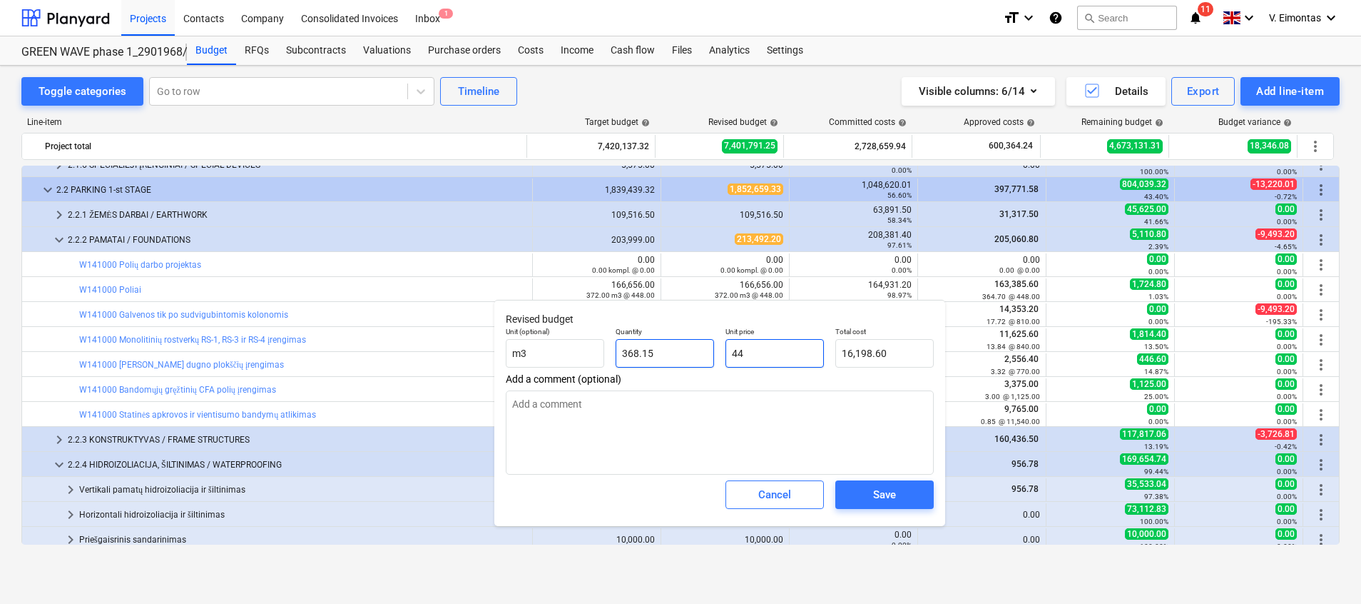
type textarea "x"
type input "448"
type input "164,931.20"
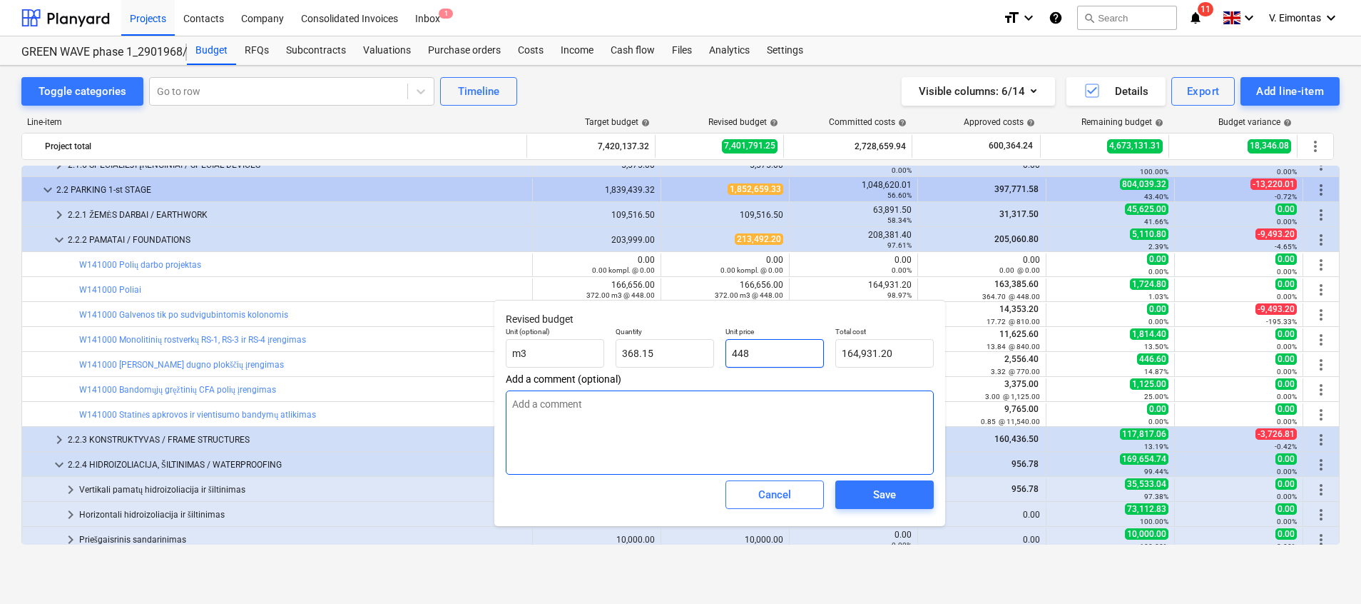
type input "448"
type textarea "x"
type input "448.00"
click at [723, 436] on textarea at bounding box center [720, 432] width 428 height 84
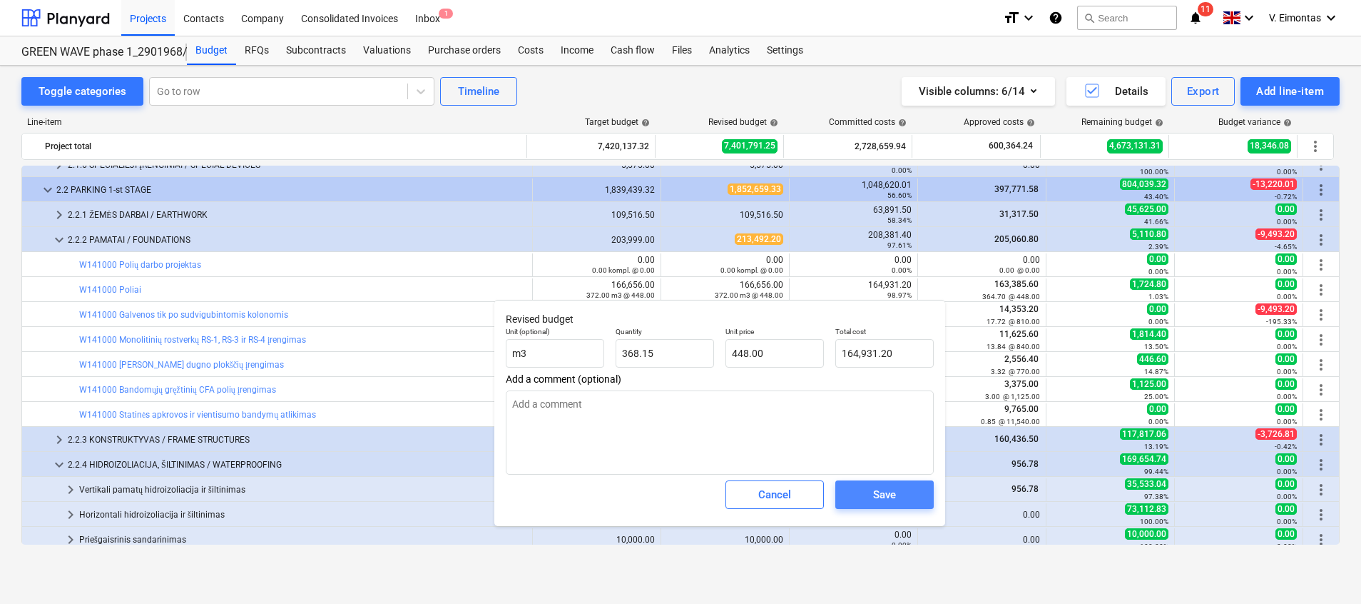
click at [907, 497] on span "Save" at bounding box center [885, 494] width 64 height 19
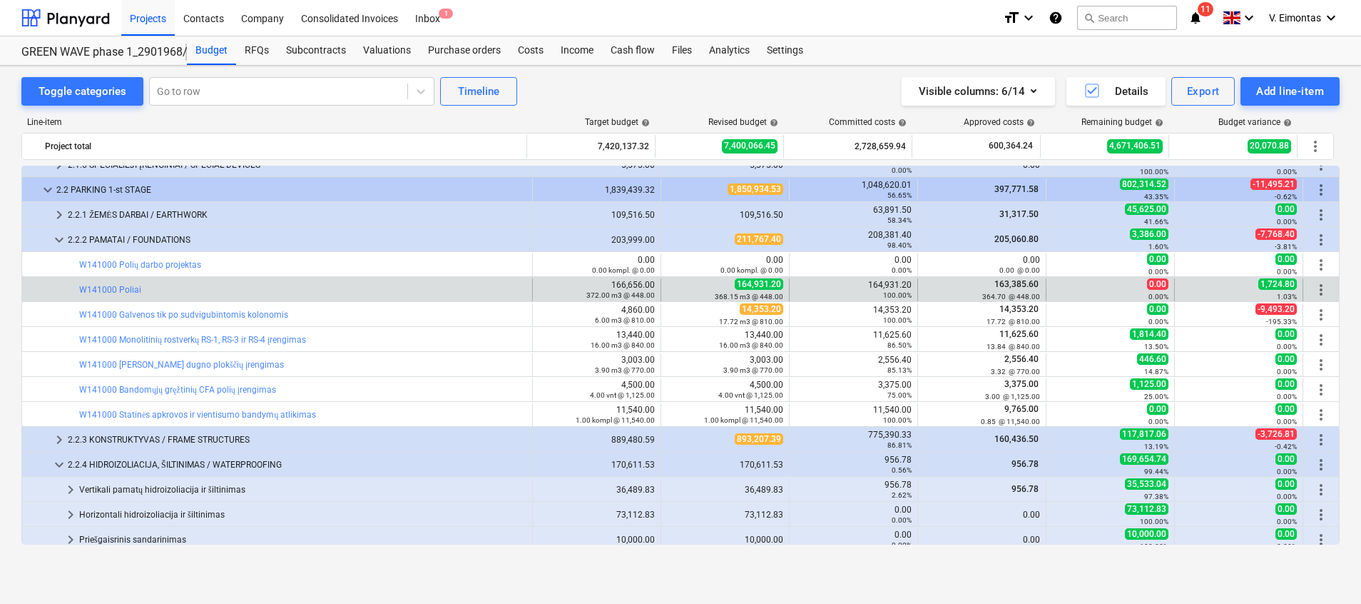
click at [1321, 285] on span "more_vert" at bounding box center [1321, 289] width 17 height 17
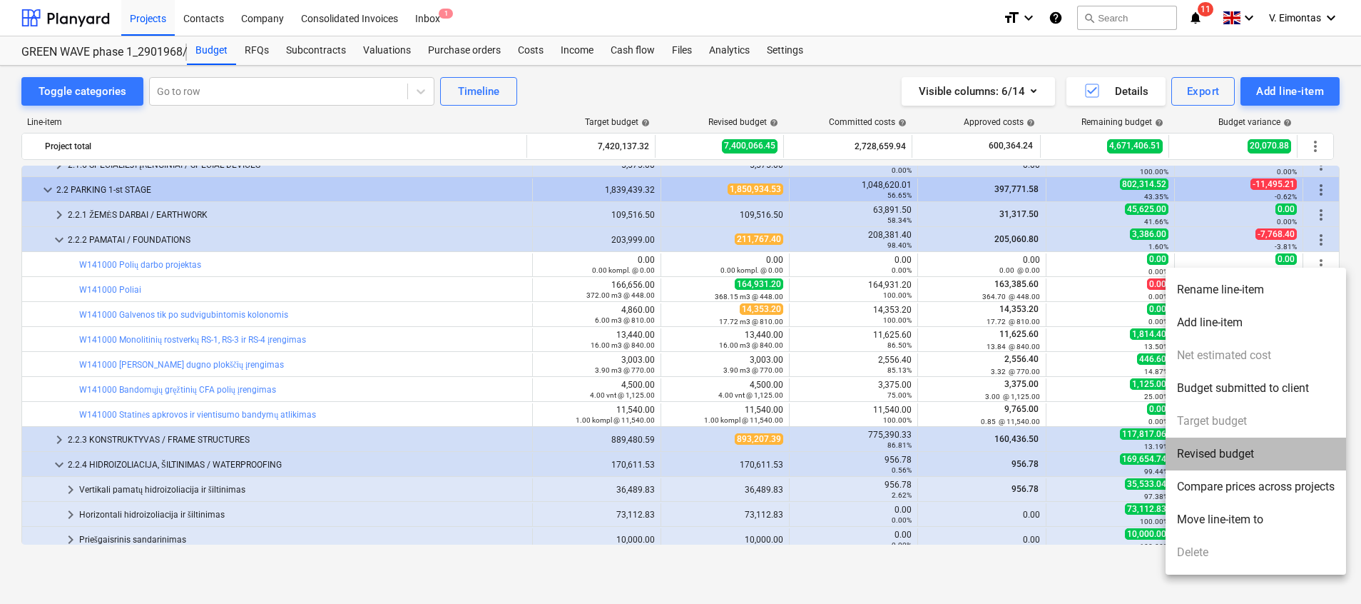
click at [1236, 447] on li "Revised budget" at bounding box center [1256, 453] width 181 height 33
type textarea "x"
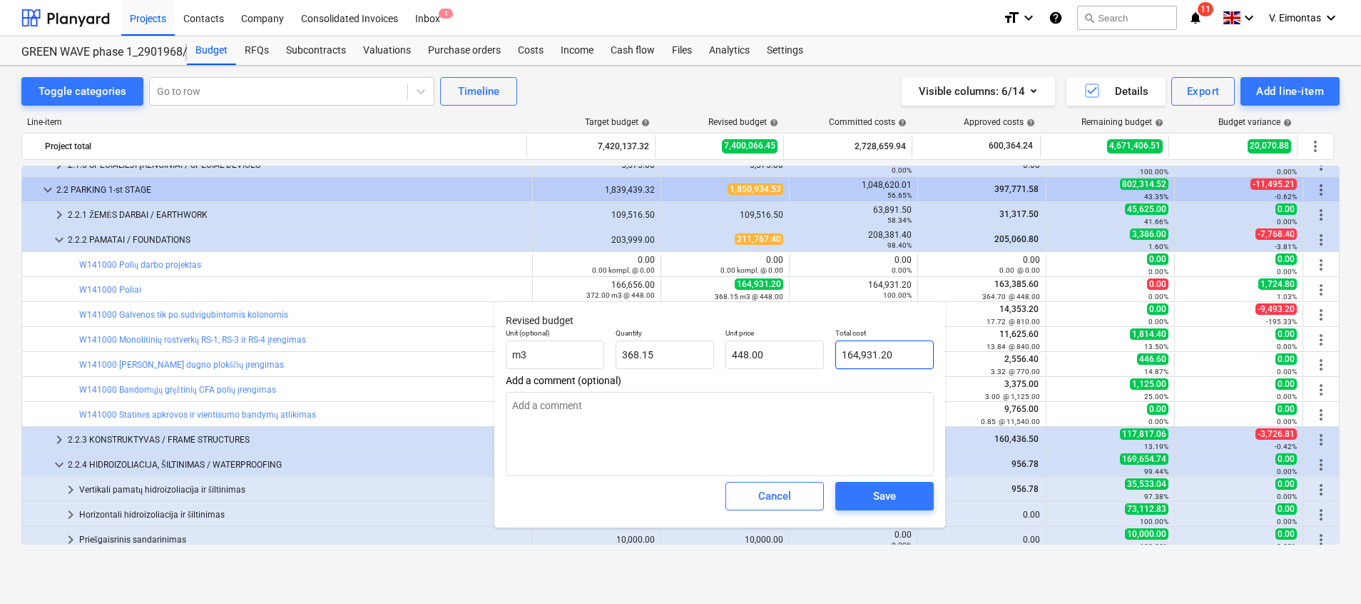
type input "164931.2"
click at [895, 355] on input "164931.2" at bounding box center [884, 354] width 98 height 29
type textarea "x"
type input "164931.20"
type textarea "x"
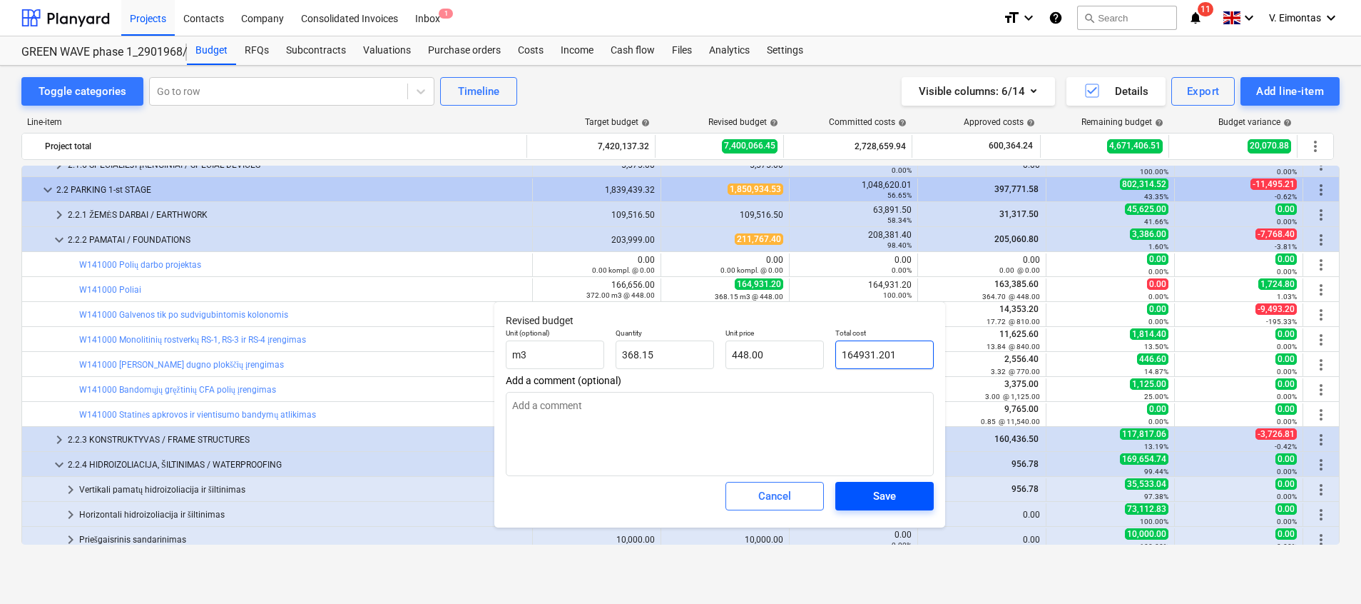
type input "164931.201"
type textarea "x"
type input "164,931.20"
click at [851, 494] on button "Save" at bounding box center [884, 496] width 98 height 29
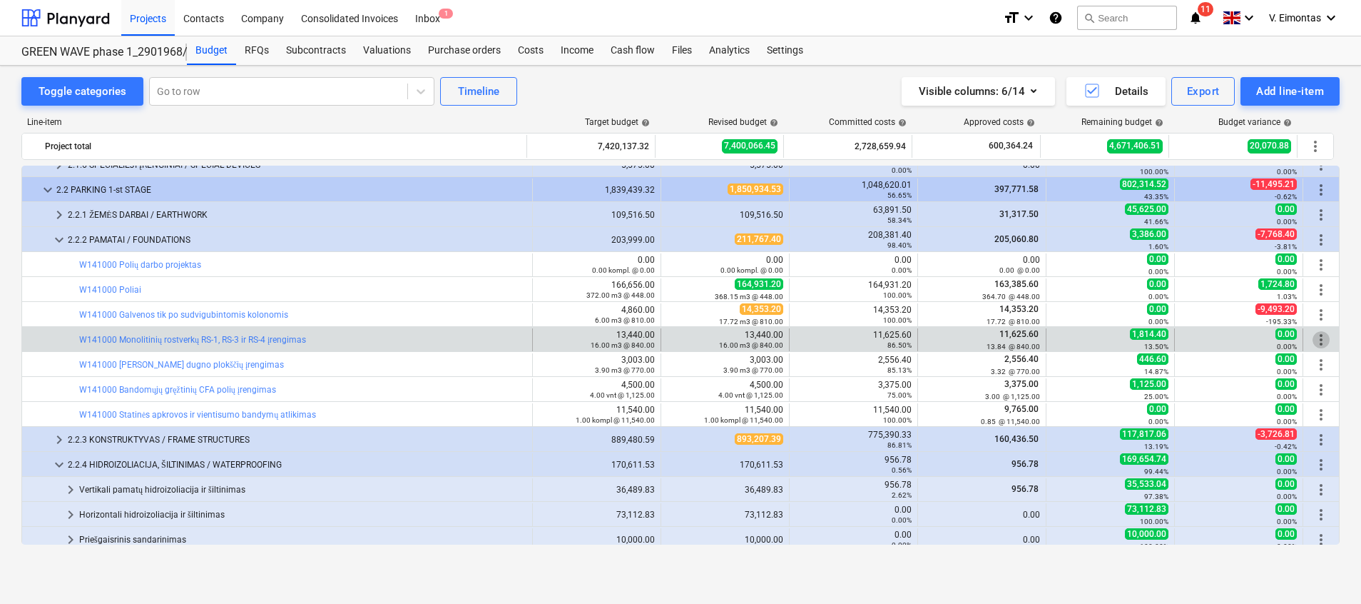
click at [1316, 345] on span "more_vert" at bounding box center [1321, 339] width 17 height 17
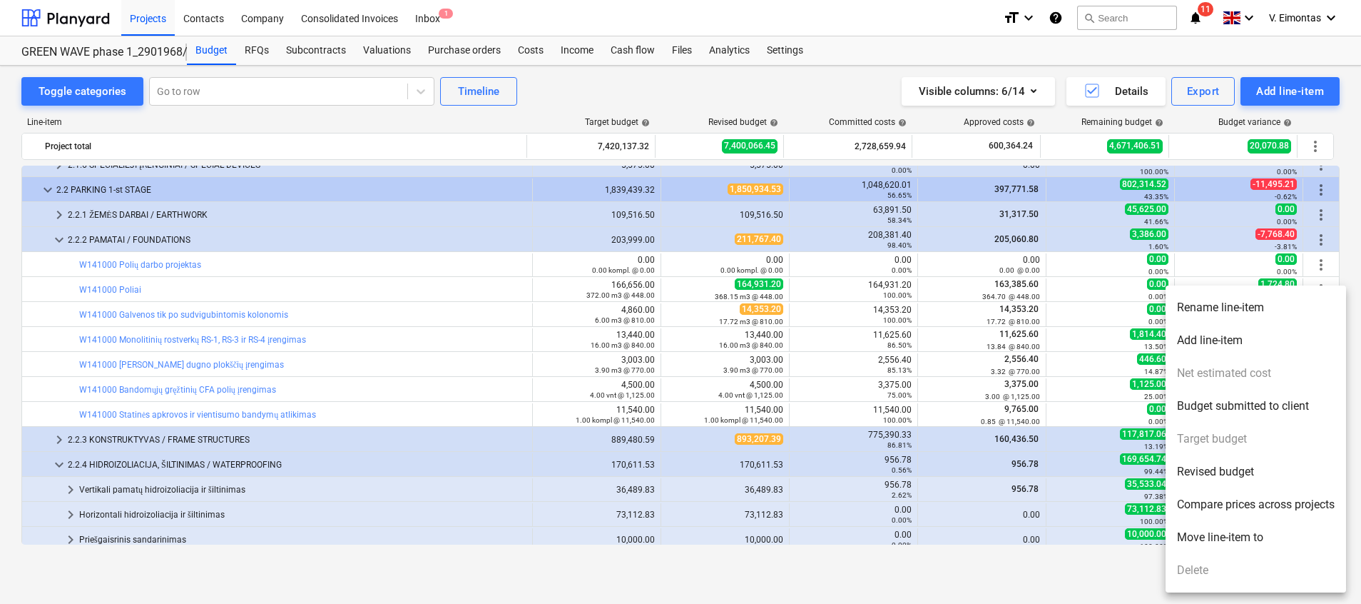
click at [1229, 464] on li "Revised budget" at bounding box center [1256, 471] width 181 height 33
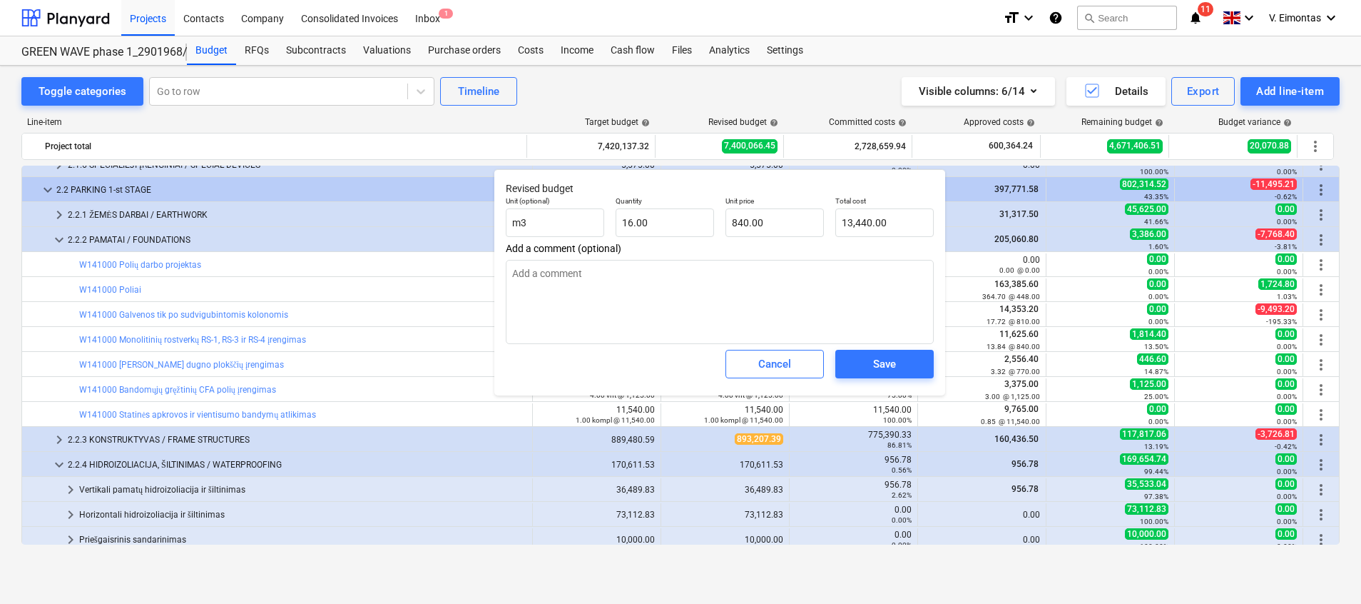
type textarea "x"
type input "16"
drag, startPoint x: 658, startPoint y: 216, endPoint x: 568, endPoint y: 215, distance: 89.9
click at [568, 215] on div "Unit (optional) m3 Quantity 16 Unit price 840.00 Total cost 13,440.00" at bounding box center [719, 216] width 439 height 52
paste input "3.84"
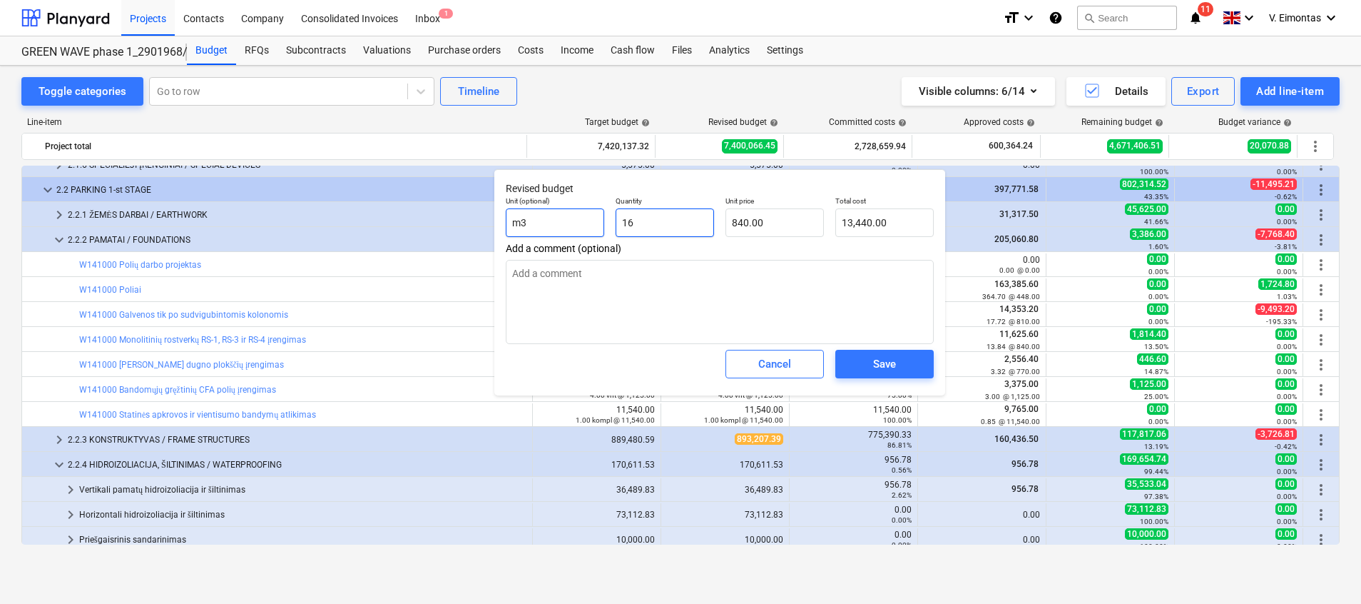
type textarea "x"
type input "13.84"
type input "11,625.60"
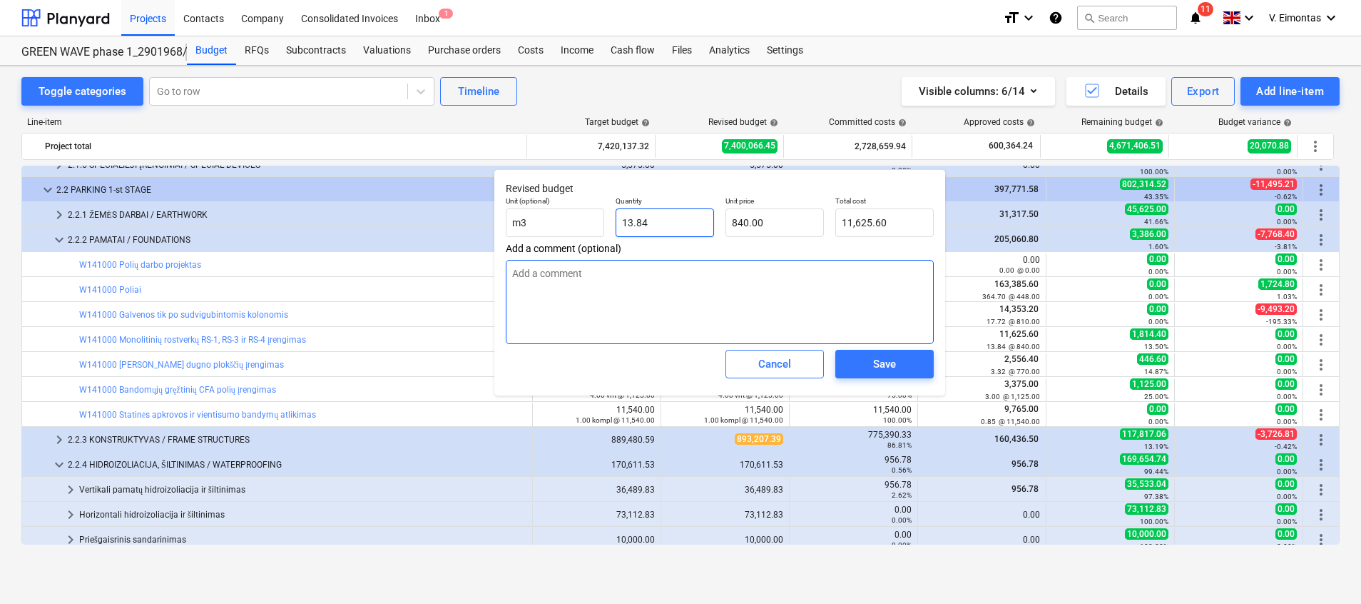
type input "13.84"
click at [650, 314] on textarea at bounding box center [720, 302] width 428 height 84
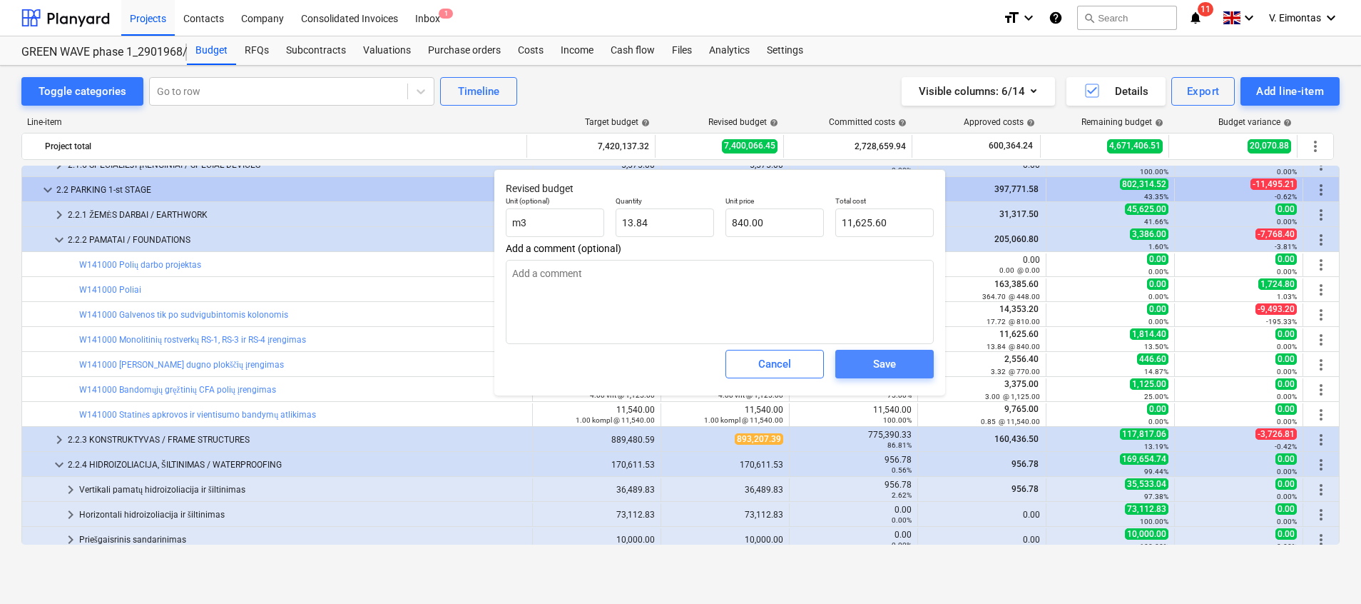
click at [880, 367] on div "Save" at bounding box center [884, 364] width 23 height 19
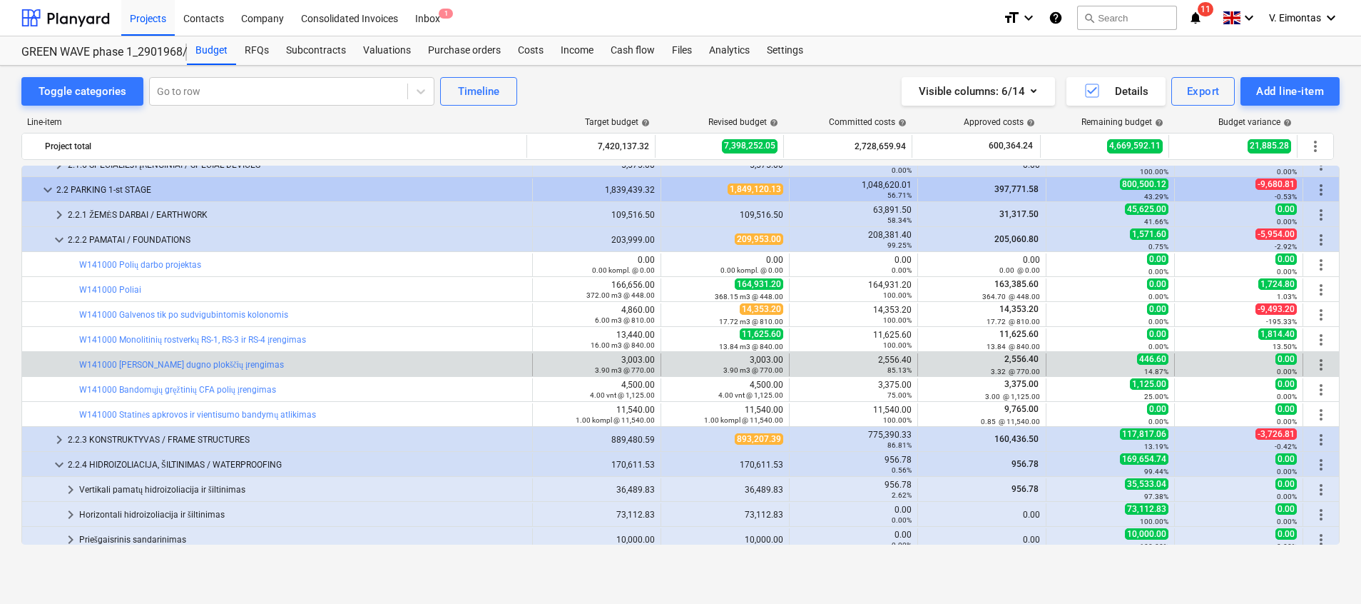
click at [1319, 360] on span "more_vert" at bounding box center [1321, 364] width 17 height 17
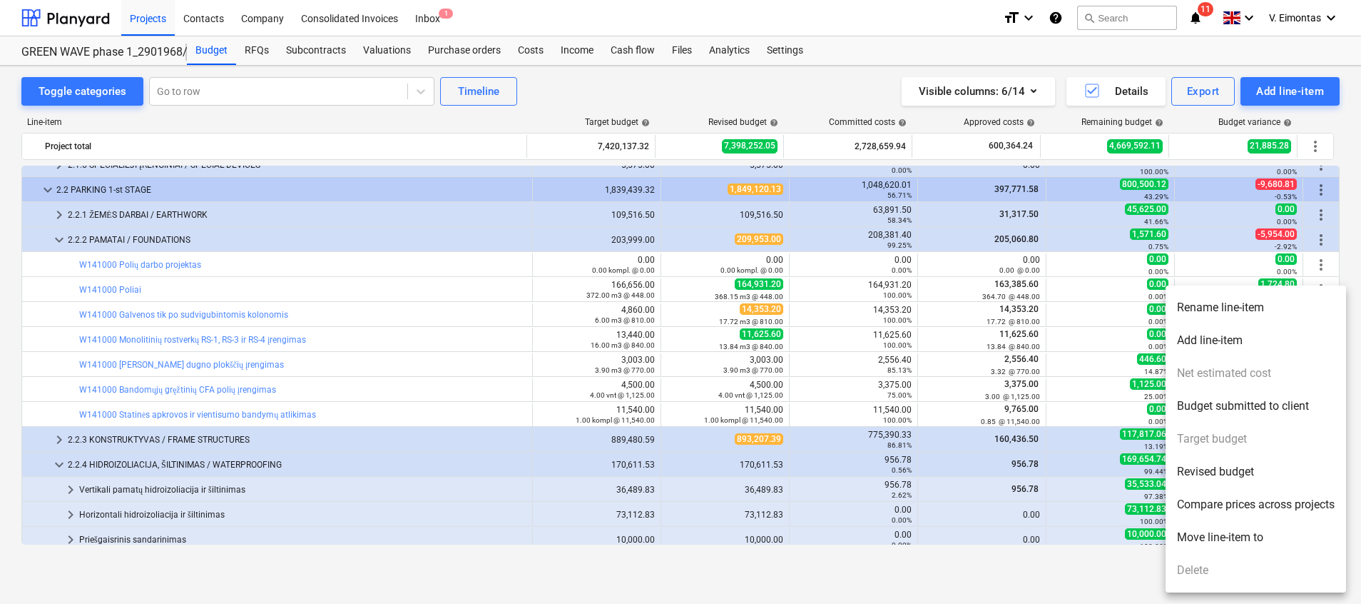
click at [1215, 459] on li "Revised budget" at bounding box center [1256, 471] width 181 height 33
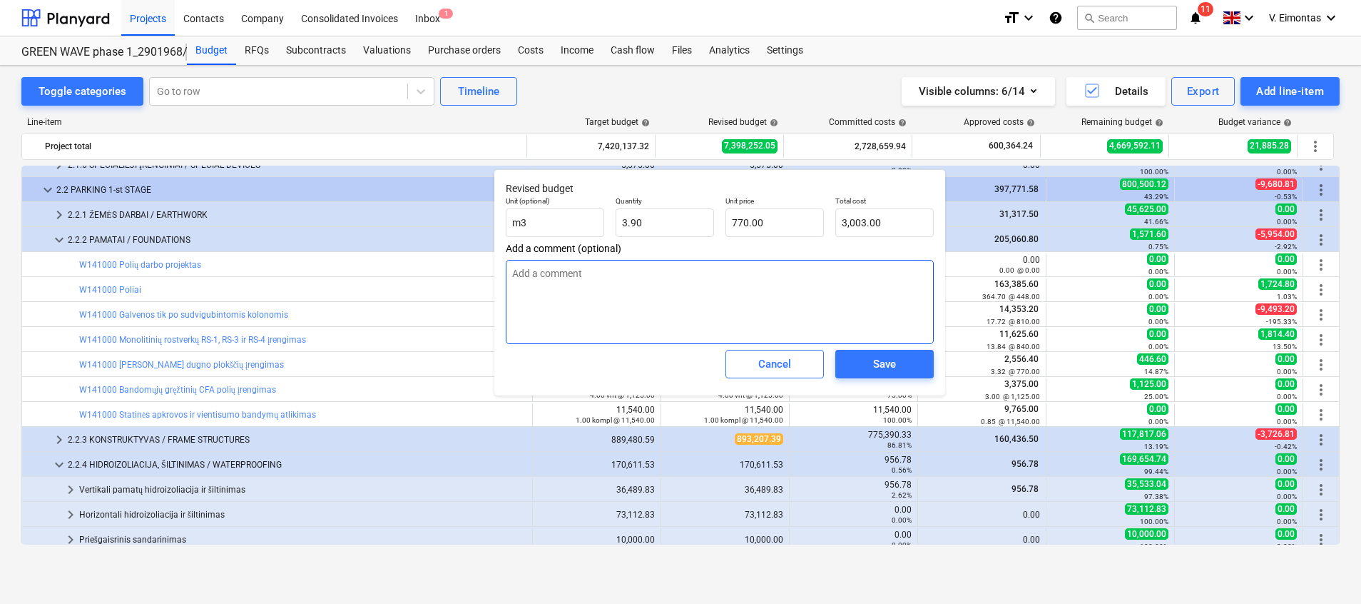
type textarea "x"
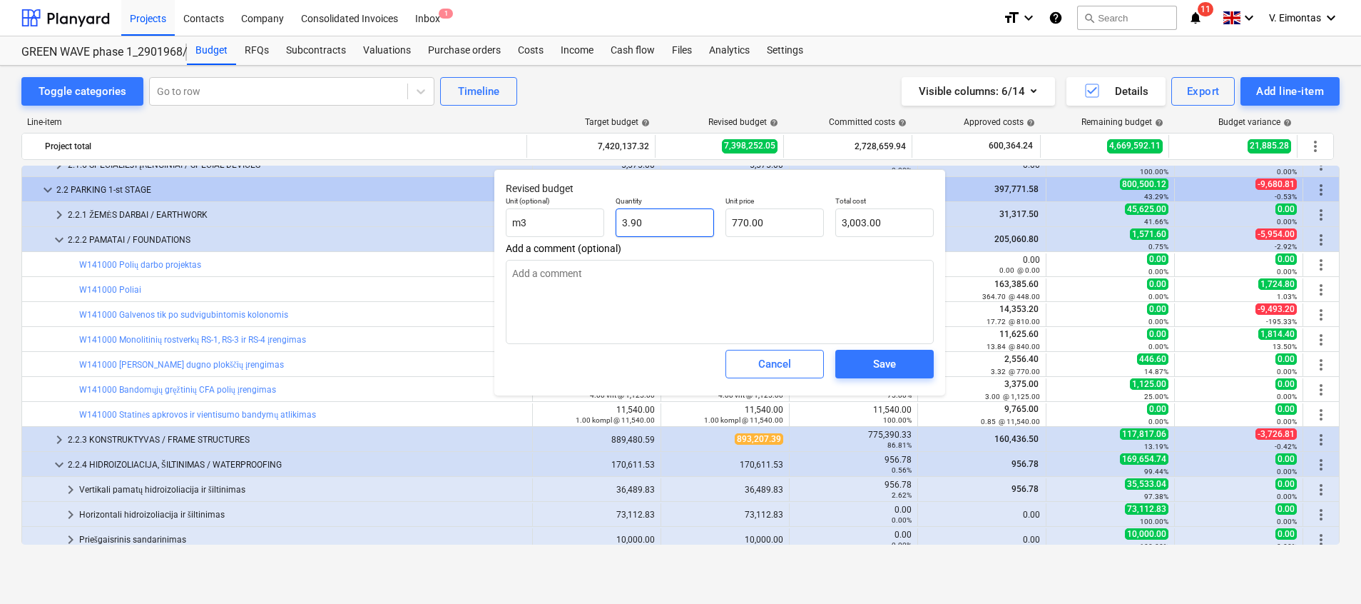
type input "3.9"
drag, startPoint x: 769, startPoint y: 288, endPoint x: 644, endPoint y: 220, distance: 143.0
click at [644, 220] on input "3.9" at bounding box center [665, 222] width 98 height 29
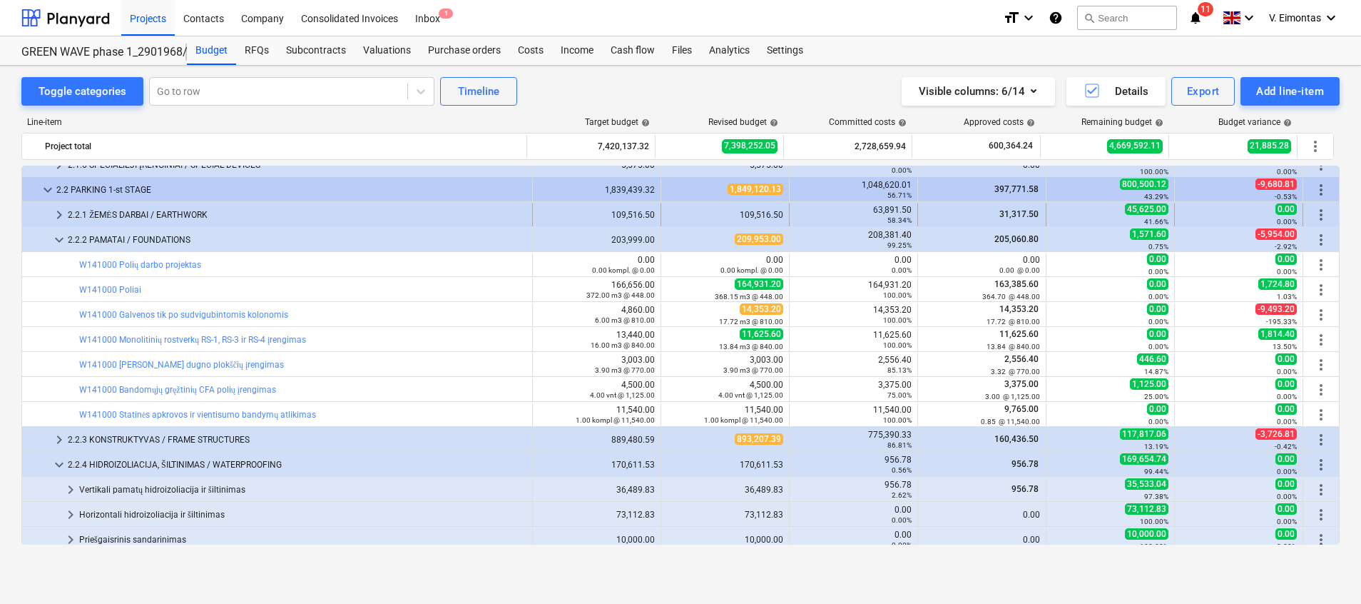
type textarea "x"
type input "3.90"
type input "770.00"
type input "3,003.00"
type textarea "x"
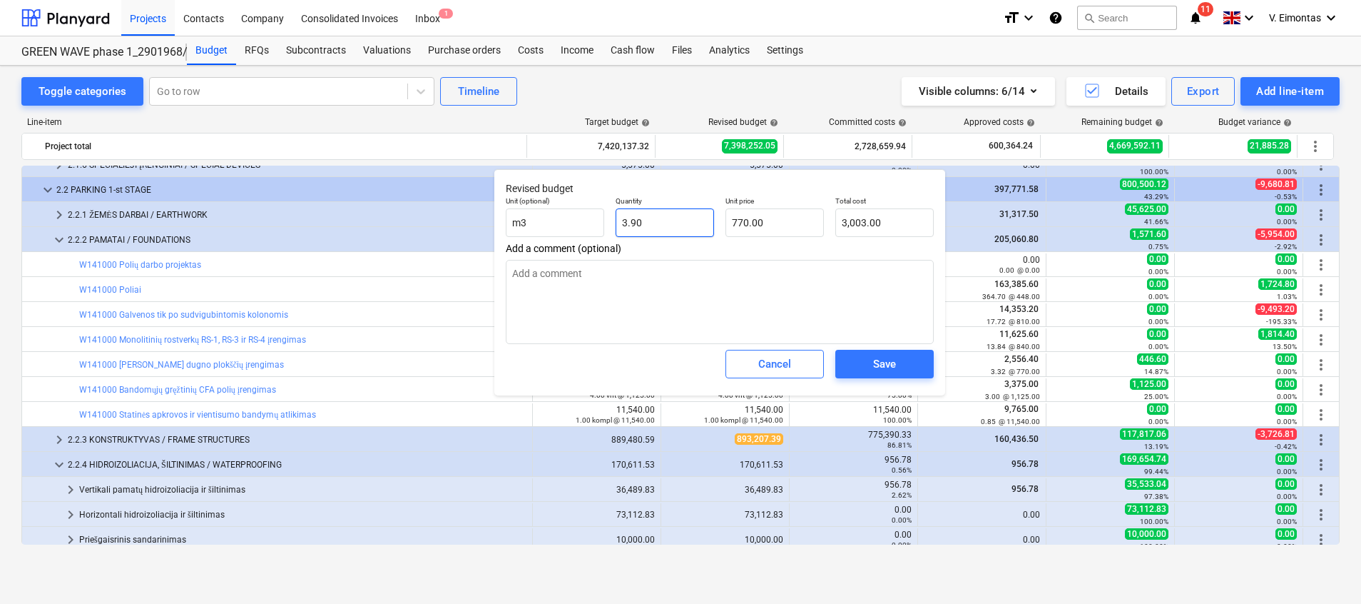
type input "3.9"
drag, startPoint x: 644, startPoint y: 220, endPoint x: 584, endPoint y: 213, distance: 61.0
click at [584, 213] on div "Unit (optional) m3 Quantity 3.9 Unit price 770.00 Total cost 3,003.00" at bounding box center [719, 216] width 439 height 52
paste input "32"
type textarea "x"
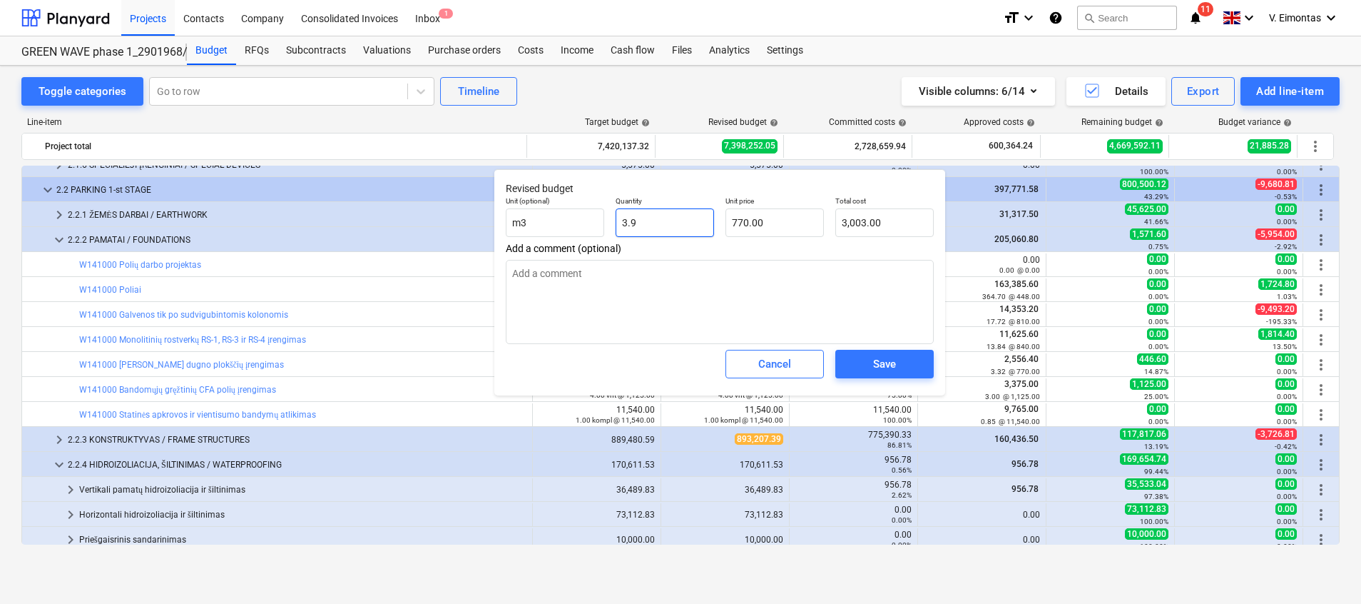
type input "3.32"
type input "2,556.40"
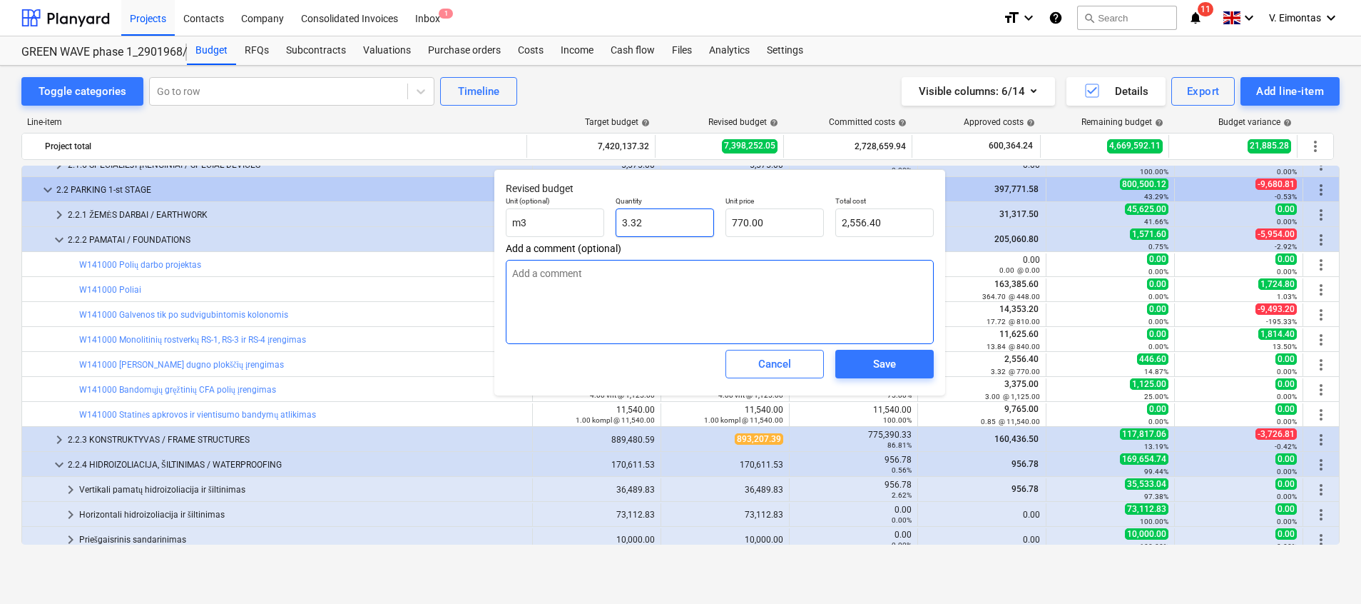
type input "3.32"
click at [748, 313] on textarea at bounding box center [720, 302] width 428 height 84
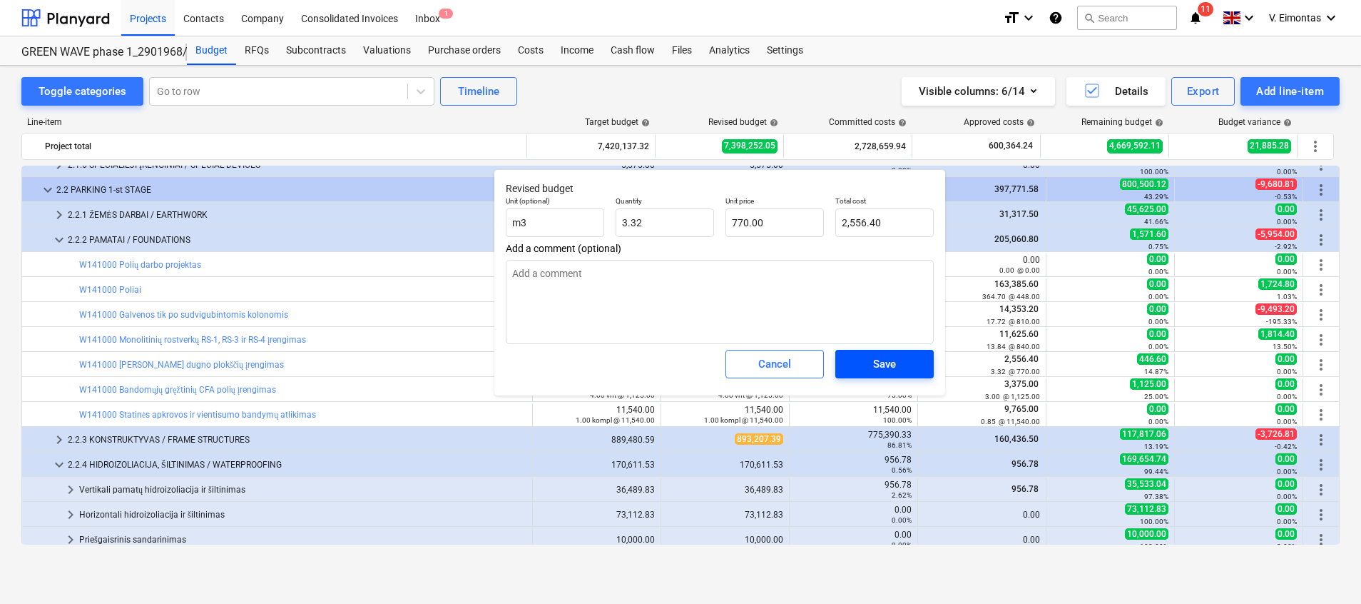
click at [897, 357] on span "Save" at bounding box center [885, 364] width 64 height 19
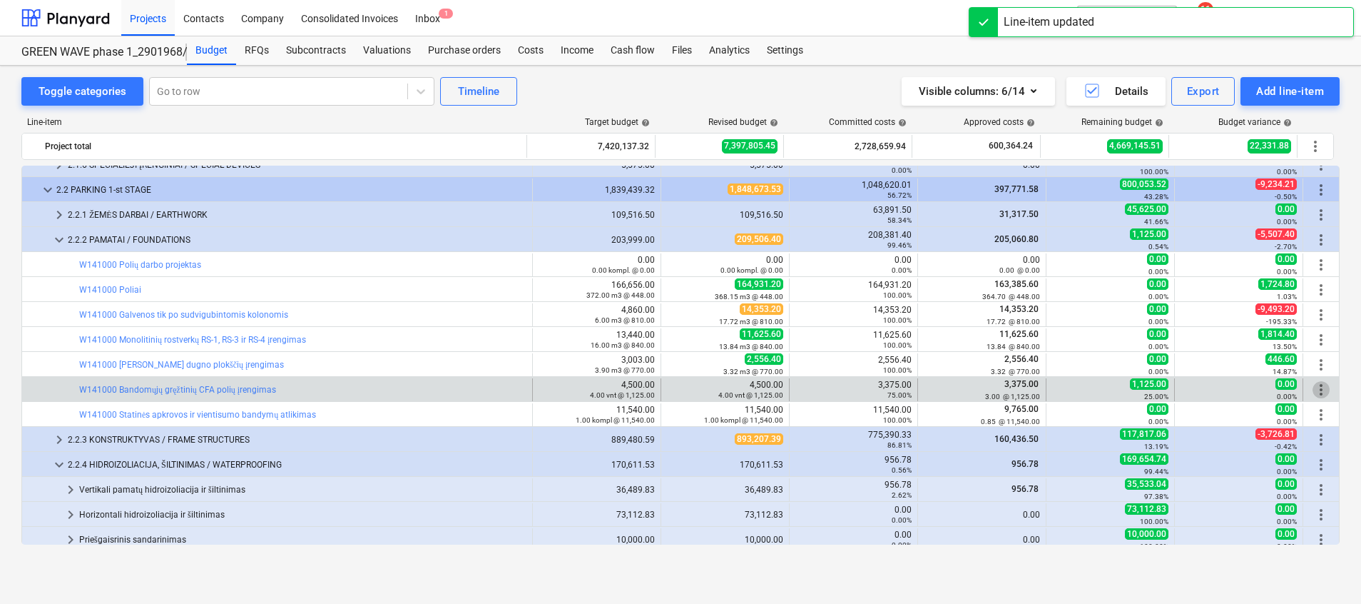
click at [1313, 387] on span "more_vert" at bounding box center [1321, 389] width 17 height 17
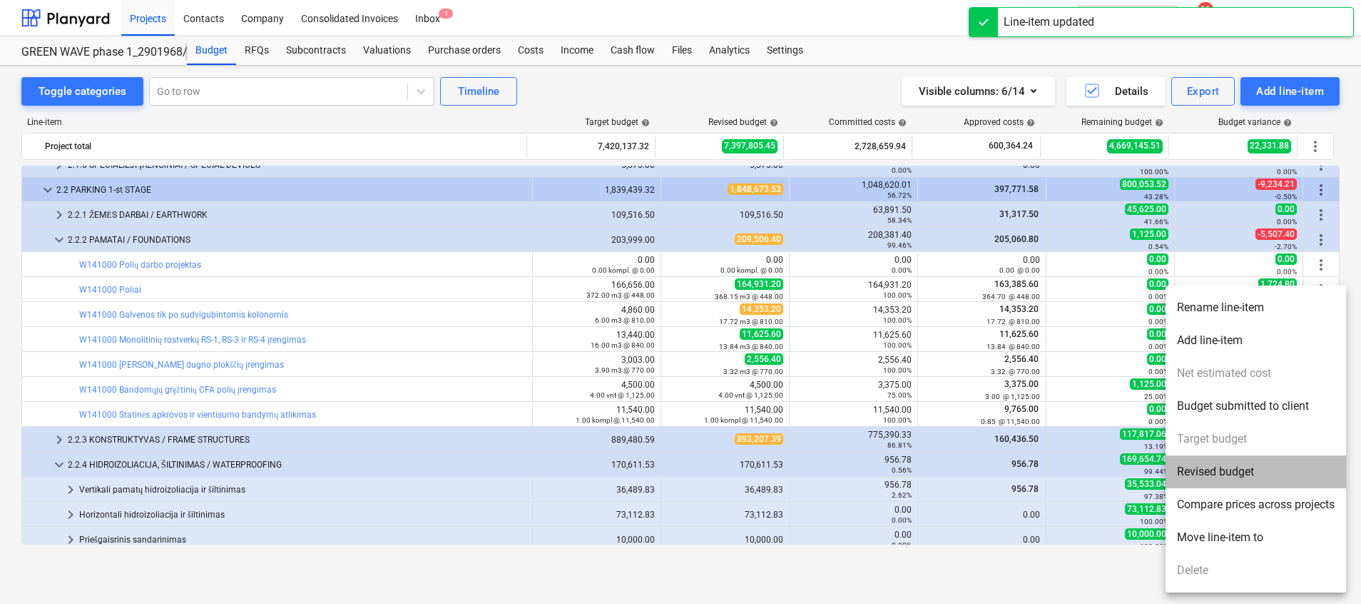
click at [1247, 464] on li "Revised budget" at bounding box center [1256, 471] width 181 height 33
type textarea "x"
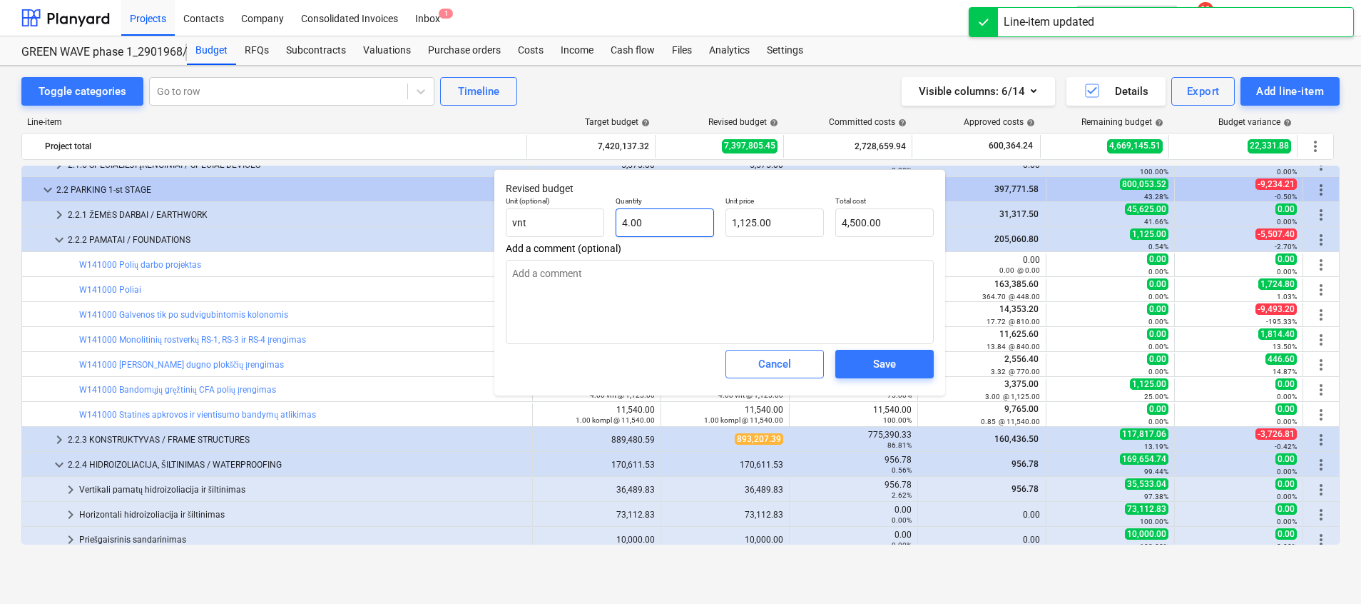
type input "4"
drag, startPoint x: 659, startPoint y: 222, endPoint x: 604, endPoint y: 215, distance: 55.4
click at [604, 215] on div "Unit (optional) vnt Quantity 4 Unit price 1,125.00 Total cost 4,500.00" at bounding box center [719, 216] width 439 height 52
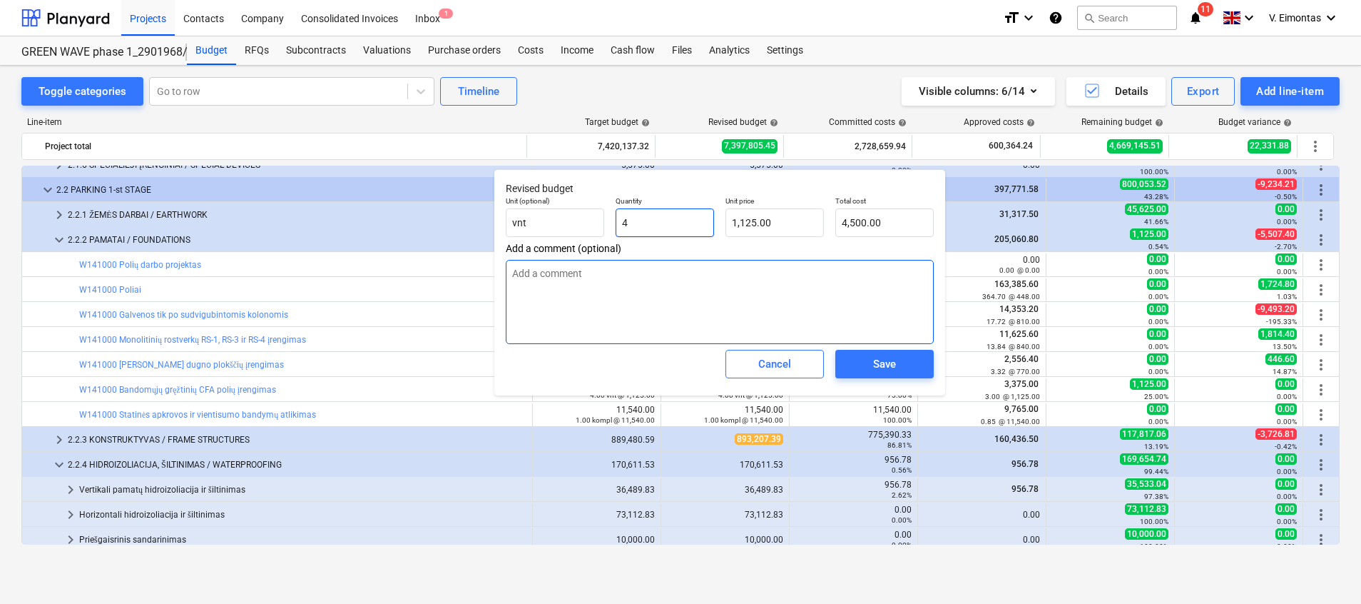
type textarea "x"
type input "3"
type input "3,375.00"
type input "3"
type textarea "x"
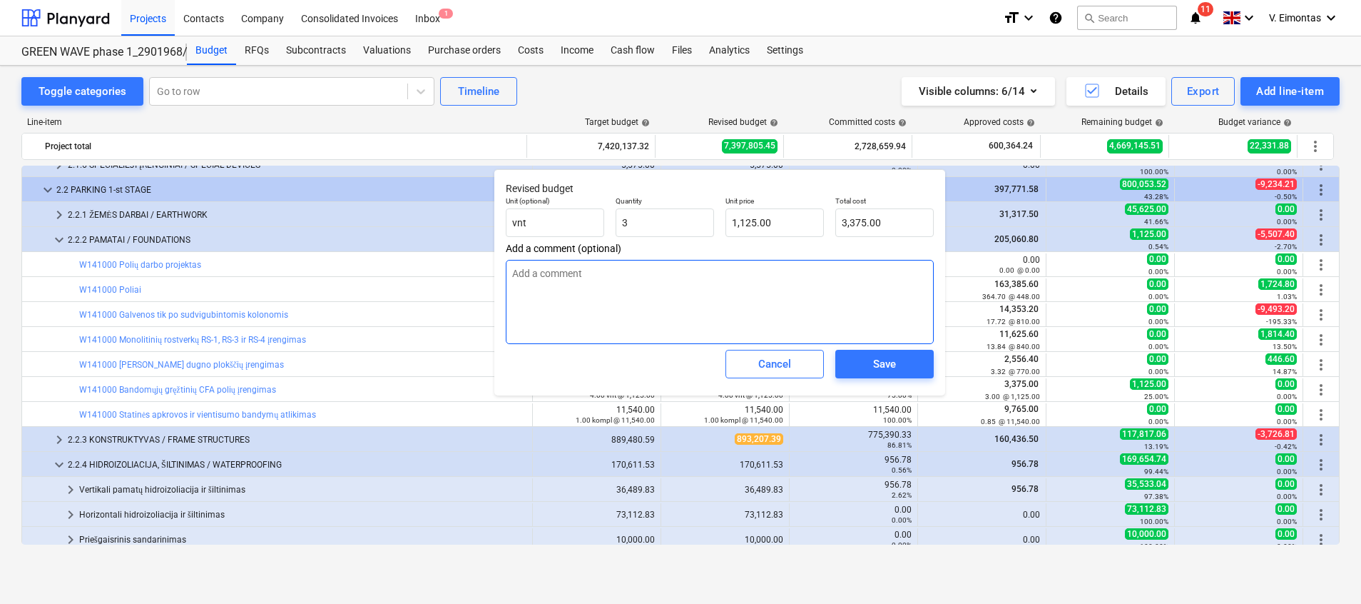
type input "3.00"
click at [696, 317] on textarea at bounding box center [720, 302] width 428 height 84
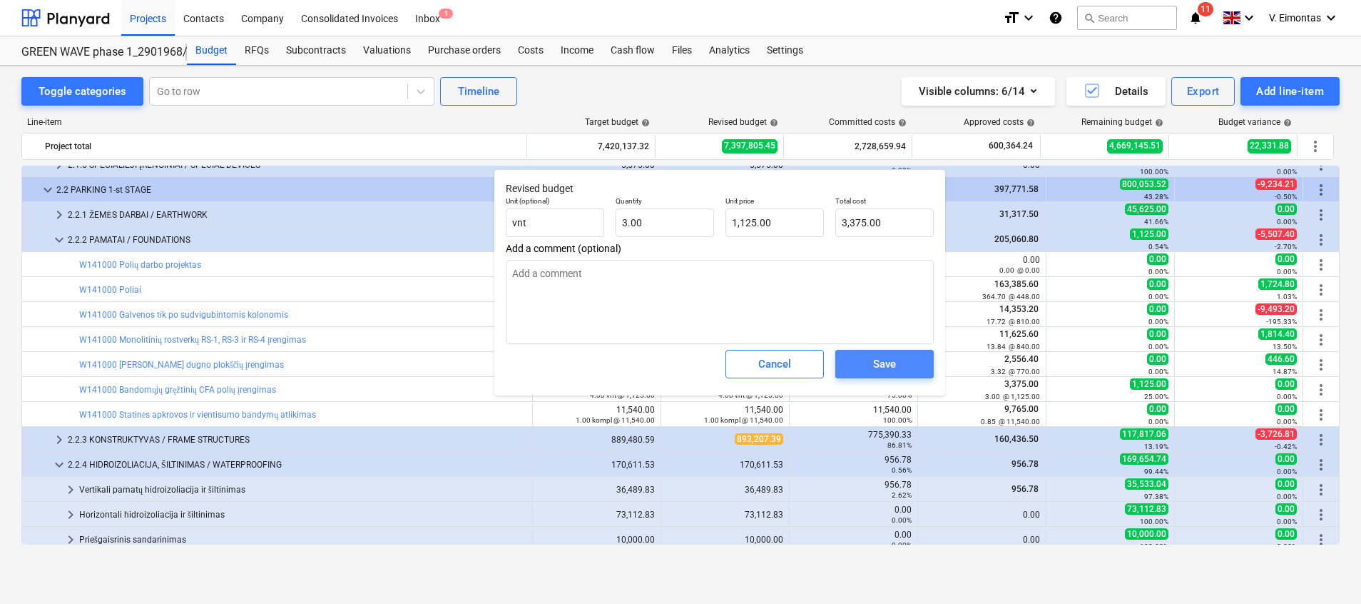
click at [870, 361] on span "Save" at bounding box center [885, 364] width 64 height 19
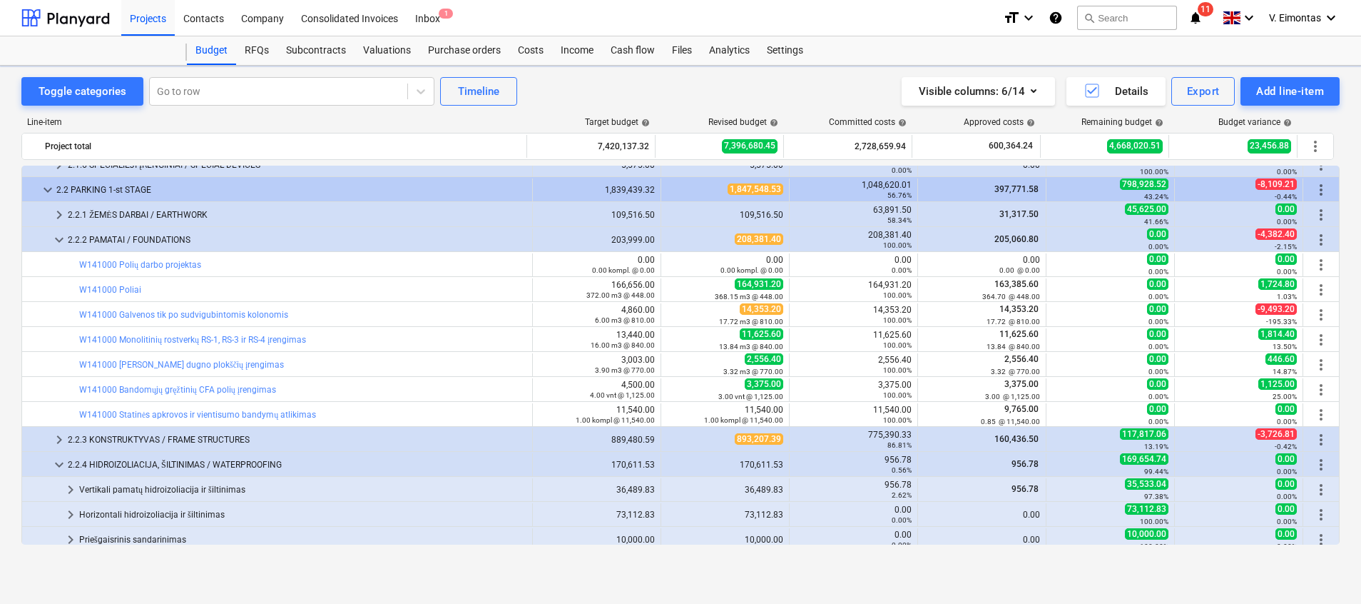
type textarea "x"
click at [151, 234] on div "2.2.2 PAMATAI / FOUNDATIONS" at bounding box center [297, 239] width 459 height 23
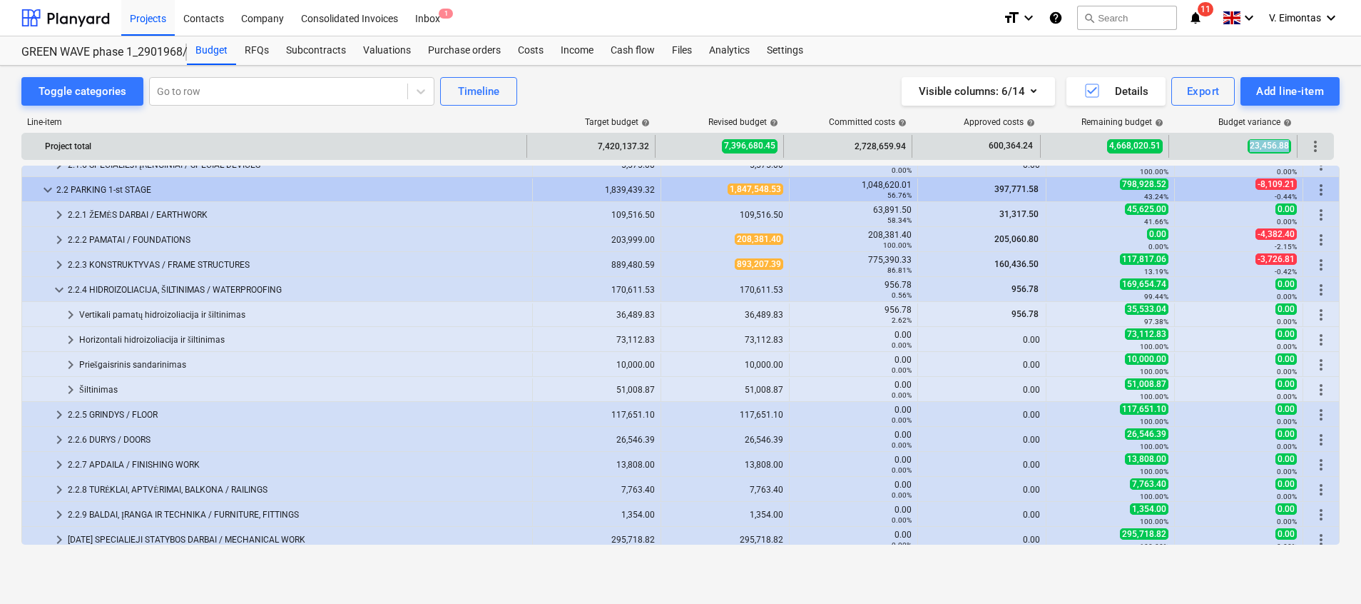
drag, startPoint x: 1251, startPoint y: 146, endPoint x: 1289, endPoint y: 146, distance: 38.5
click at [1289, 146] on span "23,456.88" at bounding box center [1270, 146] width 44 height 14
copy span "23,456.88"
drag, startPoint x: 1112, startPoint y: 144, endPoint x: 1169, endPoint y: 143, distance: 57.1
click at [1169, 143] on div "4,668,020.51" at bounding box center [1105, 146] width 128 height 23
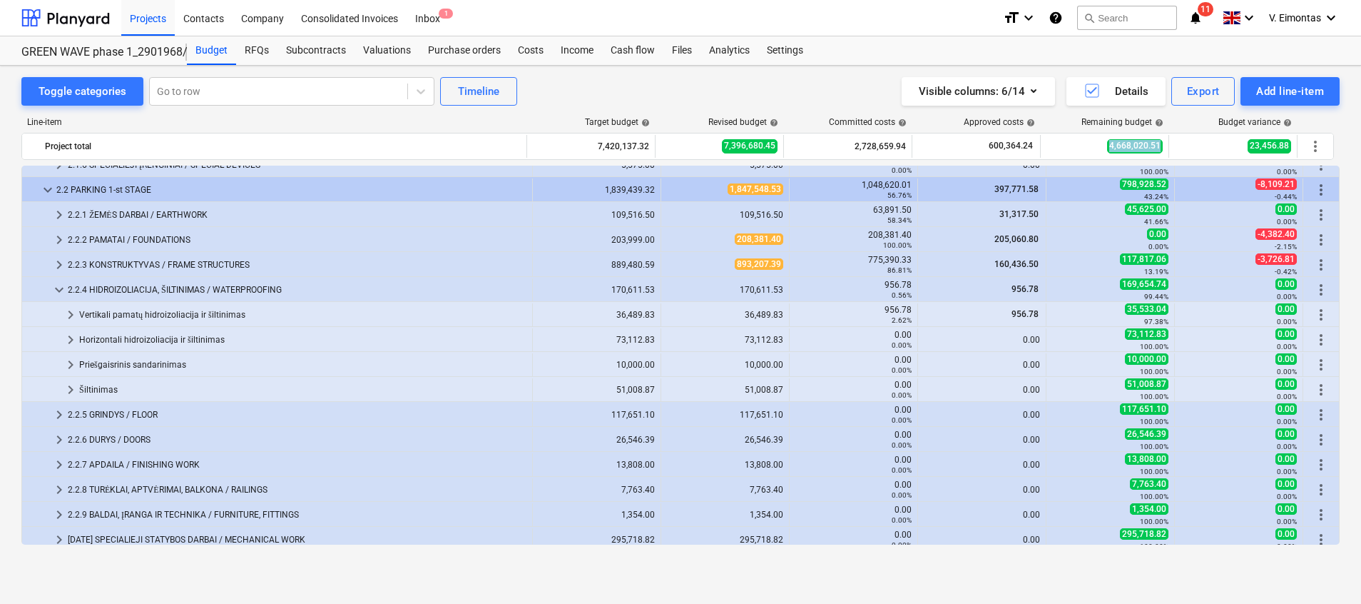
copy span "4,668,020.51"
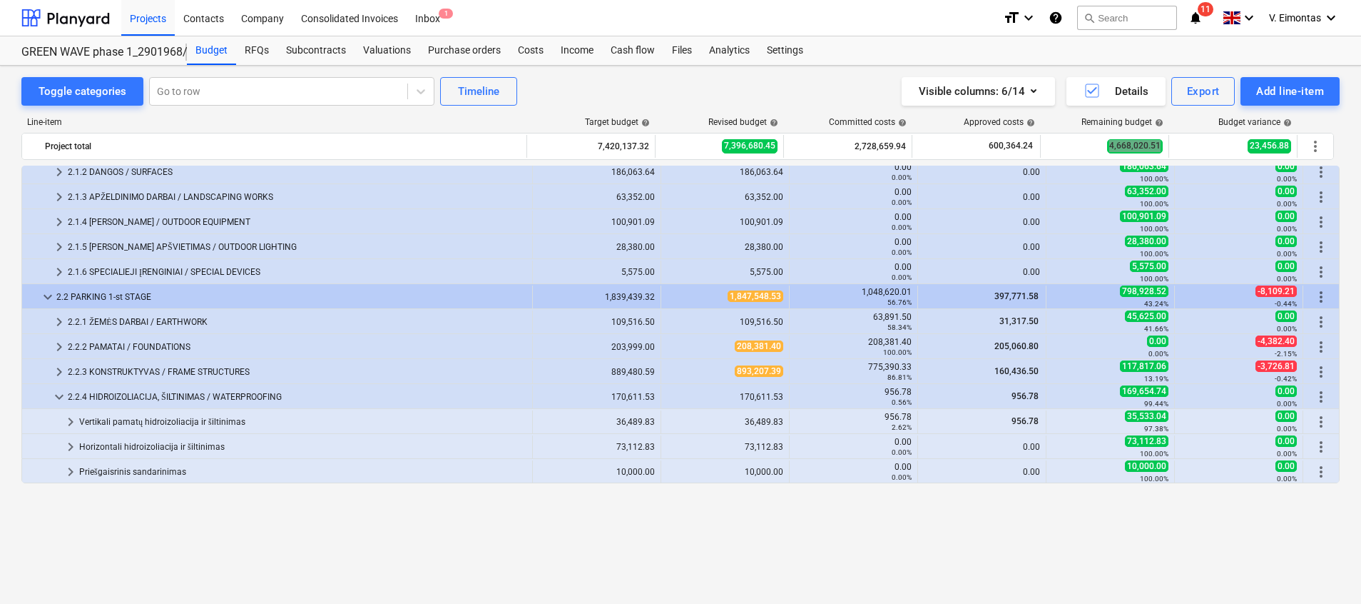
scroll to position [0, 0]
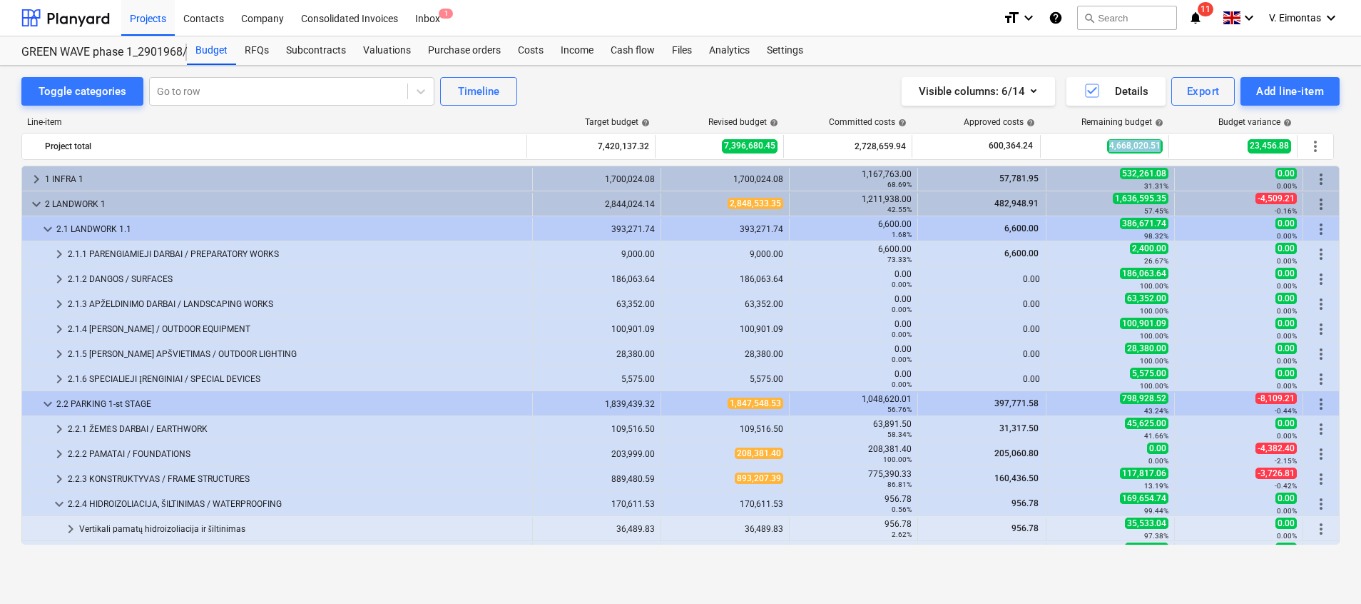
click at [792, 75] on div "Toggle categories Go to row Timeline Visible columns : 6/14 Details Export Add …" at bounding box center [680, 319] width 1361 height 507
drag, startPoint x: 156, startPoint y: 14, endPoint x: 171, endPoint y: 15, distance: 14.3
click at [156, 14] on div "Projects" at bounding box center [148, 17] width 54 height 36
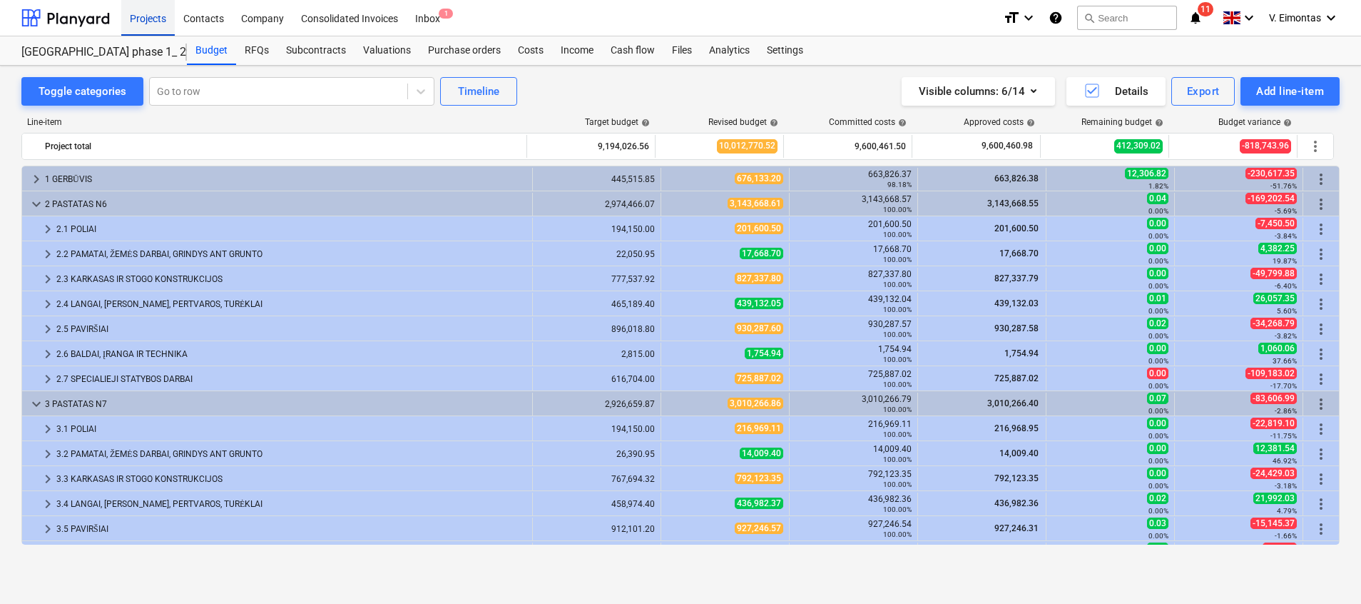
click at [154, 14] on div "Projects" at bounding box center [148, 17] width 54 height 36
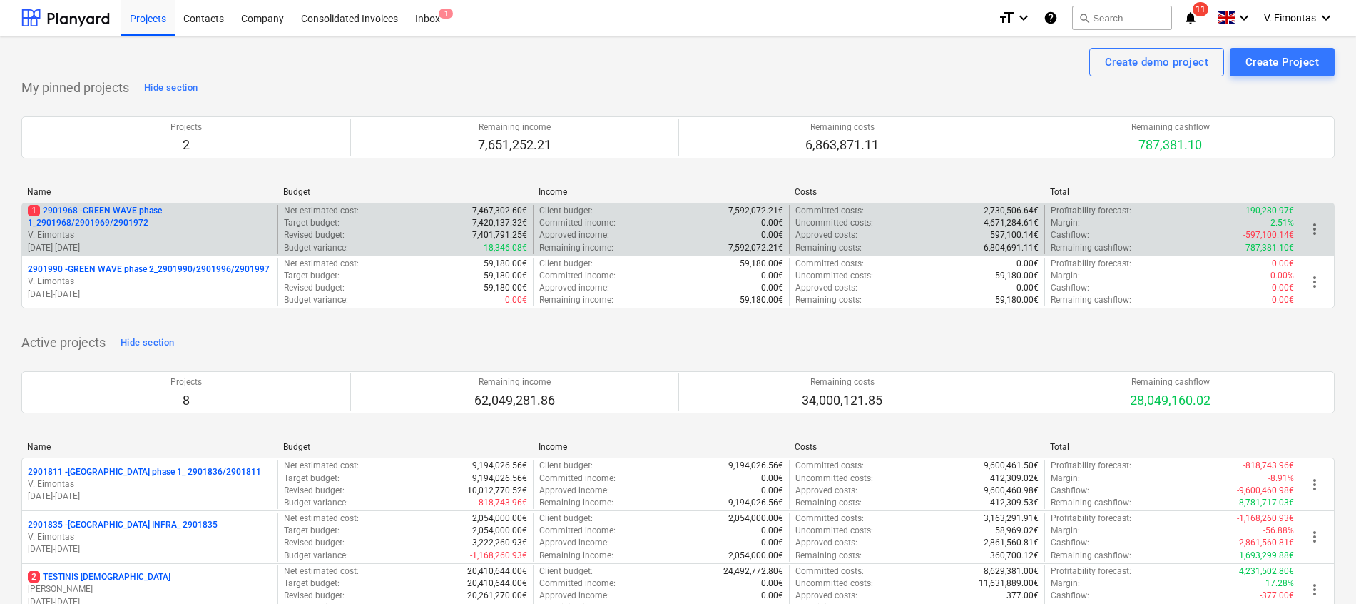
click at [133, 218] on p "1 2901968 - GREEN WAVE phase 1_2901968/2901969/2901972" at bounding box center [150, 217] width 244 height 24
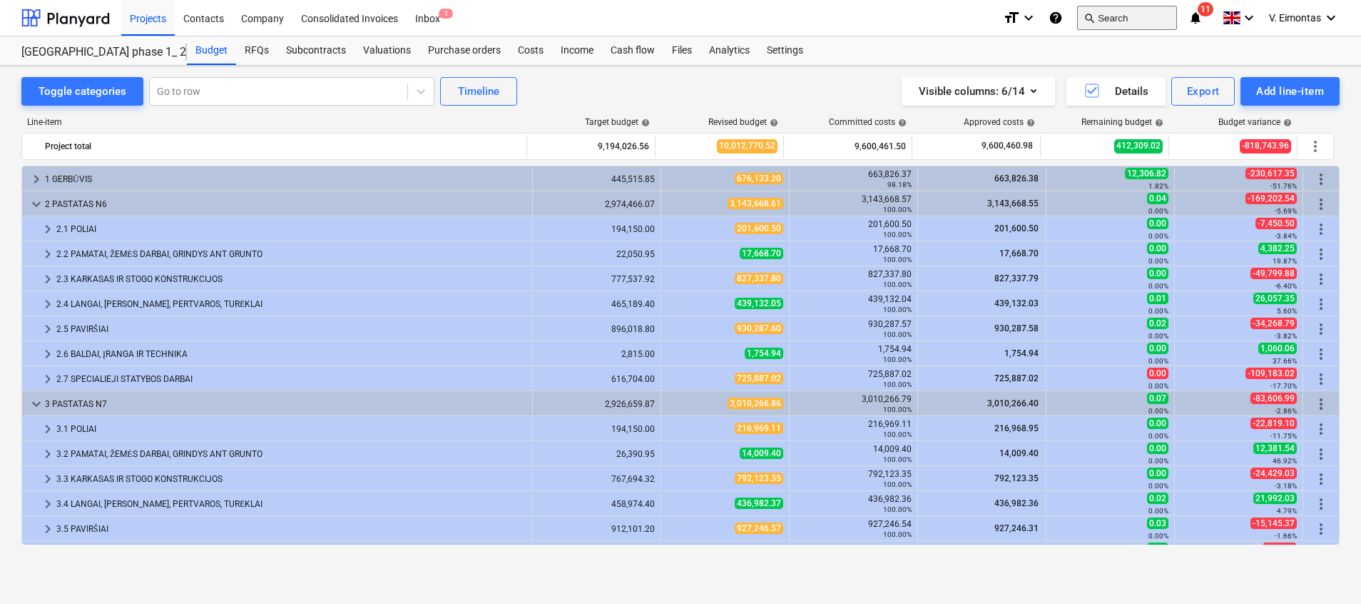
click at [1111, 20] on button "search Search" at bounding box center [1127, 18] width 100 height 24
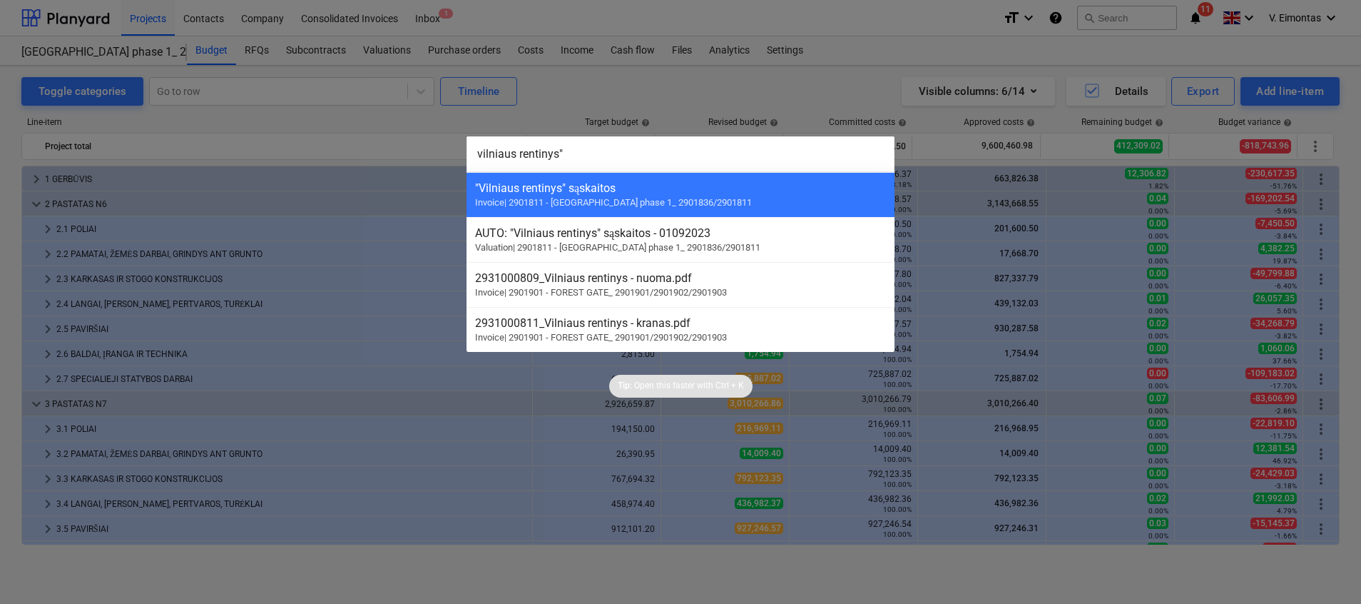
click at [478, 151] on input "vilniaus rentinys"" at bounding box center [681, 154] width 428 height 36
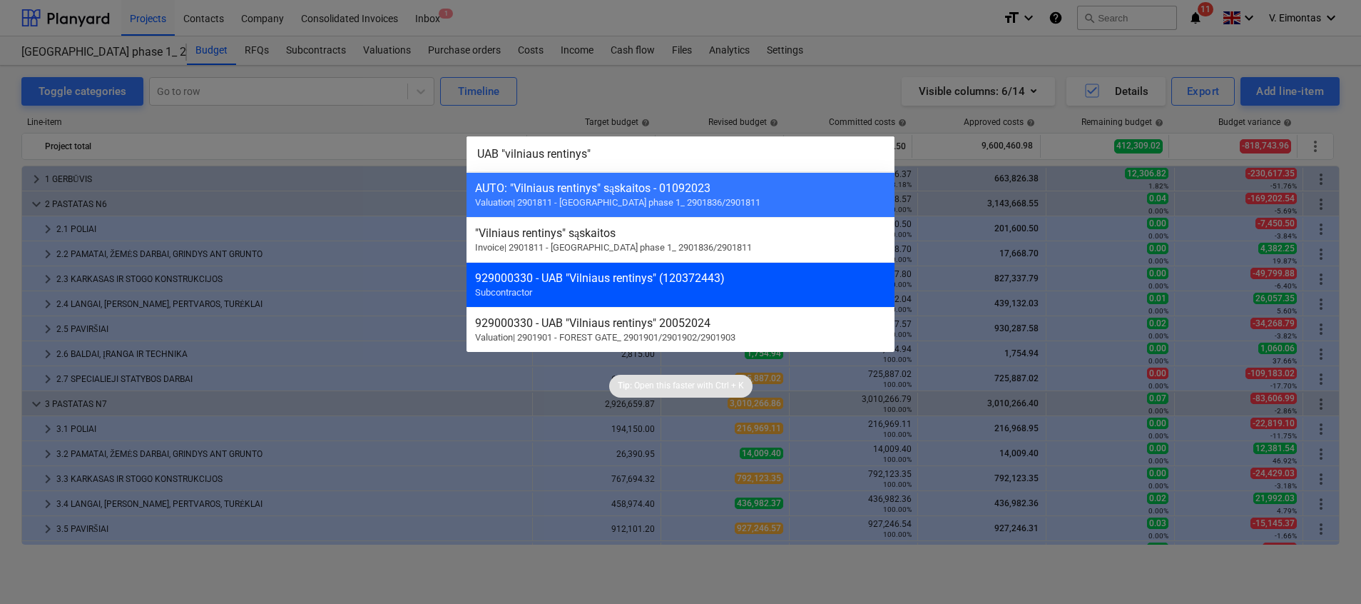
type input "UAB "vilniaus rentinys""
click at [567, 270] on div "929000330 - UAB "Vilniaus rentinys" (120372443) Subcontractor" at bounding box center [681, 284] width 428 height 45
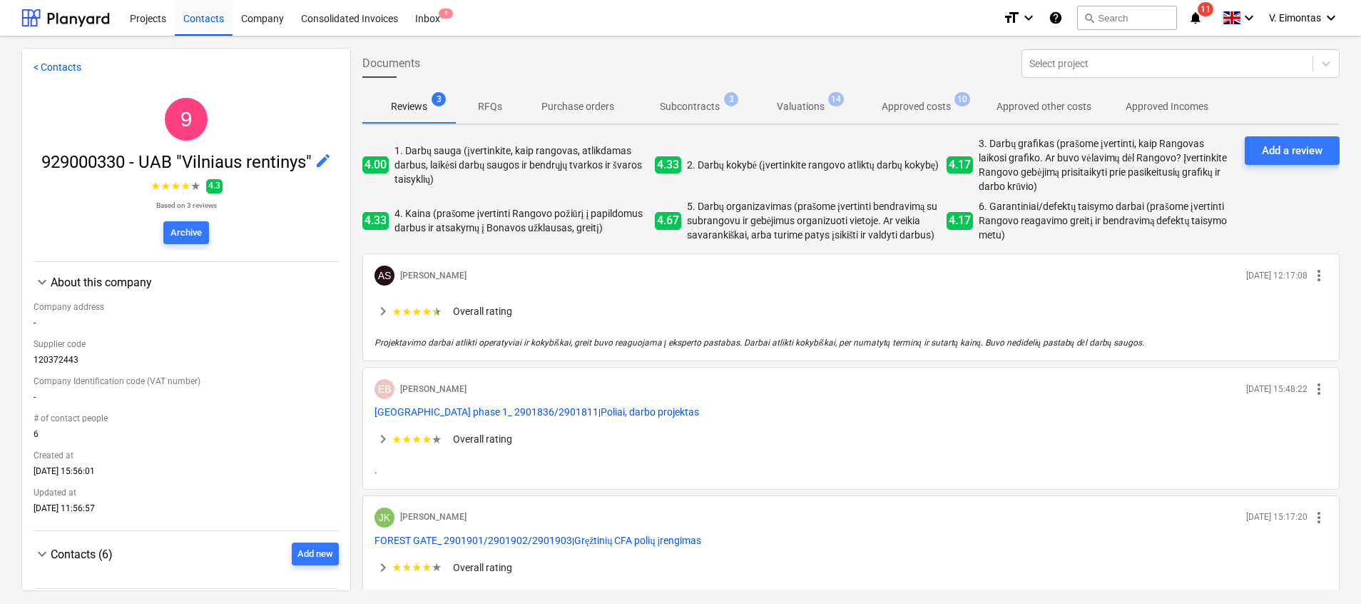
click at [711, 115] on span "Subcontracts 3" at bounding box center [689, 106] width 117 height 26
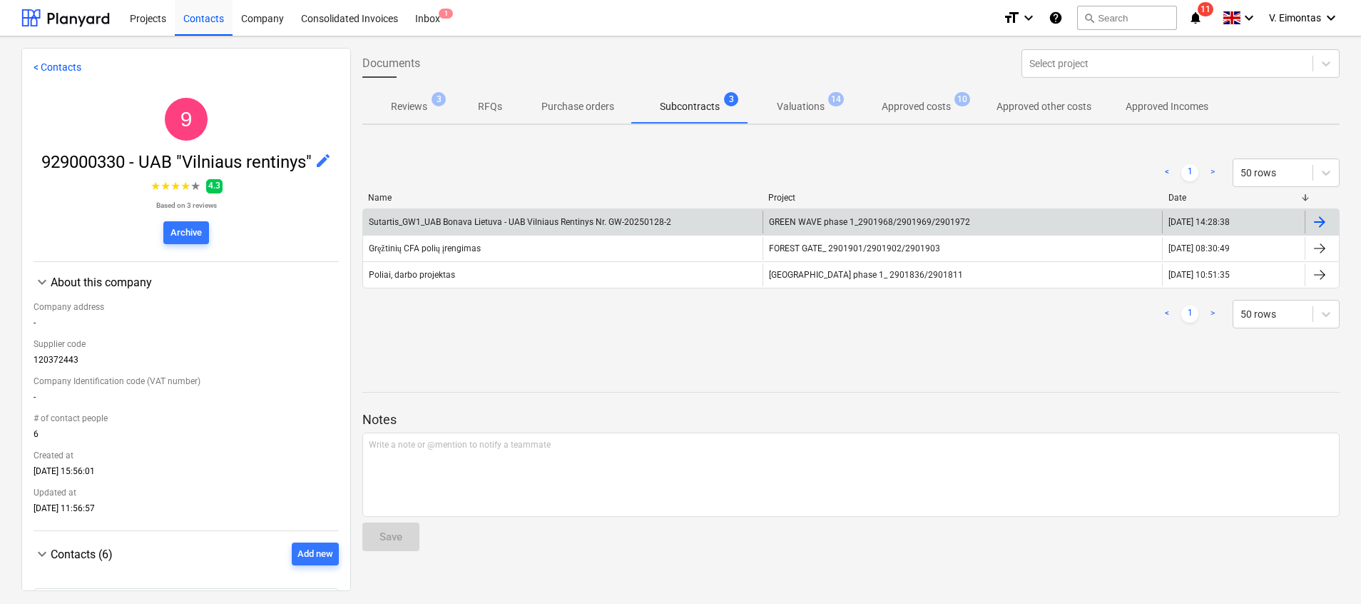
click at [868, 220] on span "GREEN WAVE phase 1_2901968/2901969/2901972" at bounding box center [869, 222] width 201 height 10
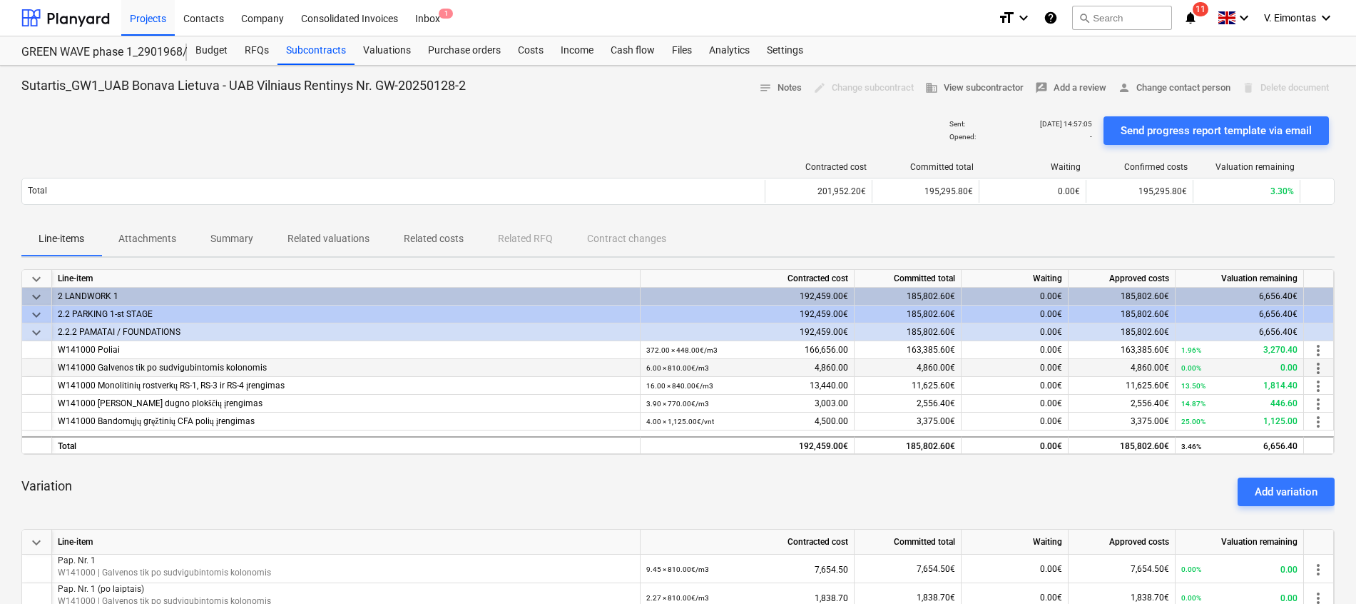
scroll to position [214, 0]
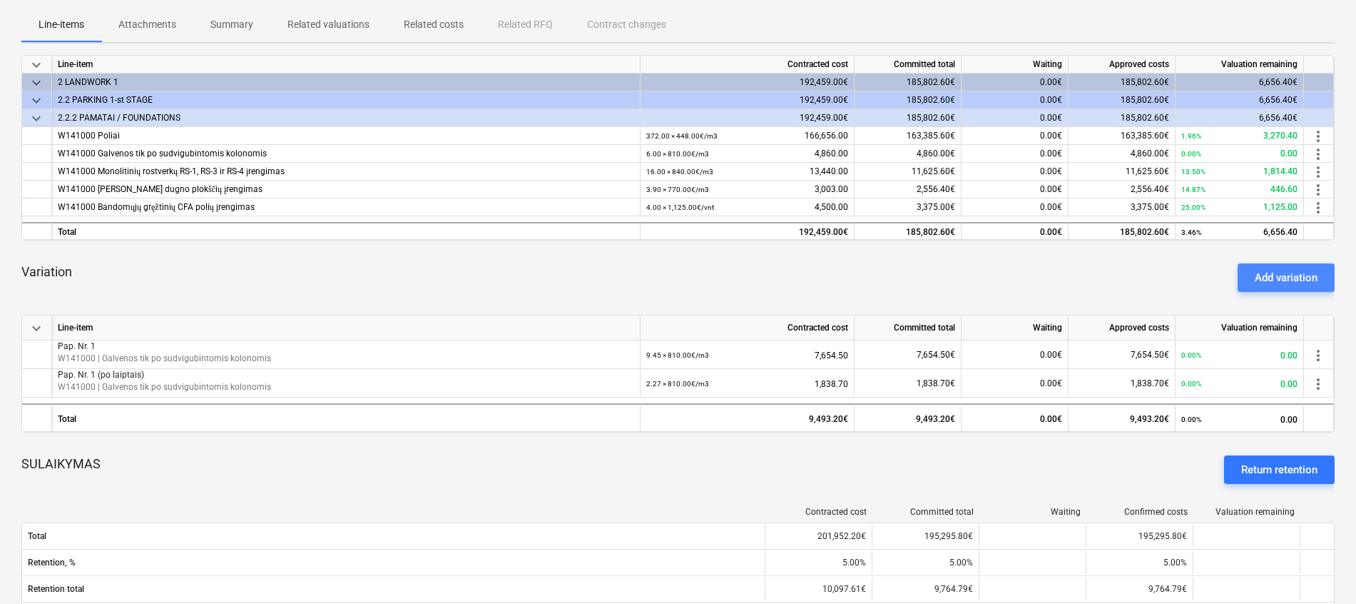
click at [1271, 284] on div "Add variation" at bounding box center [1286, 277] width 63 height 19
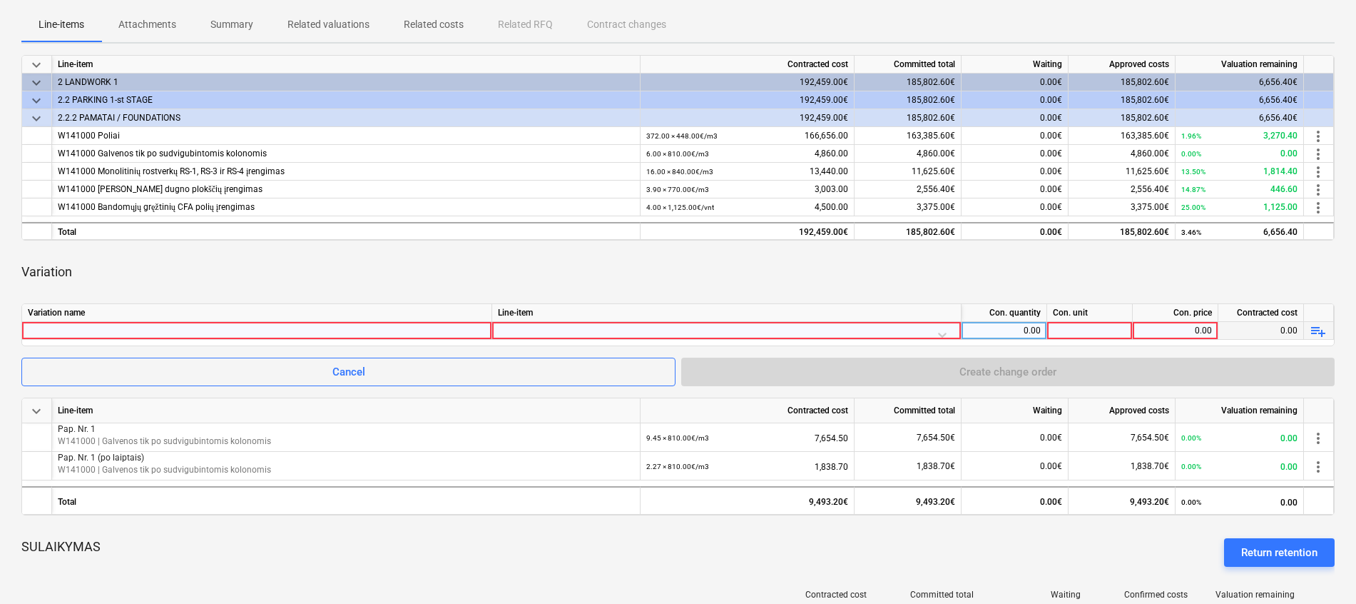
click at [267, 322] on div at bounding box center [257, 330] width 458 height 17
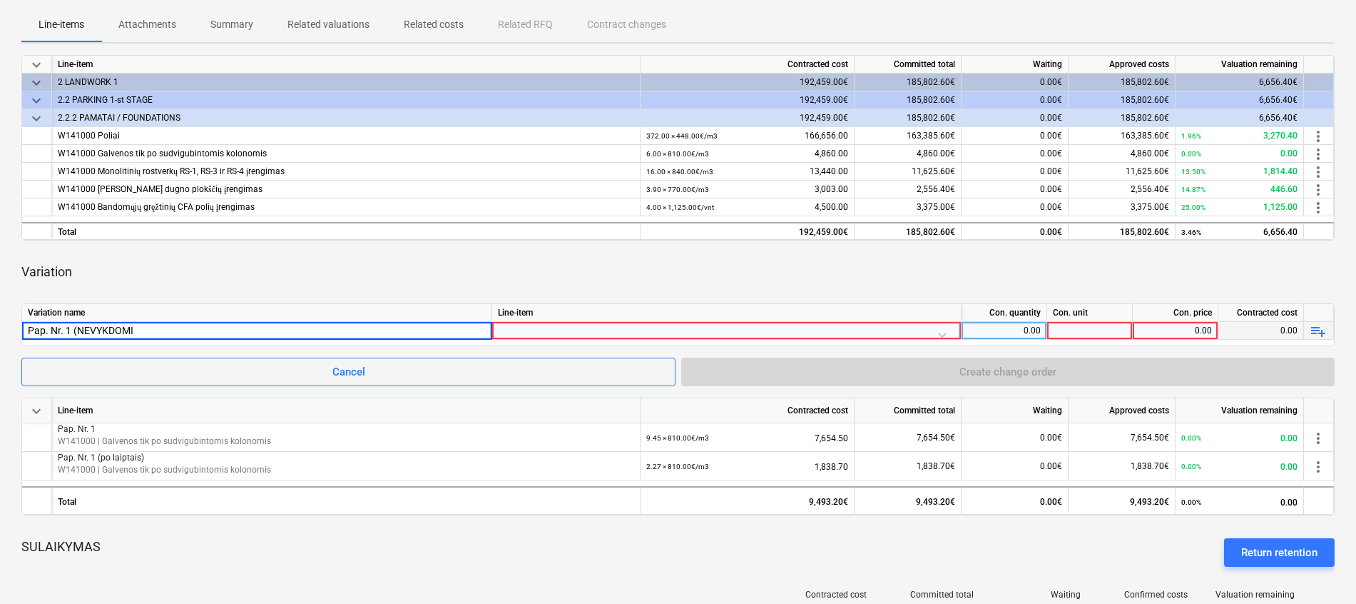
type input "Pap. Nr. 1 (NEVYKDOMI)"
click at [534, 320] on div "Line-item" at bounding box center [726, 313] width 469 height 18
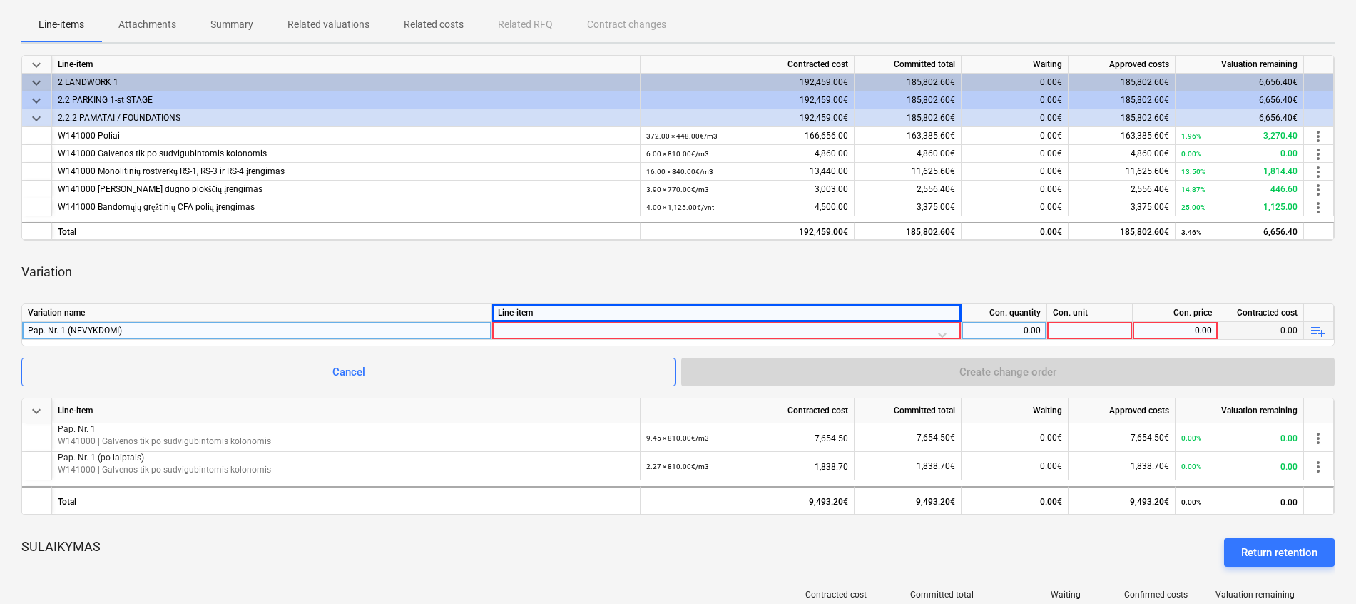
click at [535, 328] on div at bounding box center [726, 334] width 457 height 25
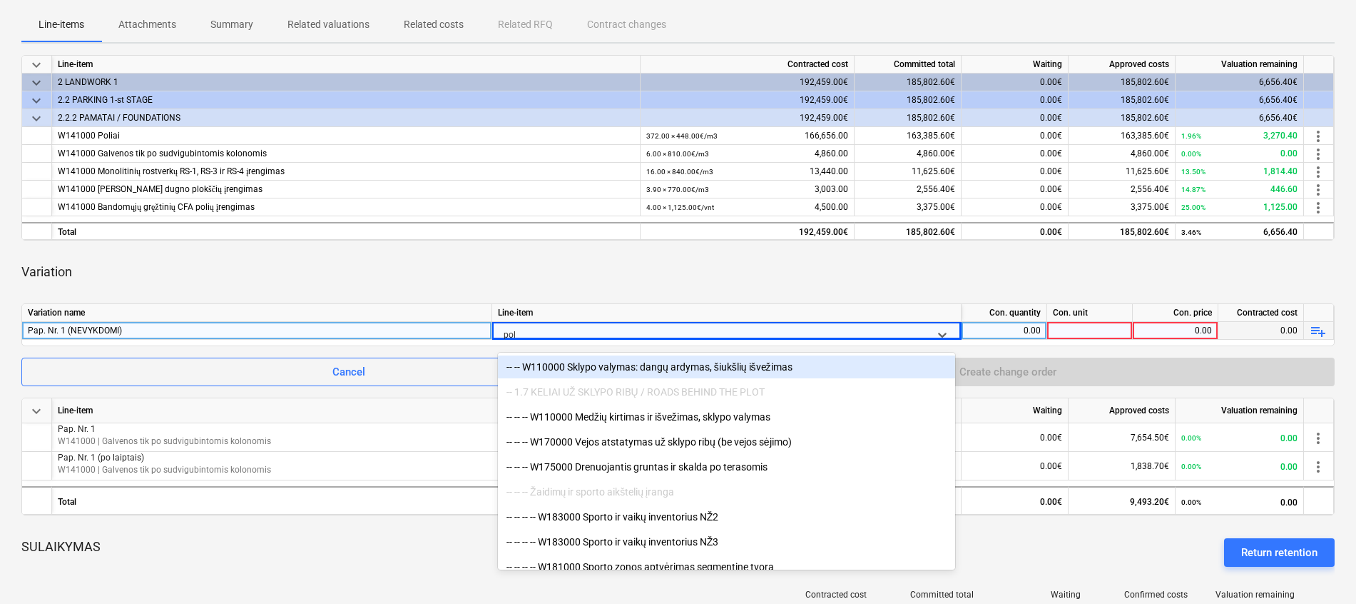
type input "poli"
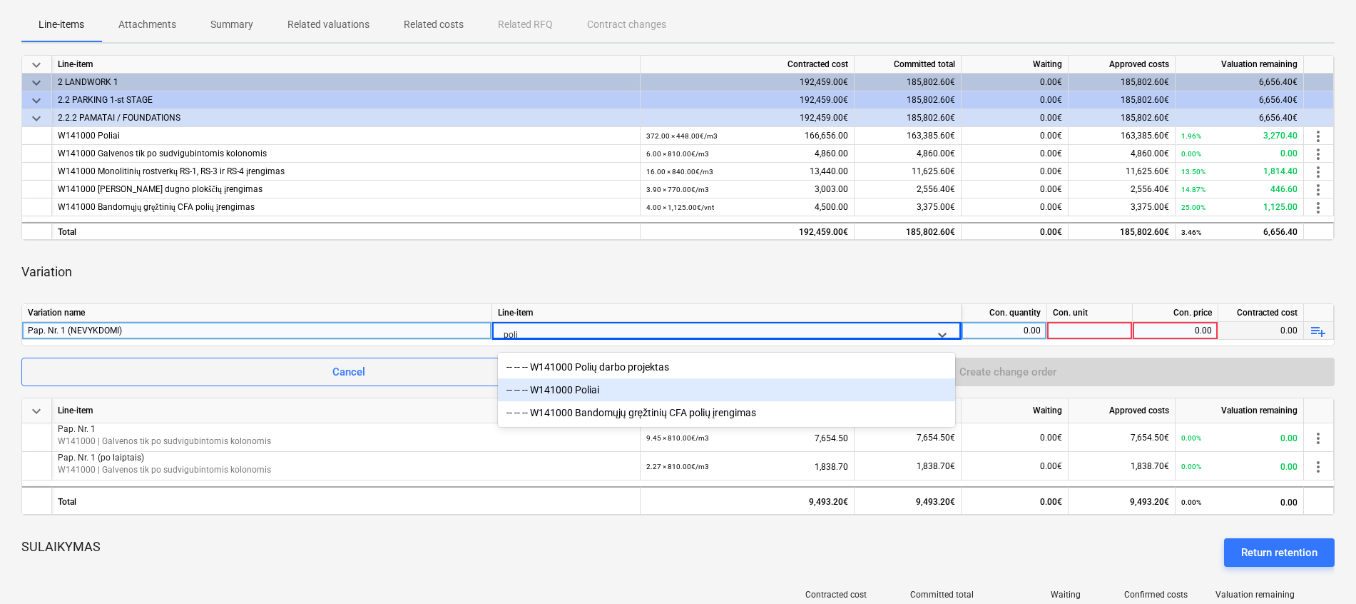
click at [571, 385] on div "-- -- -- W141000 Poliai" at bounding box center [726, 389] width 457 height 23
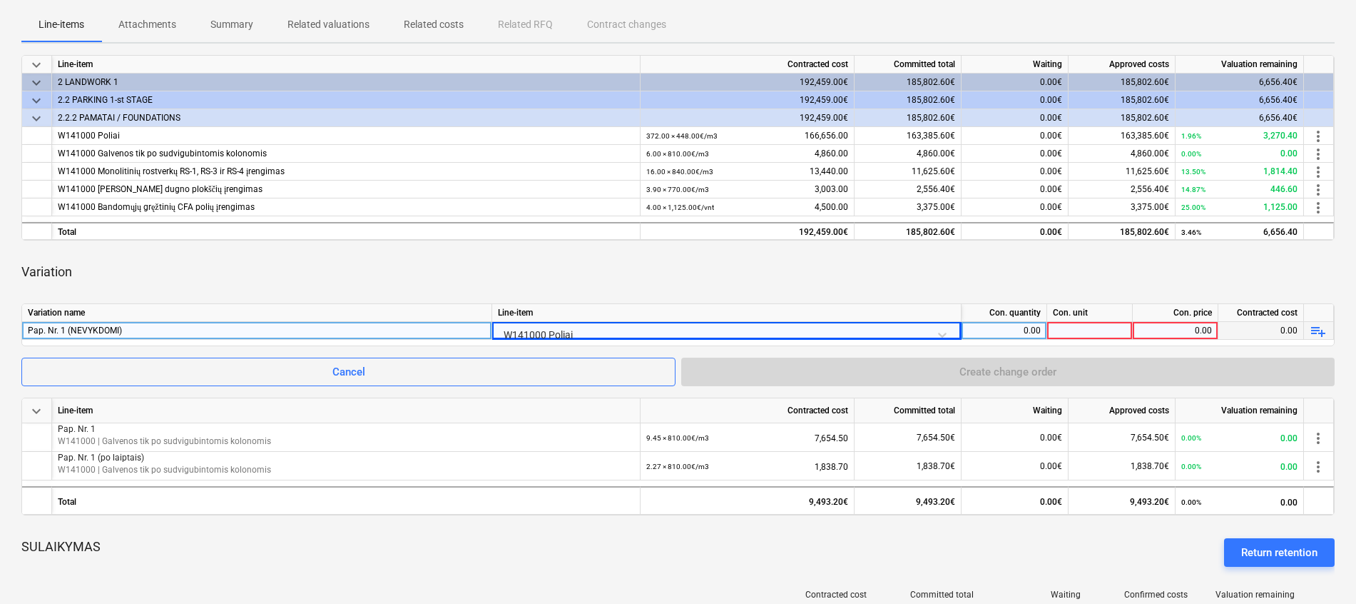
click at [1046, 333] on div "0.00" at bounding box center [1005, 331] width 86 height 18
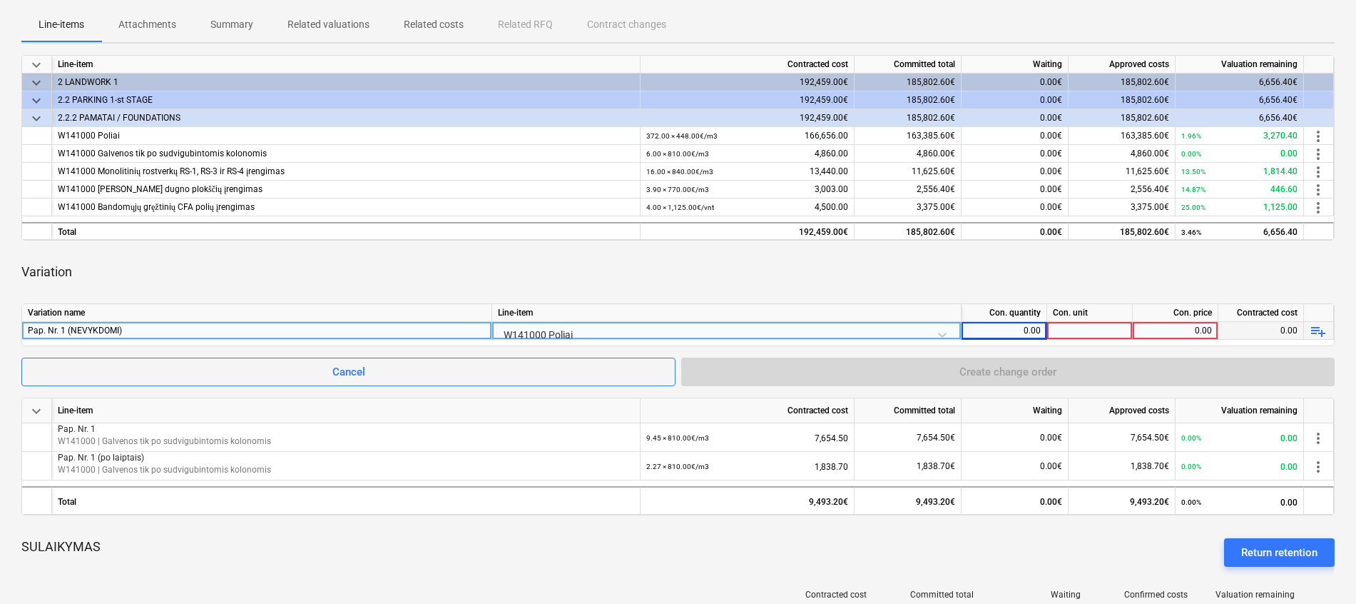
click at [1019, 333] on div "0.00" at bounding box center [1003, 331] width 73 height 18
type input "-3.85"
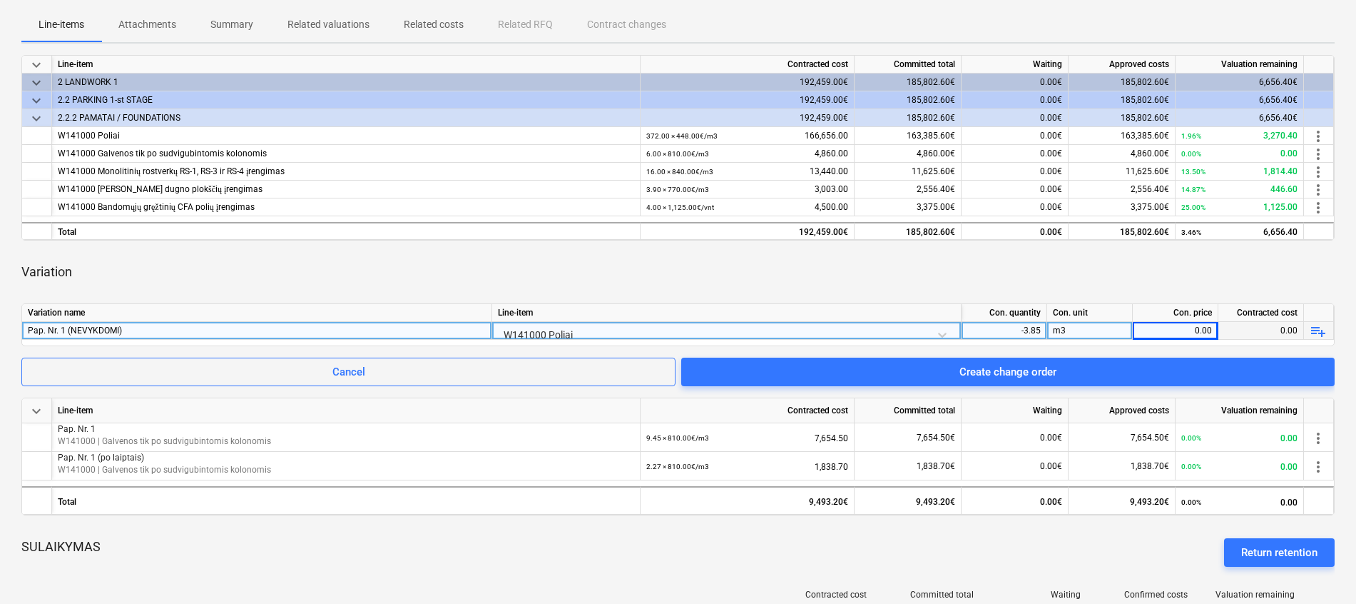
click at [1168, 329] on div "0.00" at bounding box center [1175, 331] width 73 height 18
type input "448"
click at [1189, 264] on div "Variation" at bounding box center [677, 272] width 1313 height 40
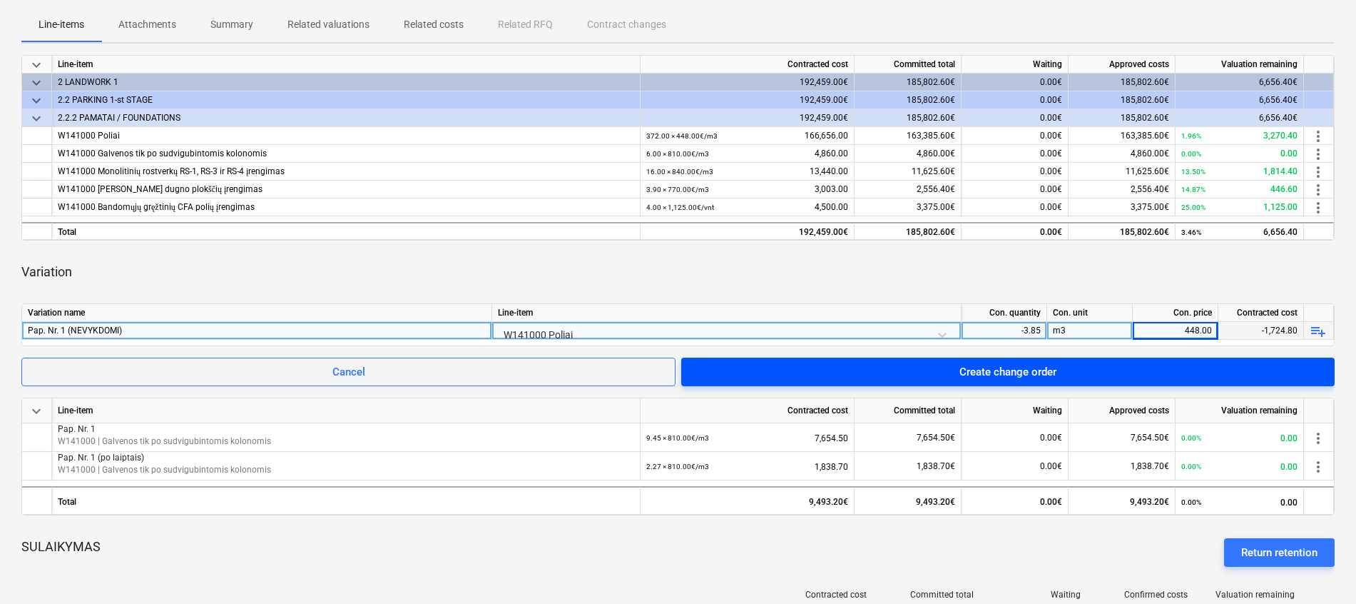
click at [1038, 372] on div "Create change order" at bounding box center [1008, 371] width 97 height 19
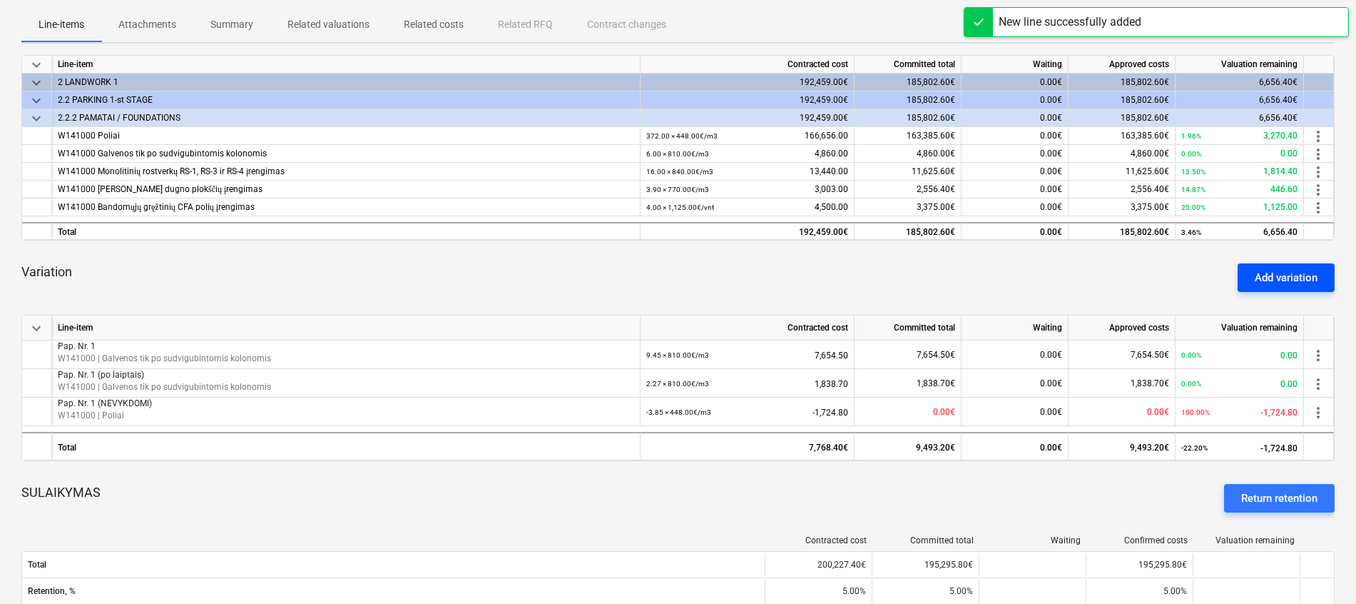
click at [1268, 275] on div "Add variation" at bounding box center [1286, 277] width 63 height 19
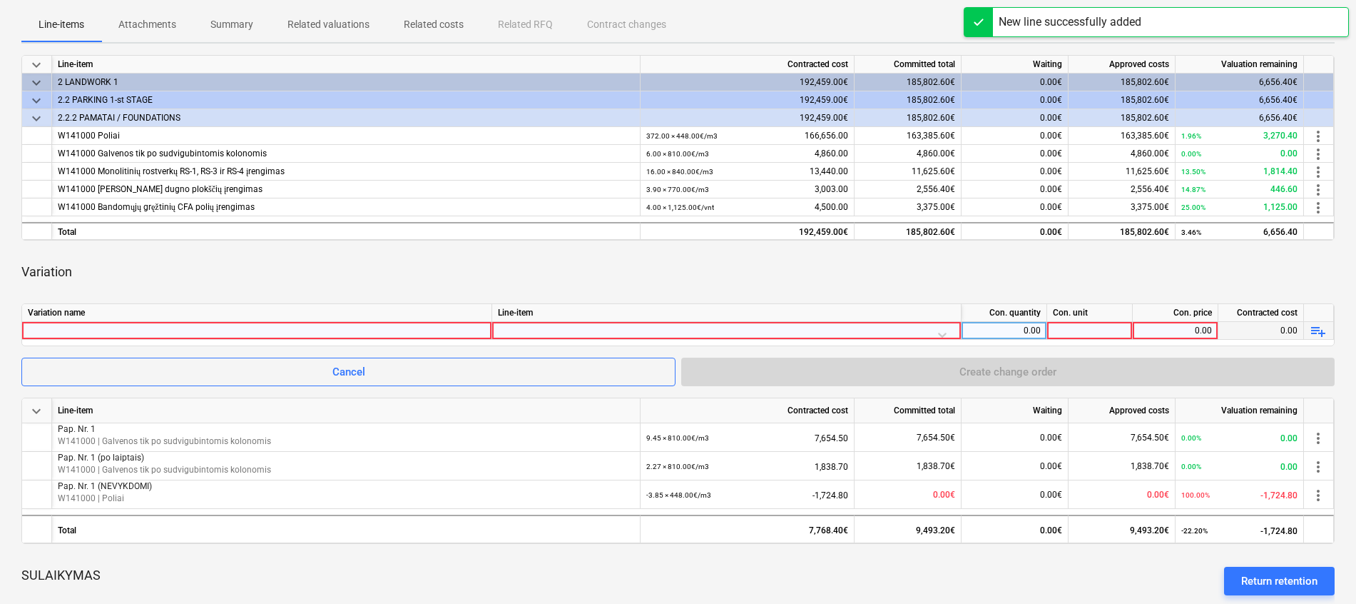
click at [290, 325] on div at bounding box center [257, 330] width 458 height 17
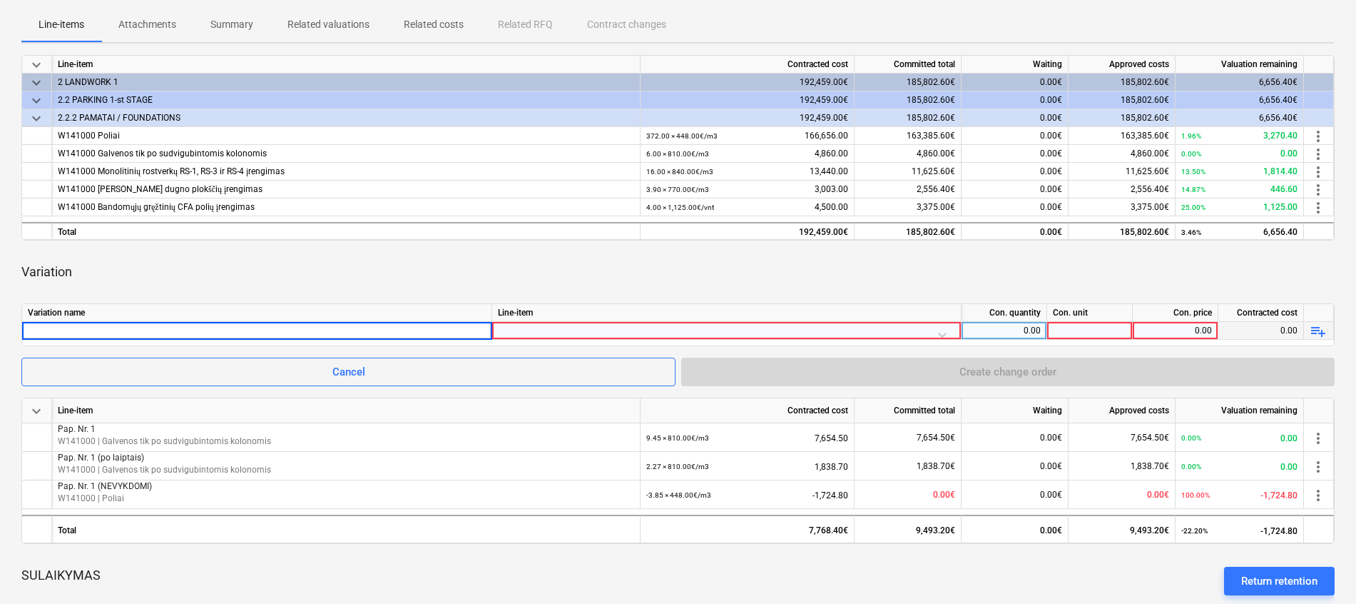
type input "Pap. Nr. 1 (NEVYKDOMI)"
click at [618, 332] on div at bounding box center [726, 334] width 457 height 25
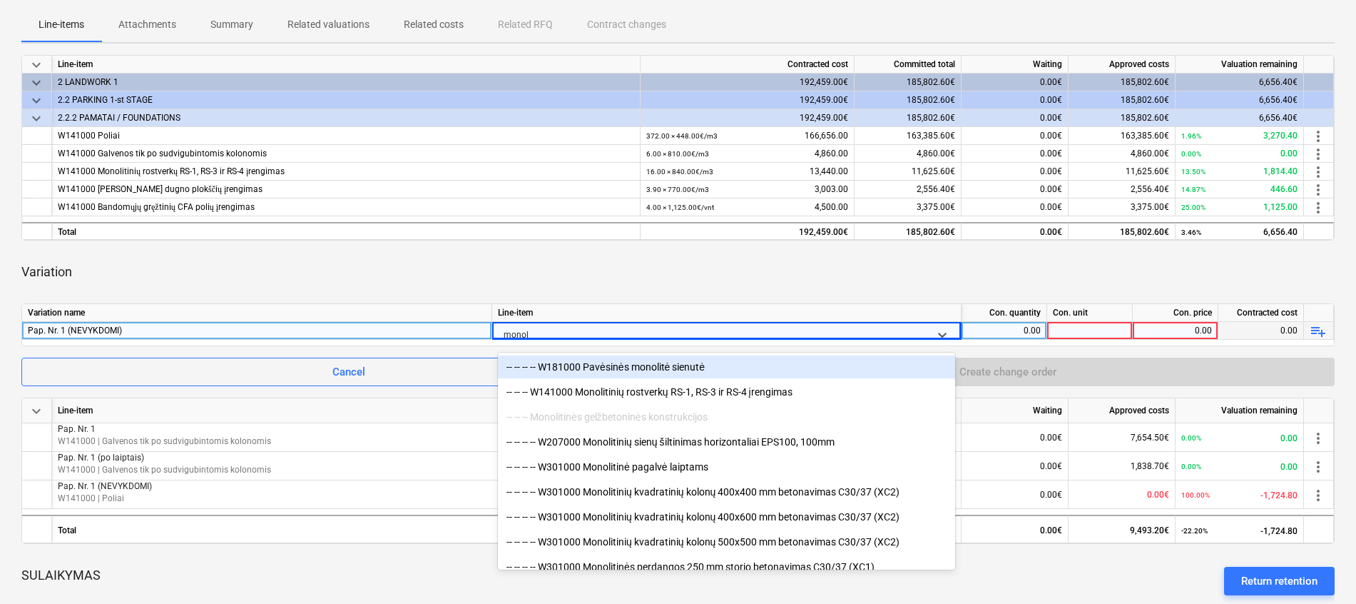
type input "monoli"
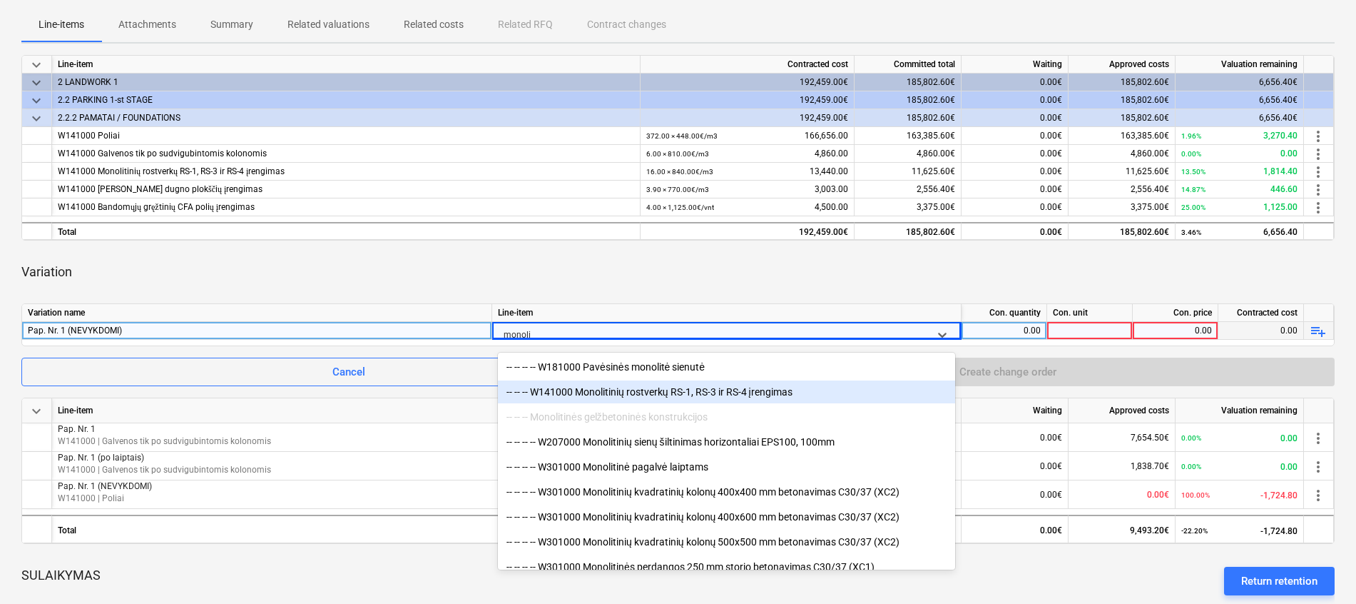
click at [660, 382] on div "-- -- -- W141000 Monolitinių rostverkų RS-1, RS-3 ir RS-4 įrengimas" at bounding box center [726, 391] width 457 height 23
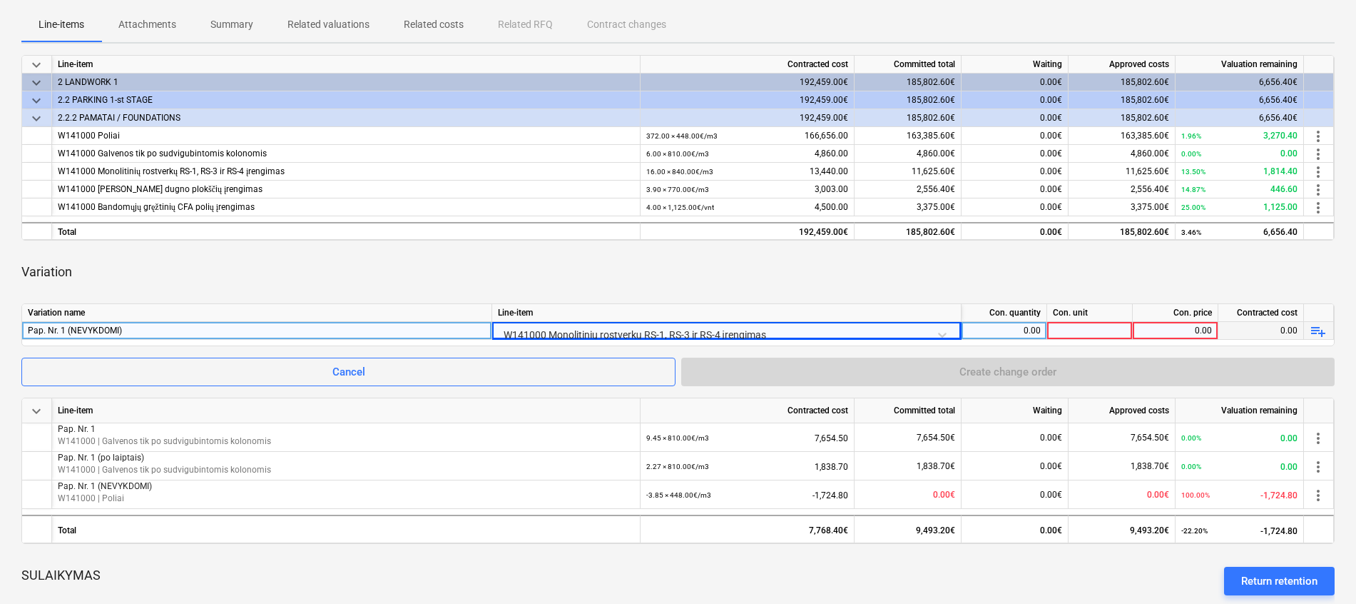
click at [1023, 329] on div "0.00" at bounding box center [1003, 331] width 73 height 18
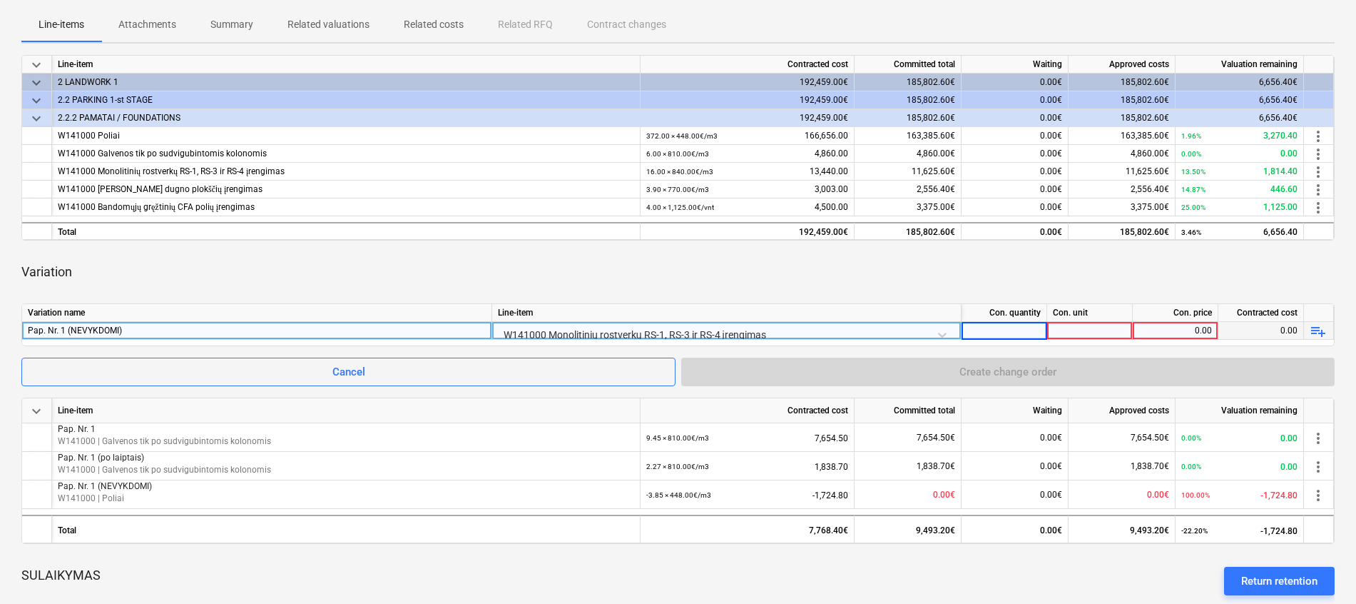
click at [1092, 328] on div at bounding box center [1090, 331] width 86 height 18
type input "m3"
click at [974, 332] on div "0.00" at bounding box center [1003, 331] width 73 height 18
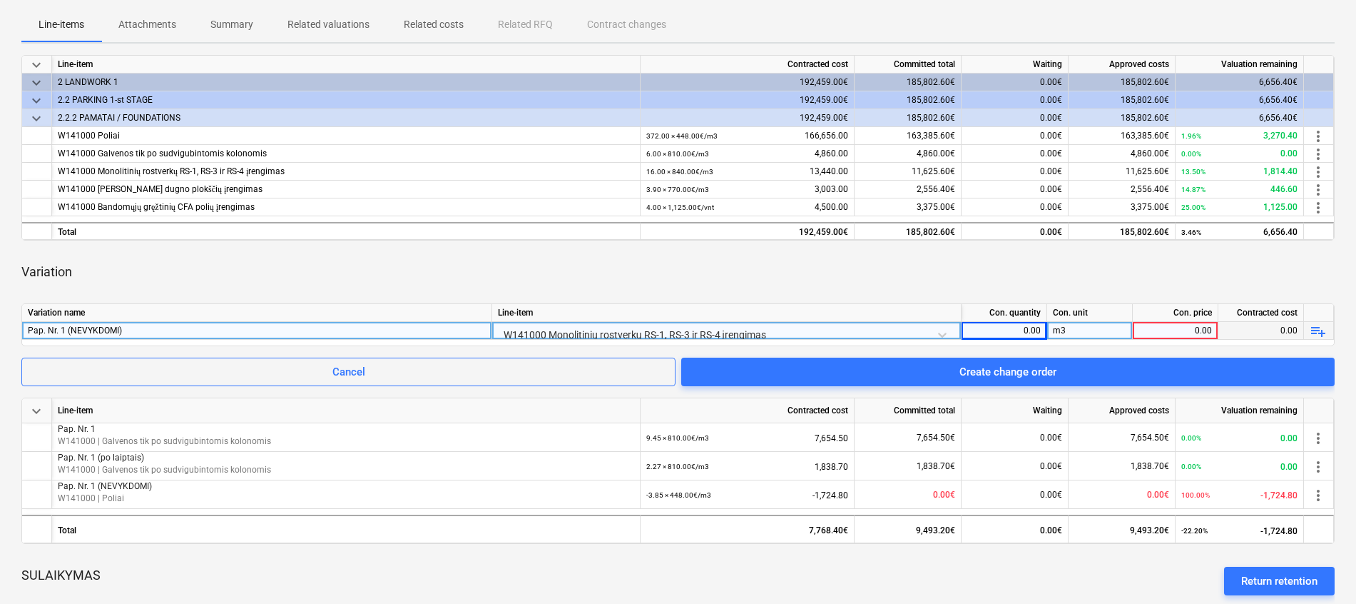
click at [1009, 330] on div "0.00" at bounding box center [1003, 331] width 73 height 18
type input "2.16"
type input "840"
click at [986, 300] on div "keyboard_arrow_down Line-item Contracted cost Committed total Waiting Approved …" at bounding box center [677, 503] width 1313 height 897
click at [1025, 322] on div "2.16" at bounding box center [1003, 331] width 73 height 18
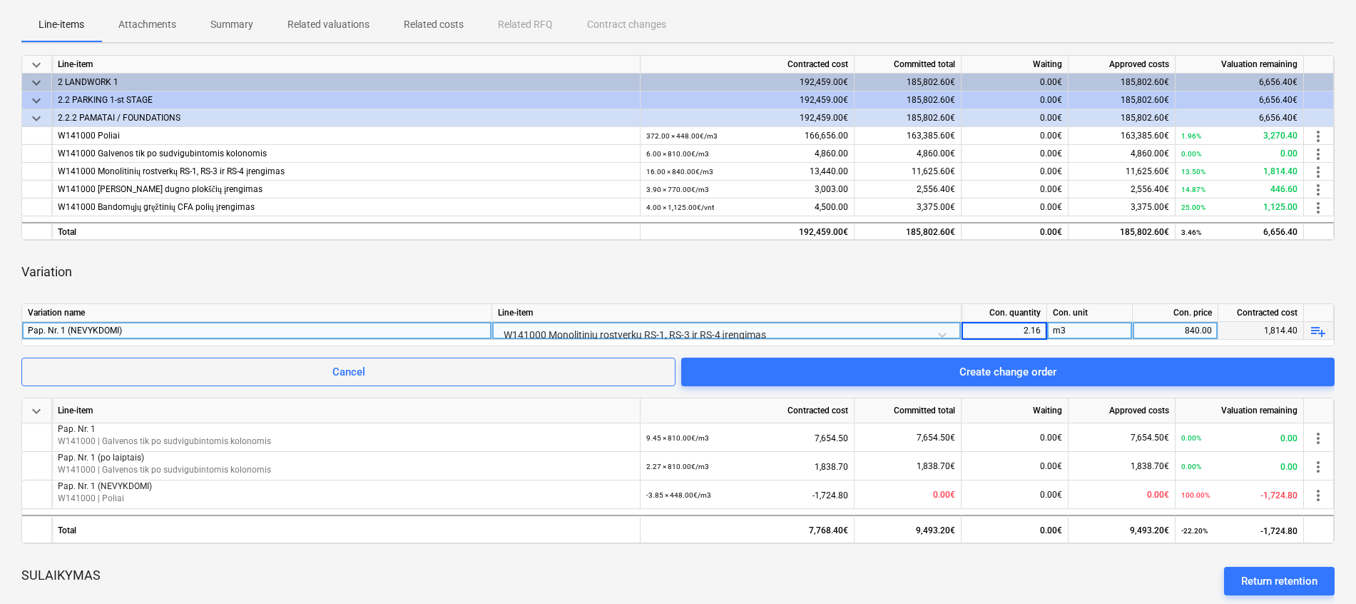
click at [1020, 328] on input "2.16" at bounding box center [1004, 330] width 85 height 17
type input "-2.16"
click at [1043, 255] on div "Variation" at bounding box center [677, 272] width 1313 height 40
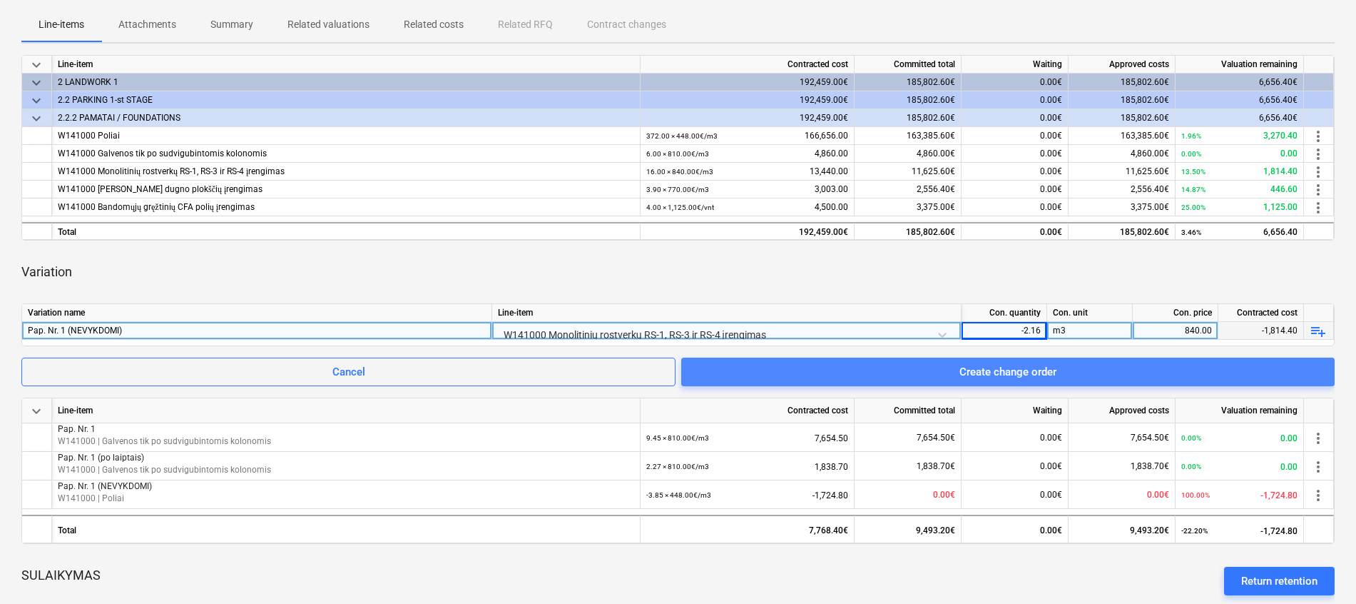
click at [1137, 363] on span "Create change order" at bounding box center [1007, 371] width 619 height 19
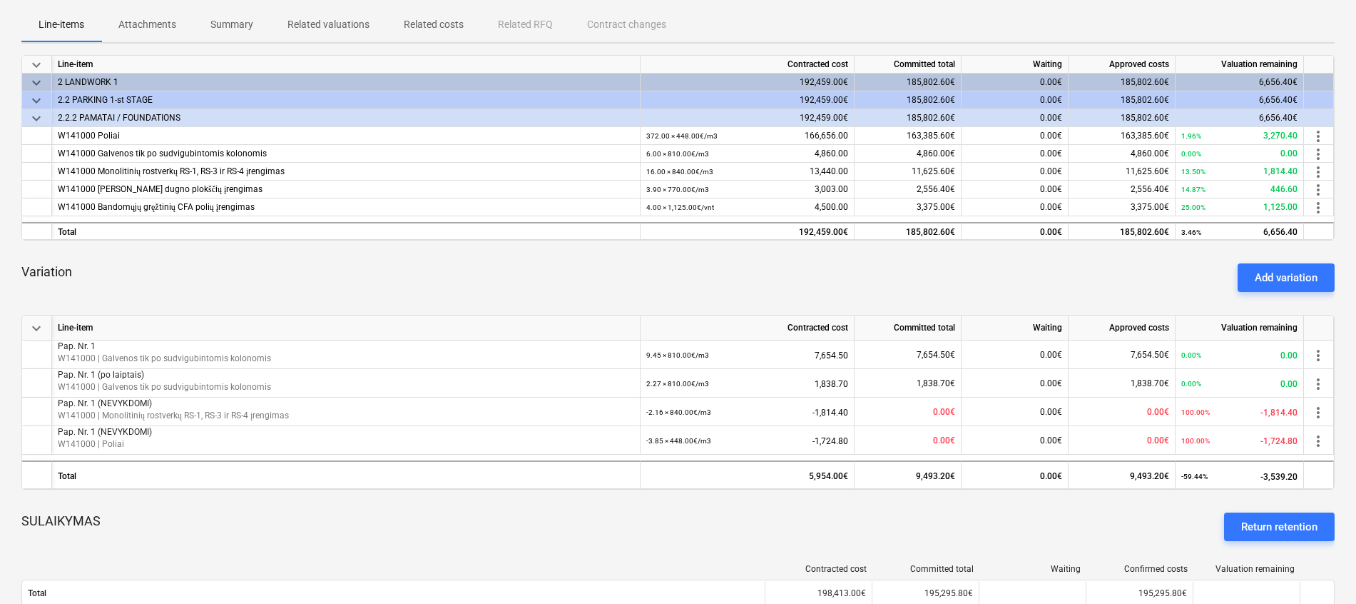
drag, startPoint x: 162, startPoint y: 505, endPoint x: 158, endPoint y: 494, distance: 11.3
click at [162, 505] on div "SULAIKYMAS Return retention" at bounding box center [677, 526] width 1313 height 51
click at [1269, 278] on div "Add variation" at bounding box center [1286, 277] width 63 height 19
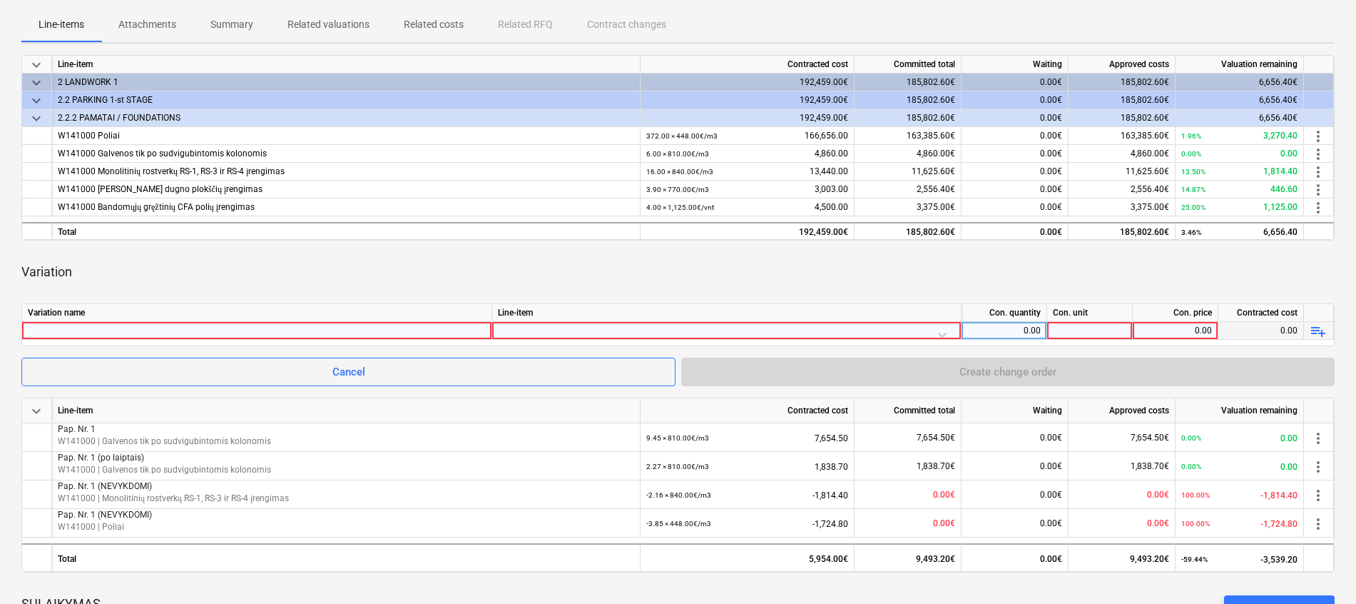
click at [335, 329] on div at bounding box center [257, 330] width 458 height 17
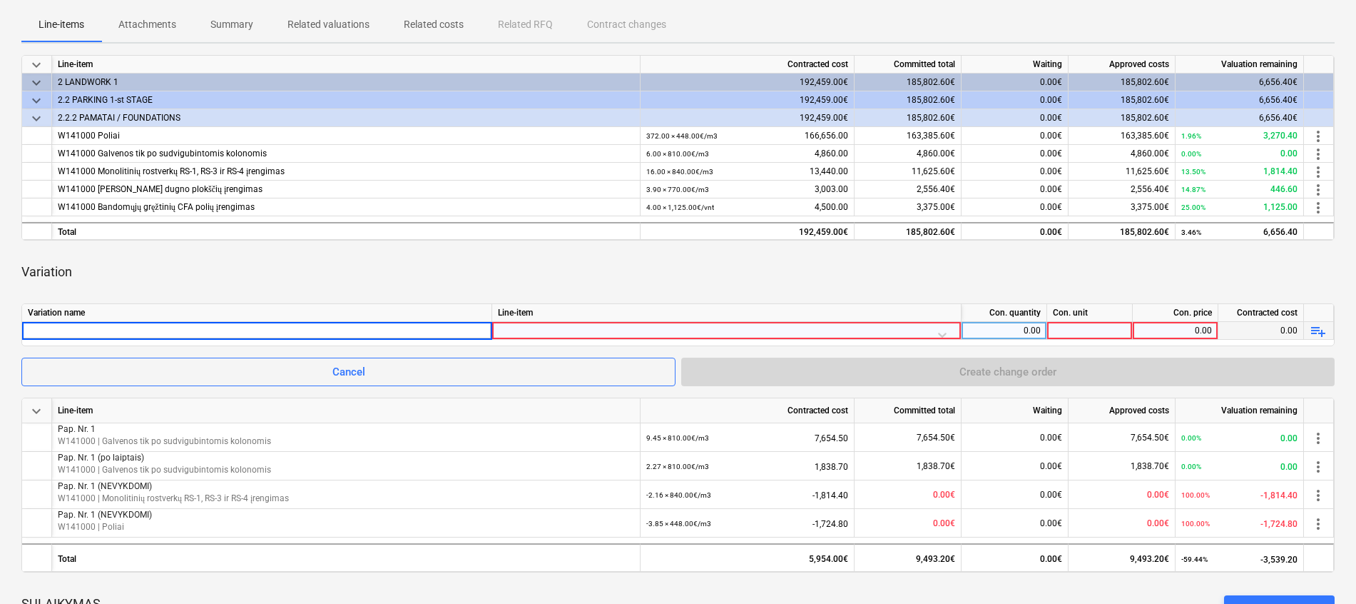
type input "Pap. Nr. 1 (NEVYKDOMI)"
click at [588, 317] on div "Line-item" at bounding box center [726, 313] width 469 height 18
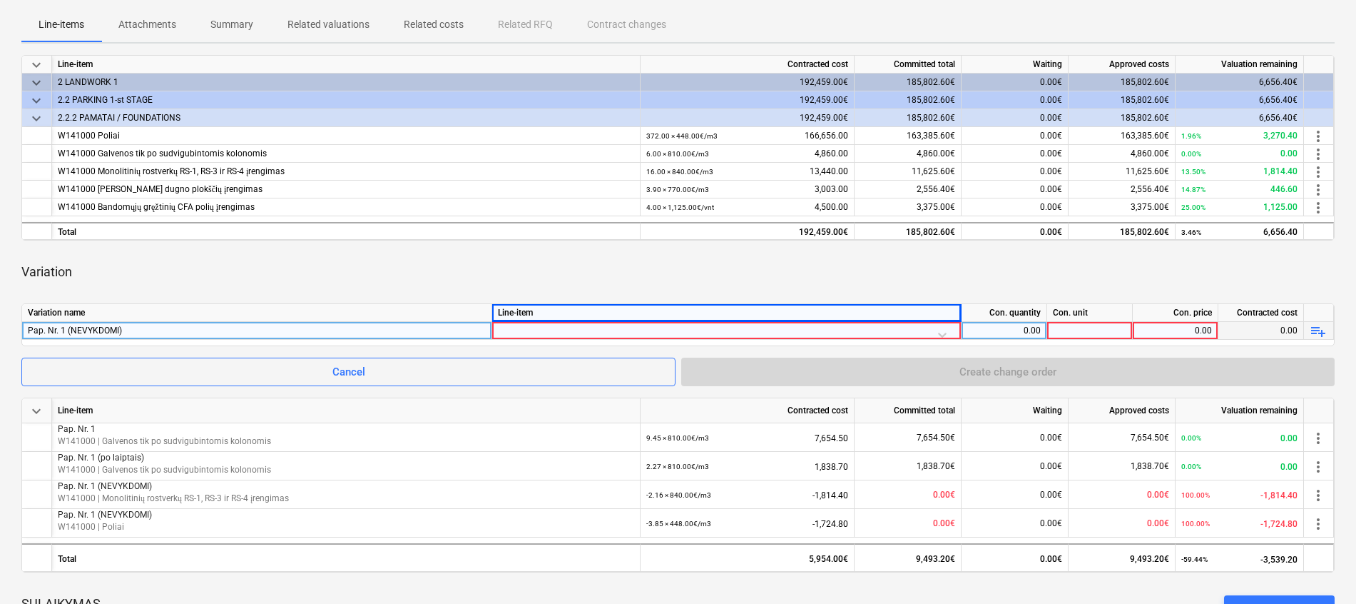
click at [589, 329] on div at bounding box center [726, 334] width 457 height 25
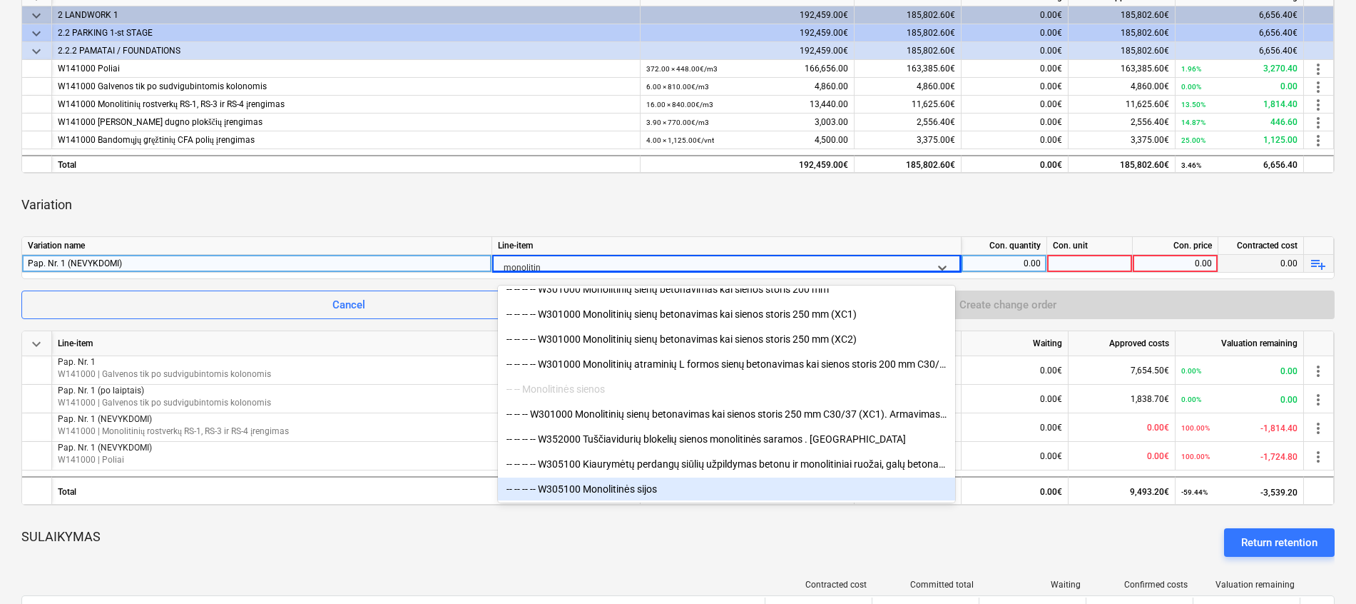
scroll to position [321, 0]
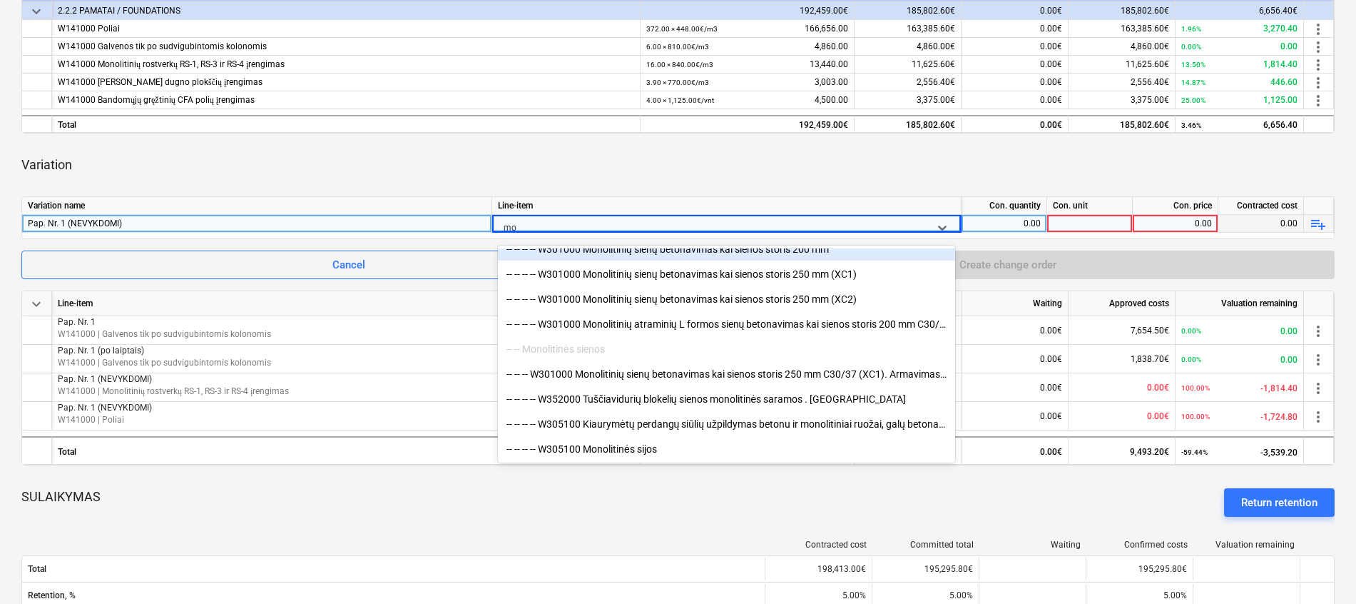
type input "m"
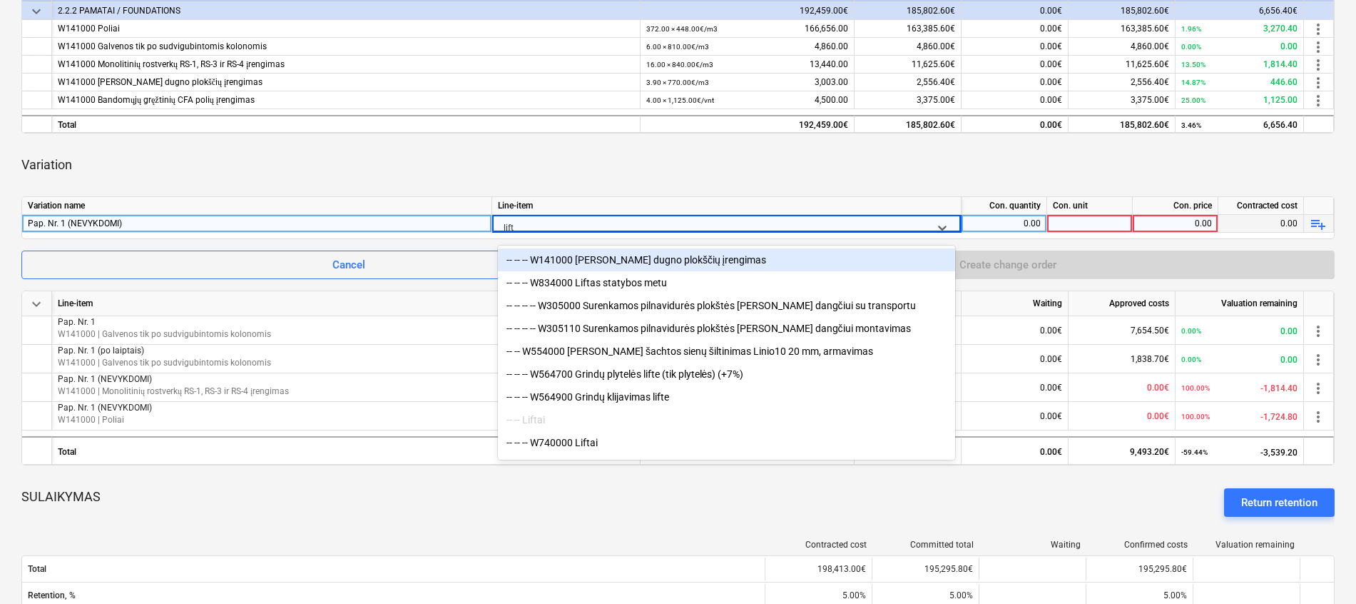
type input "lifto"
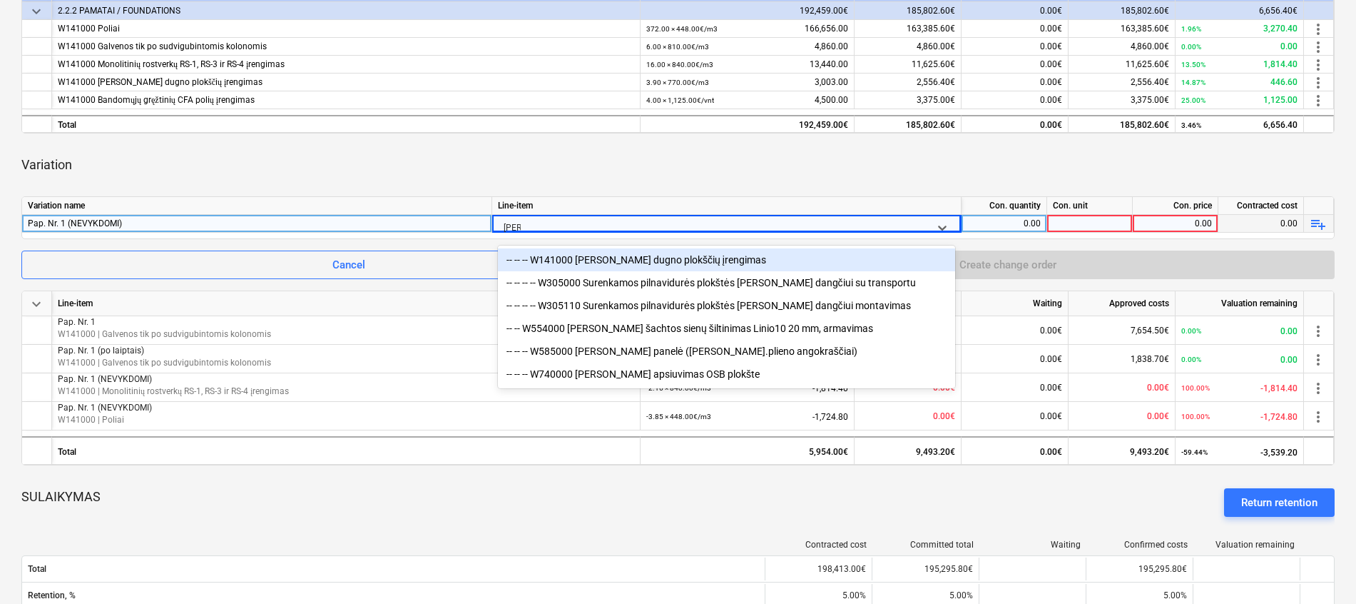
click at [675, 255] on div "-- -- -- W141000 Lifto dugno plokščių įrengimas" at bounding box center [726, 259] width 457 height 23
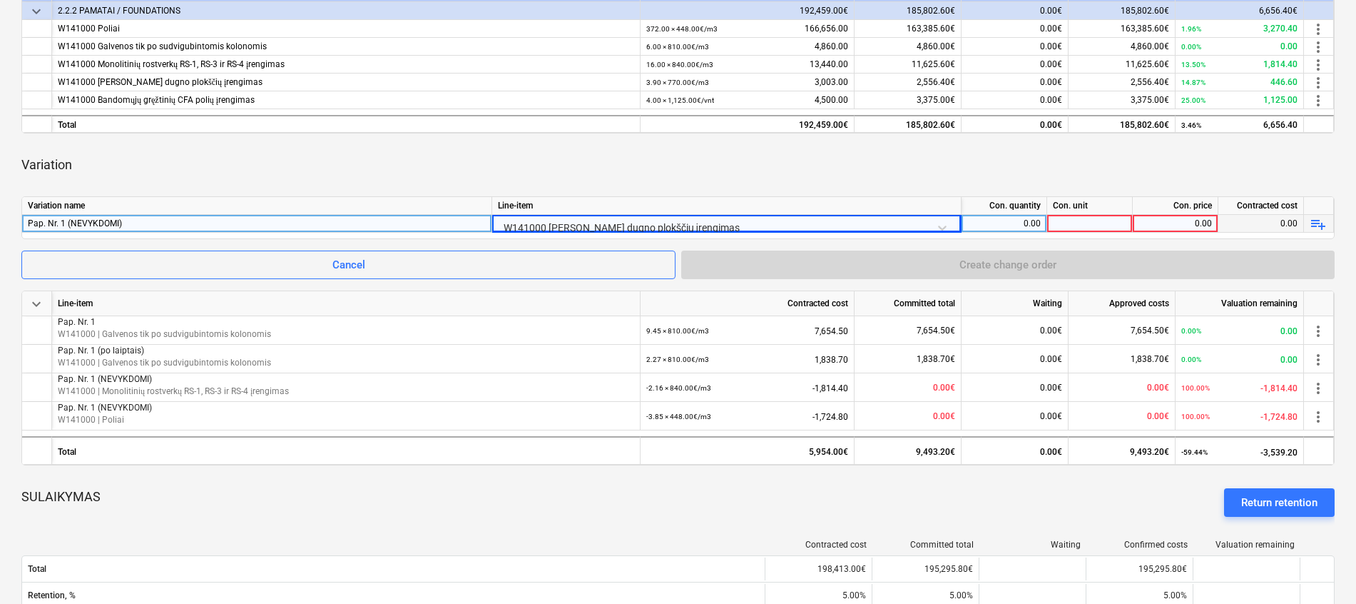
click at [756, 176] on div "Variation" at bounding box center [677, 165] width 1313 height 40
click at [1083, 220] on div at bounding box center [1090, 224] width 86 height 18
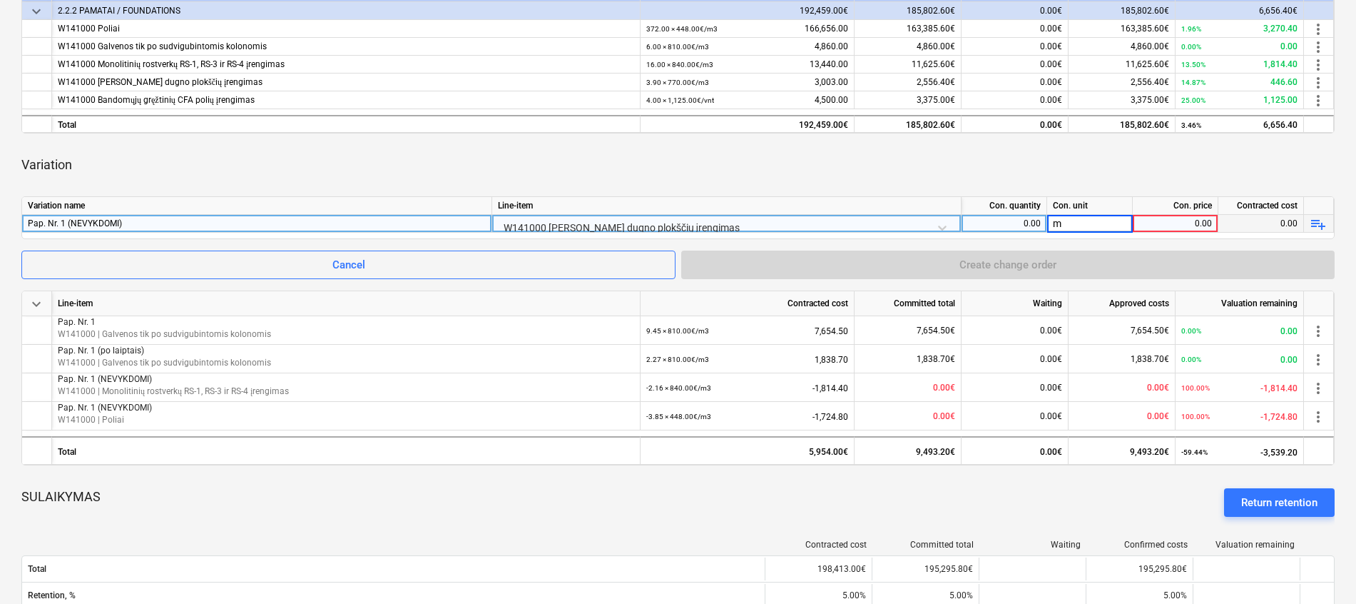
type input "m3"
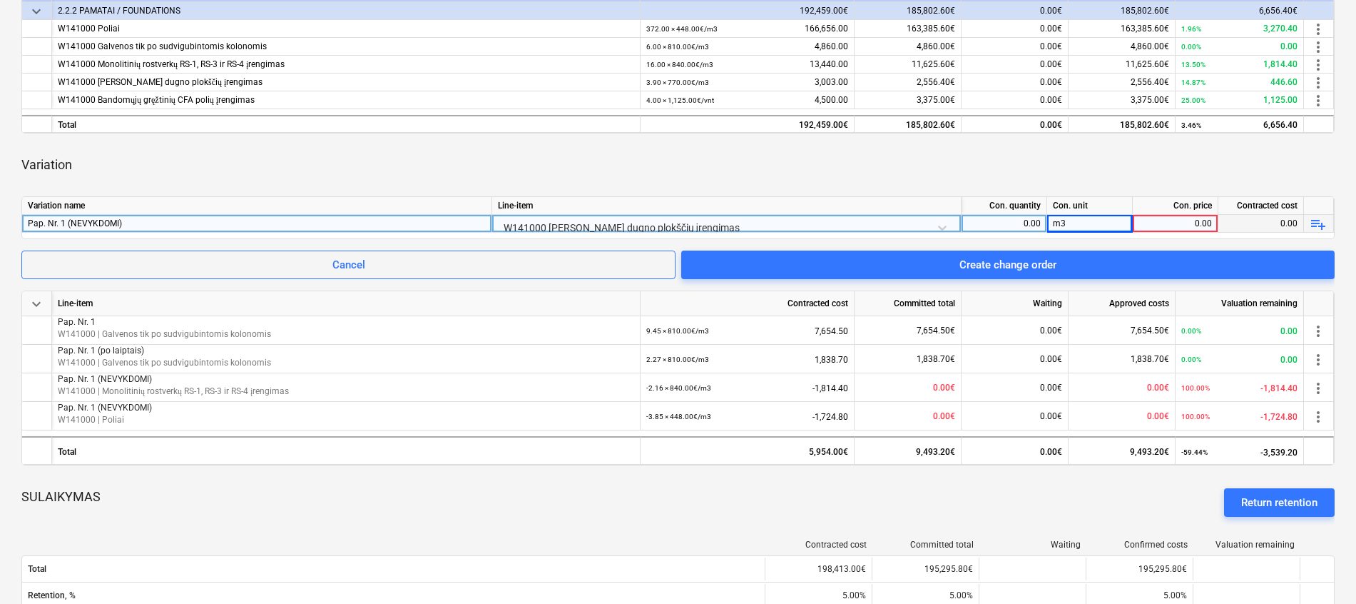
click at [1158, 223] on div "0.00" at bounding box center [1175, 224] width 73 height 18
type input "770"
click at [1005, 223] on div "0.00" at bounding box center [1003, 224] width 73 height 18
type input "-0.58"
click at [1005, 178] on div "Variation" at bounding box center [677, 165] width 1313 height 40
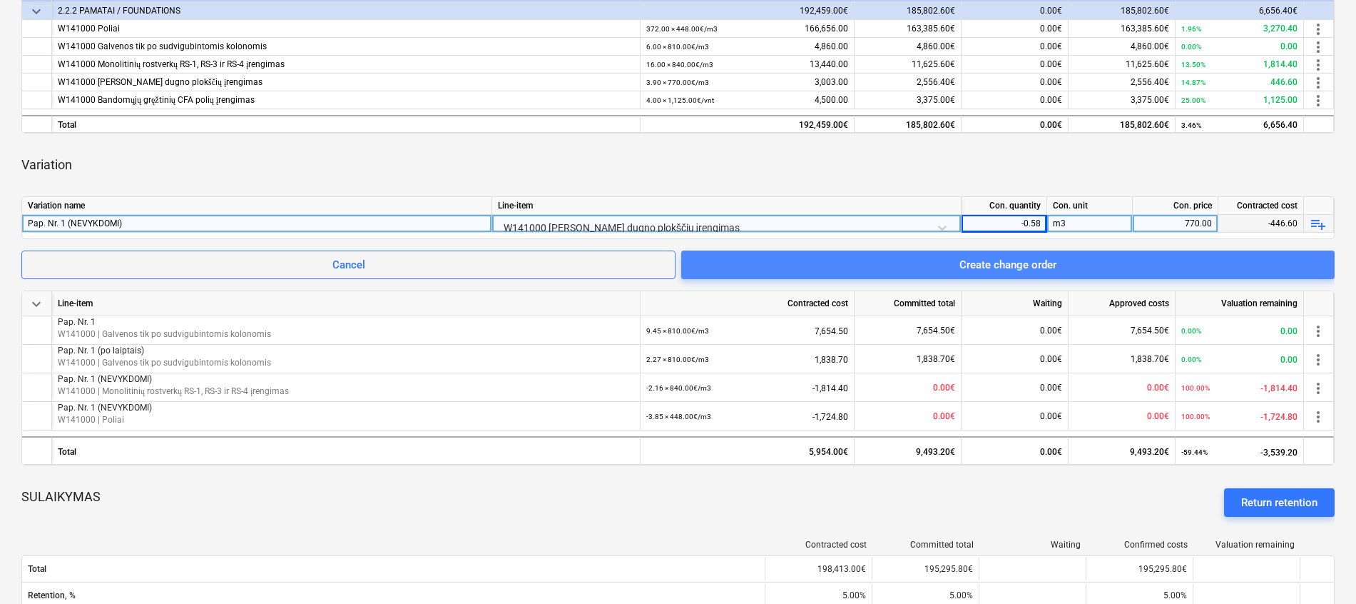
click at [998, 258] on div "Create change order" at bounding box center [1008, 264] width 97 height 19
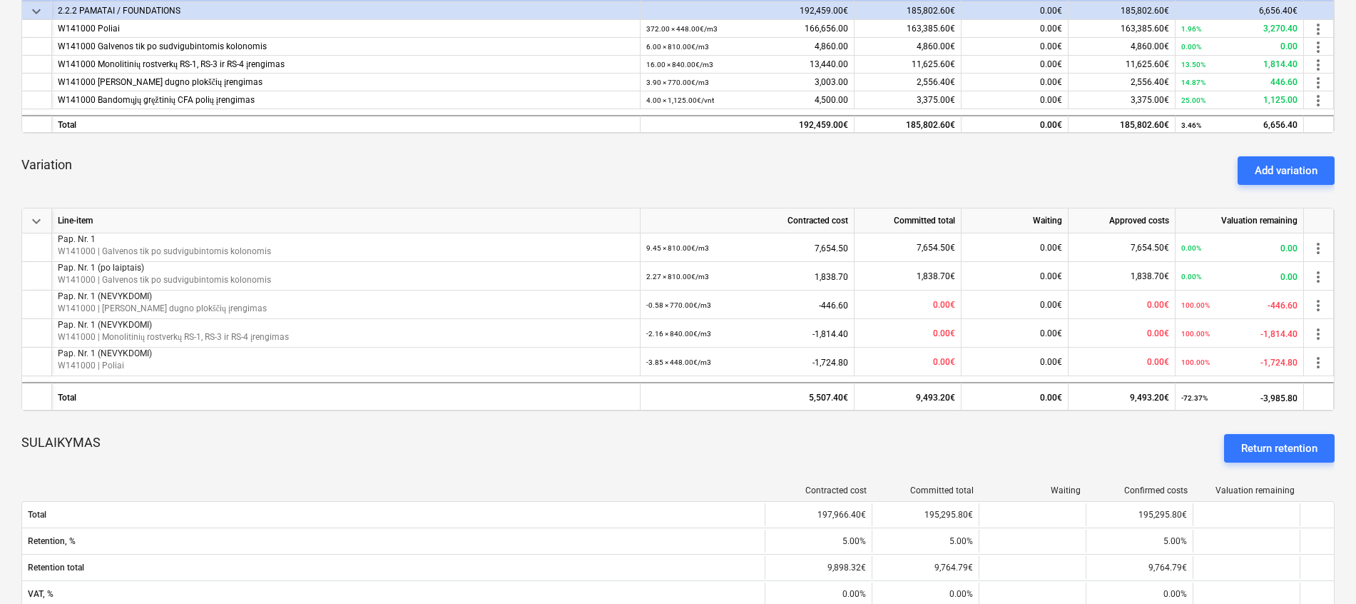
click at [126, 452] on div "SULAIKYMAS Return retention" at bounding box center [677, 447] width 1313 height 51
click at [1254, 156] on button "Add variation" at bounding box center [1286, 170] width 97 height 29
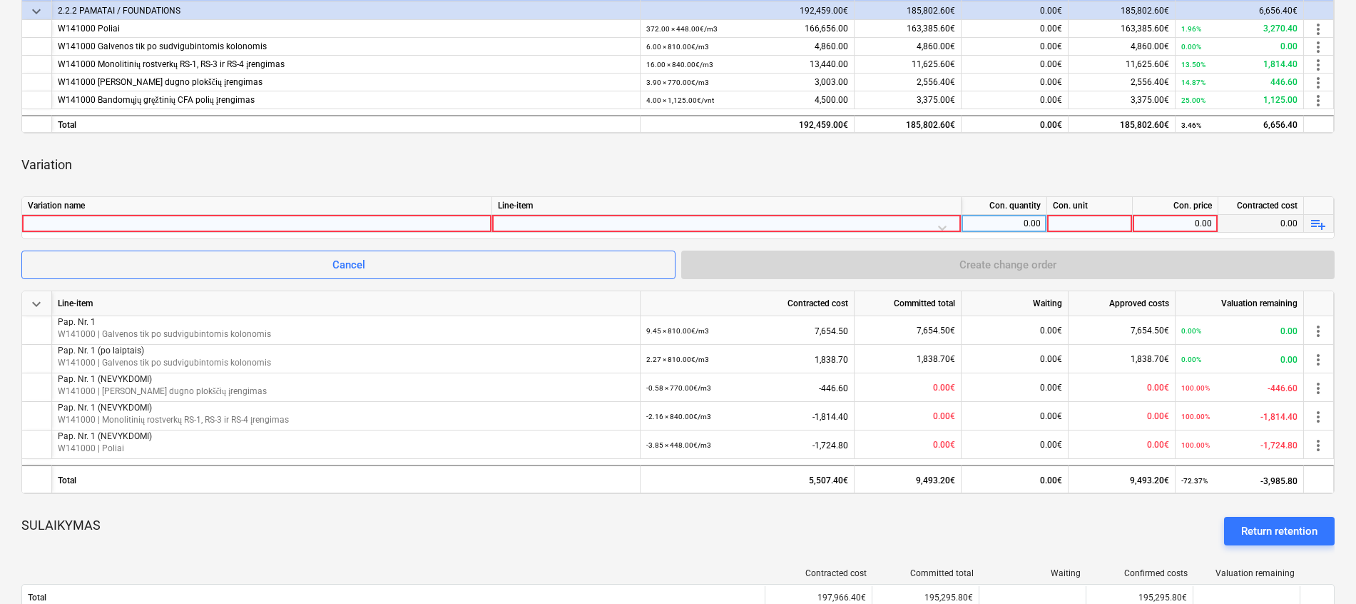
click at [263, 227] on div at bounding box center [257, 223] width 458 height 17
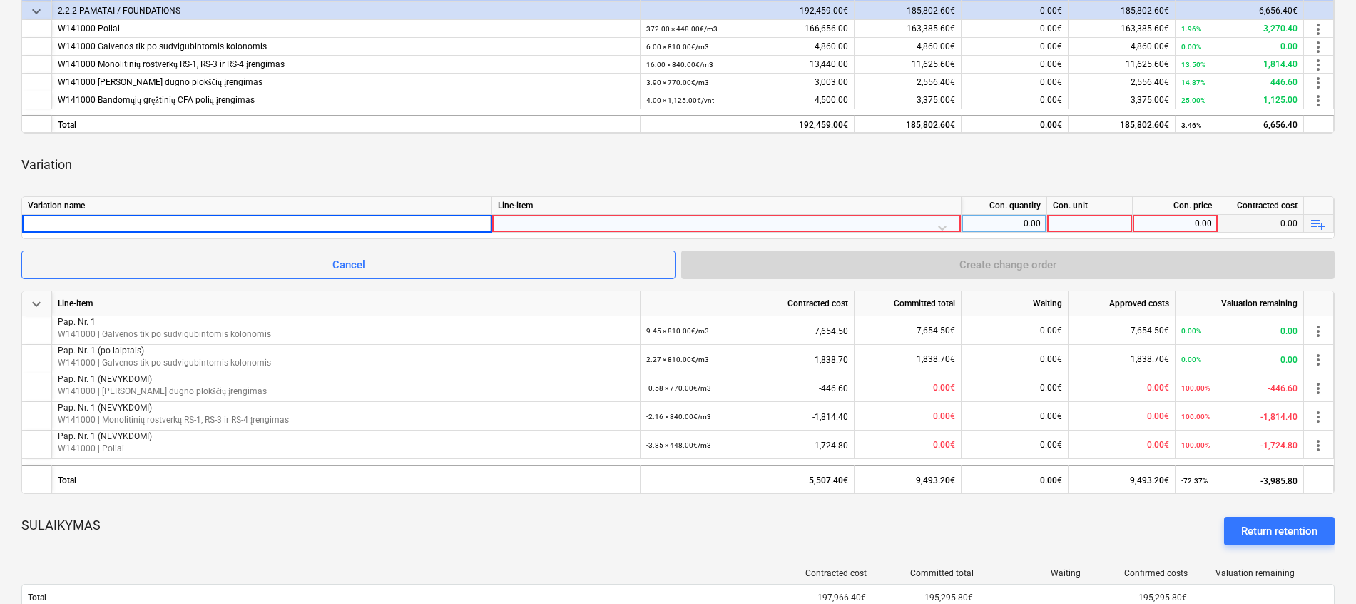
type input "Pap. Nr. 1 (NEVYKDOMI)"
click at [616, 220] on div at bounding box center [726, 227] width 457 height 25
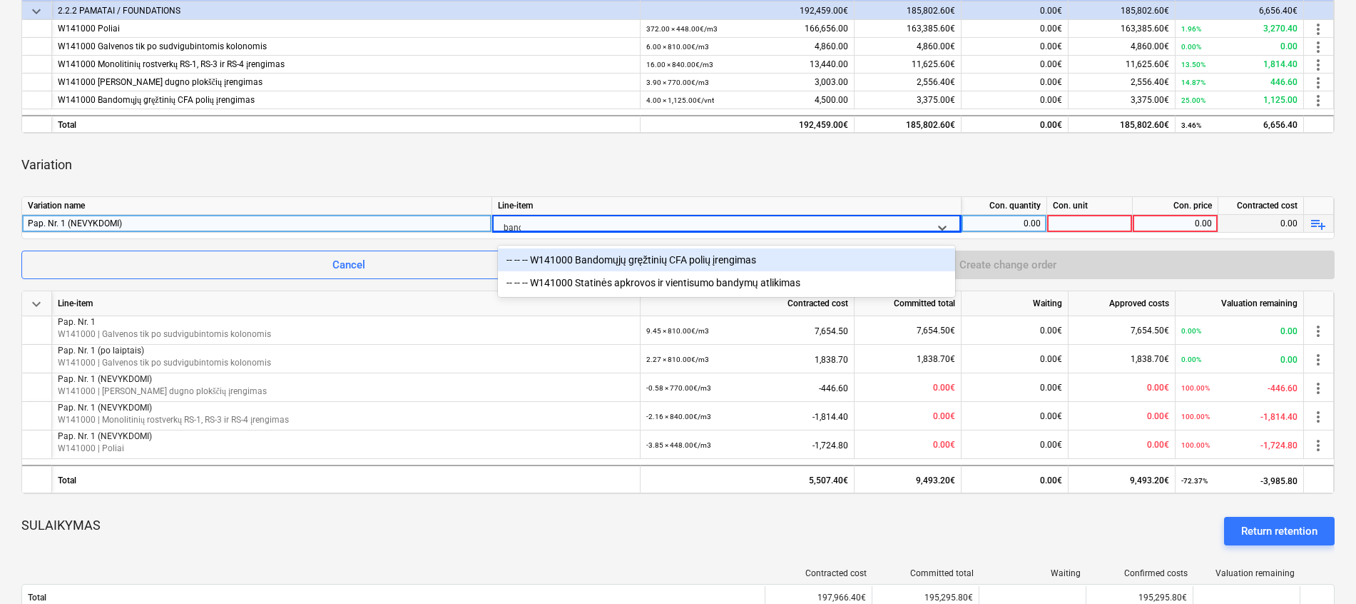
type input "bando"
click at [661, 262] on div "-- -- -- W141000 Bandomųjų gręžtinių CFA polių įrengimas" at bounding box center [726, 259] width 457 height 23
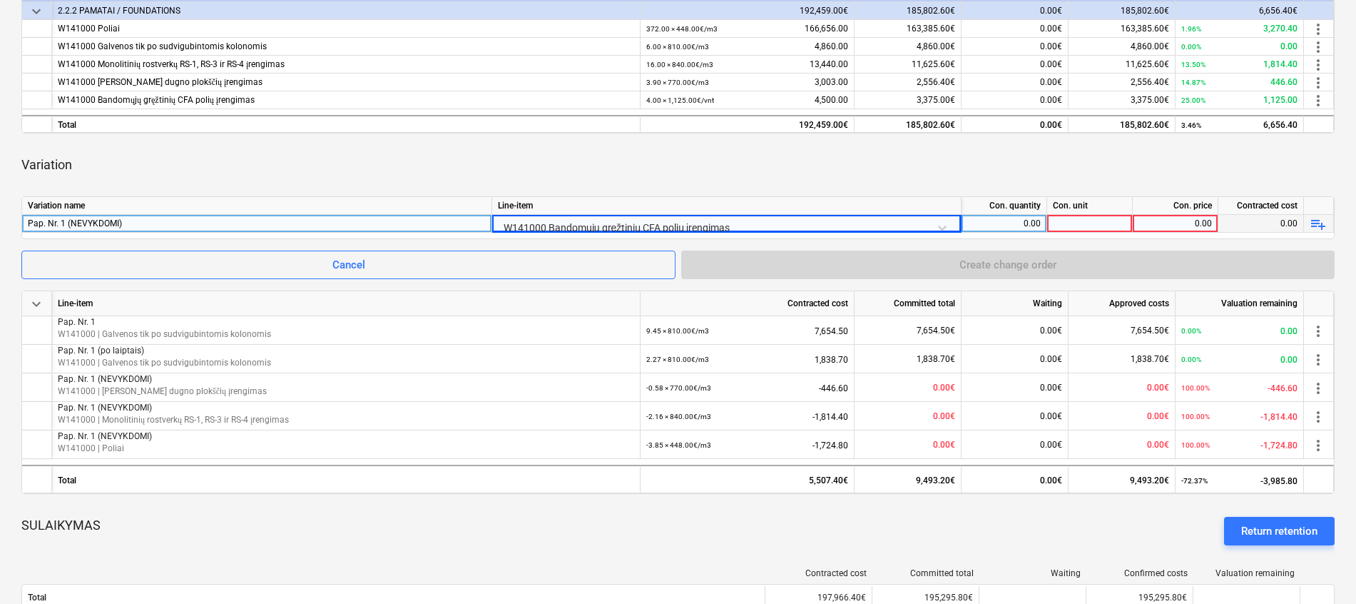
click at [1062, 220] on div at bounding box center [1090, 224] width 86 height 18
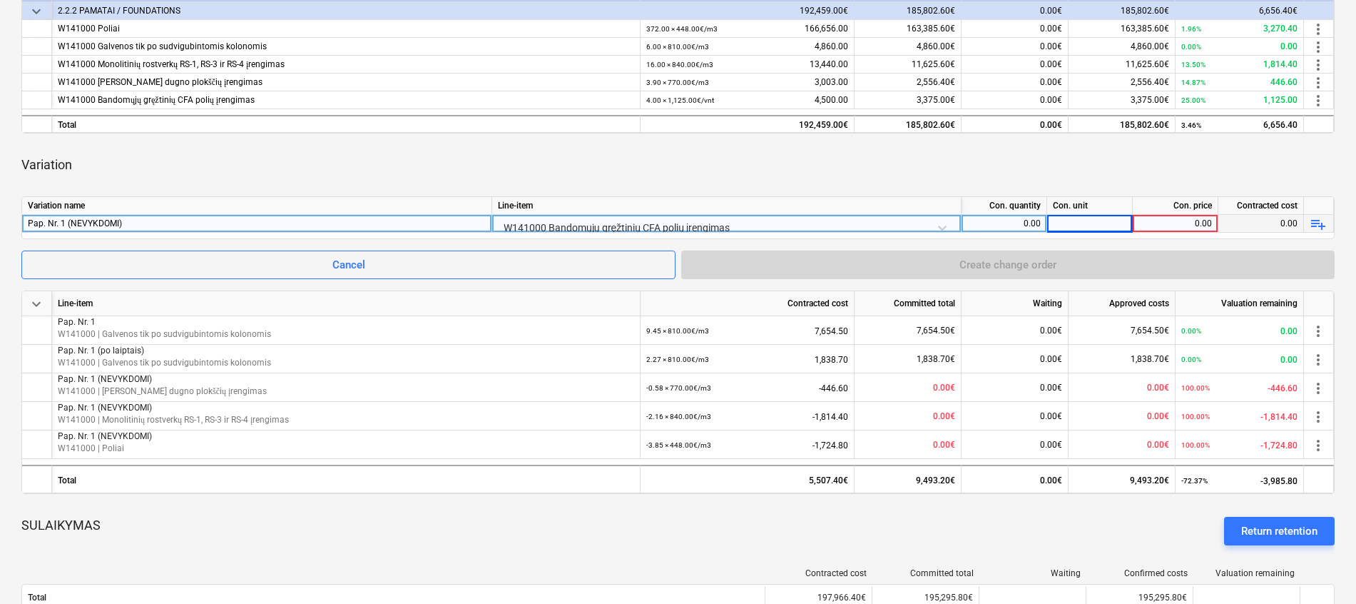
click at [1072, 221] on div at bounding box center [1090, 224] width 86 height 18
type input "vnt."
click at [1020, 220] on div "0.00" at bounding box center [1003, 224] width 73 height 18
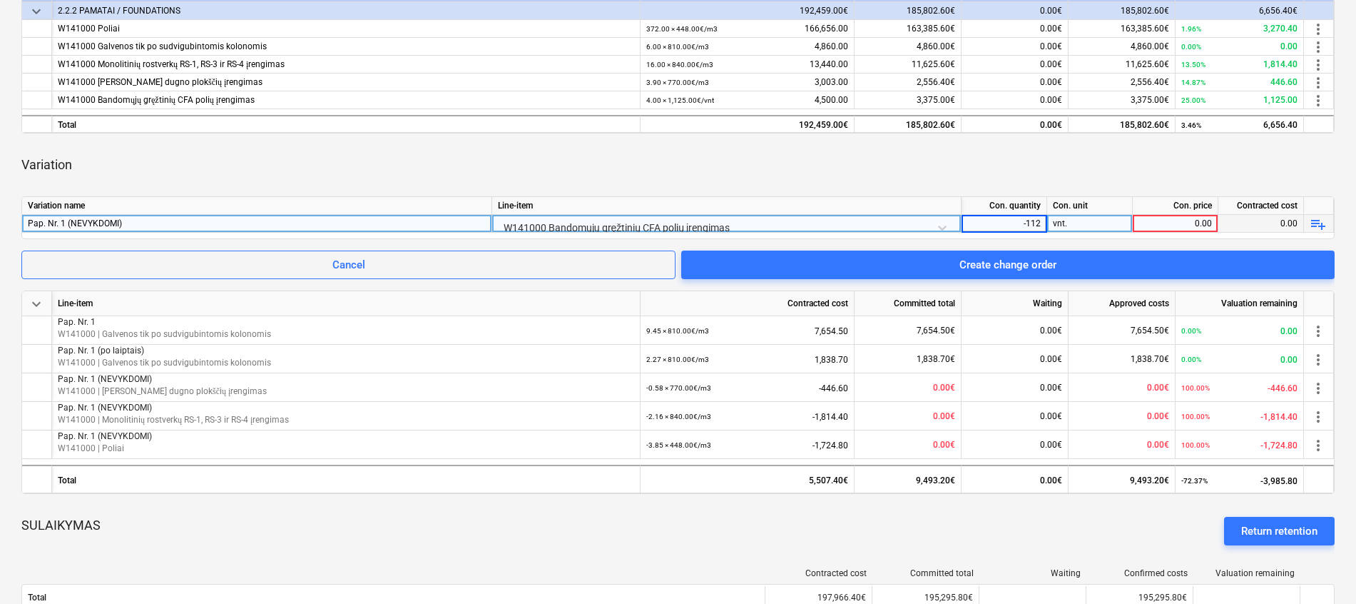
type input "-1125"
click at [1029, 176] on div "Variation" at bounding box center [677, 165] width 1313 height 40
click at [1029, 224] on div "-1,125.00" at bounding box center [1003, 224] width 73 height 18
type input "1"
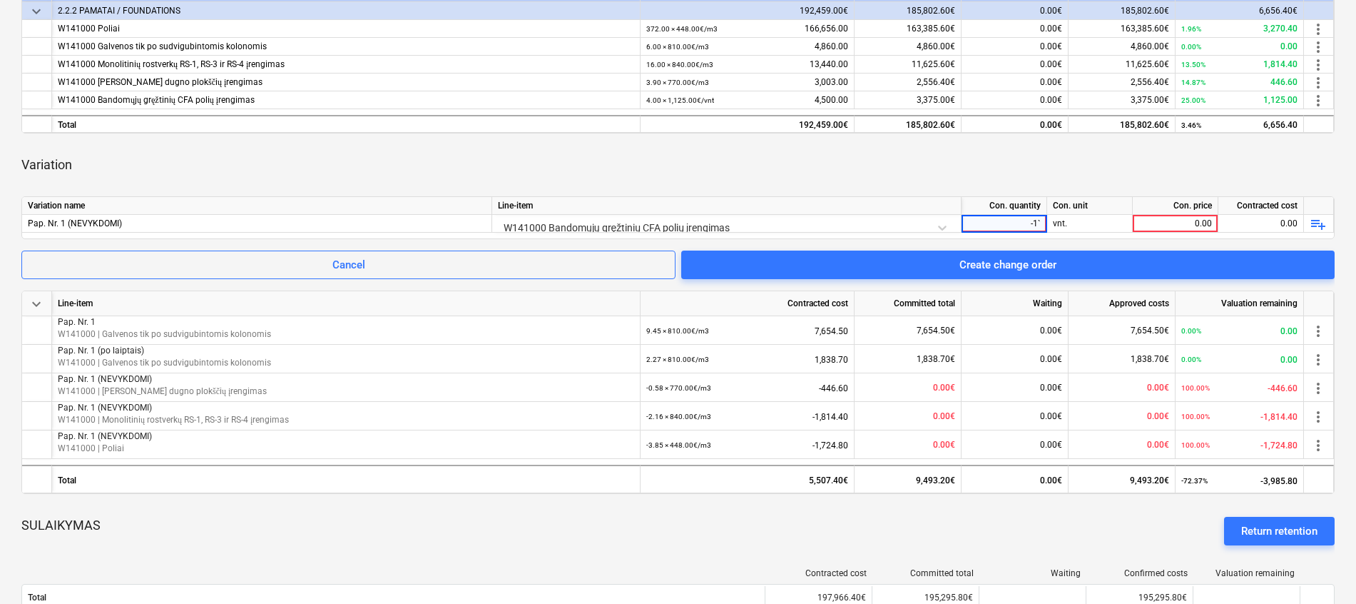
type input "-1"
type input "1125"
click at [1064, 154] on div "Variation" at bounding box center [677, 165] width 1313 height 40
click at [928, 270] on span "Create change order" at bounding box center [1007, 264] width 619 height 19
